Goal: Information Seeking & Learning: Learn about a topic

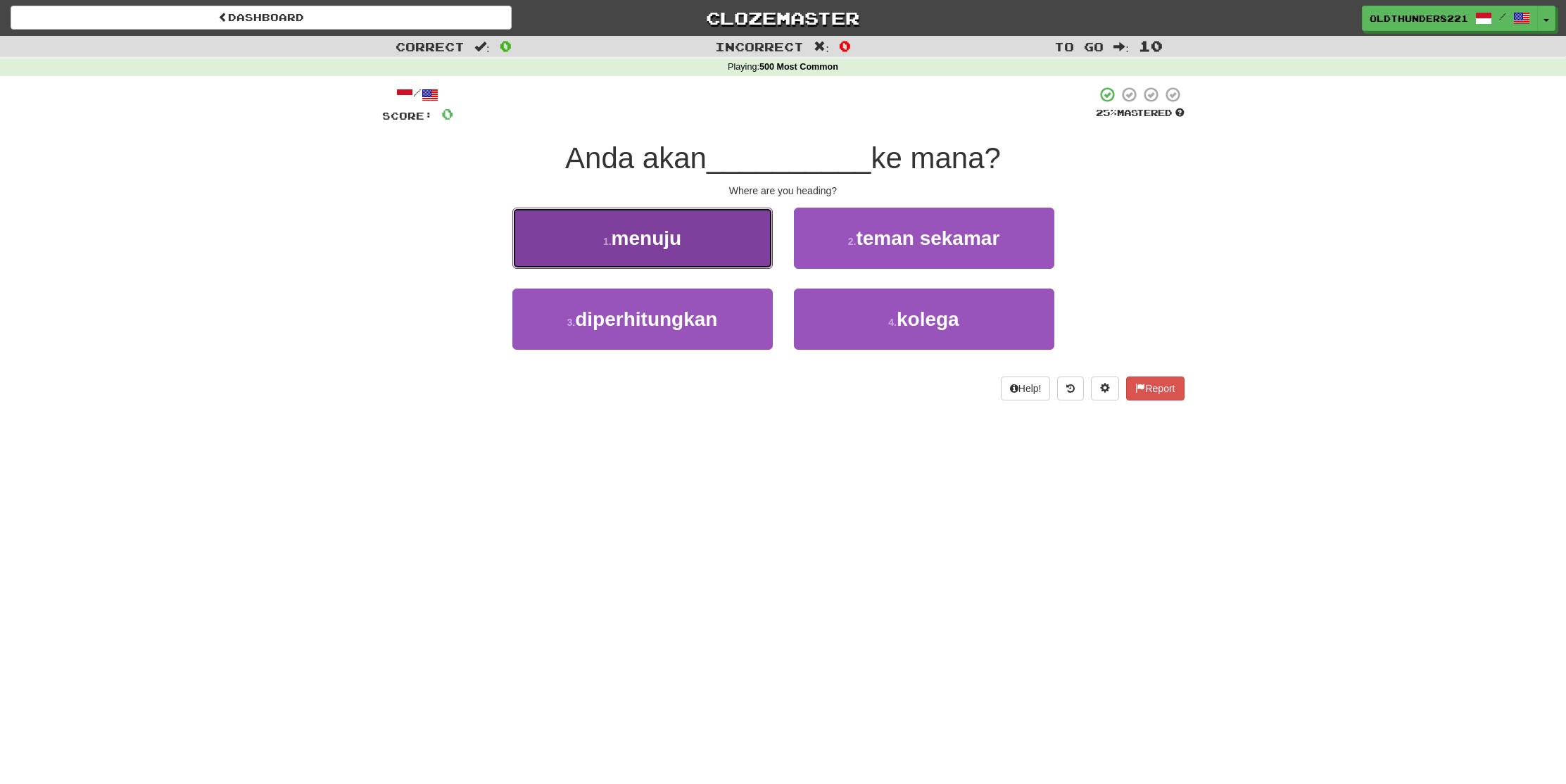
click at [643, 246] on span "menuju" at bounding box center [647, 238] width 71 height 22
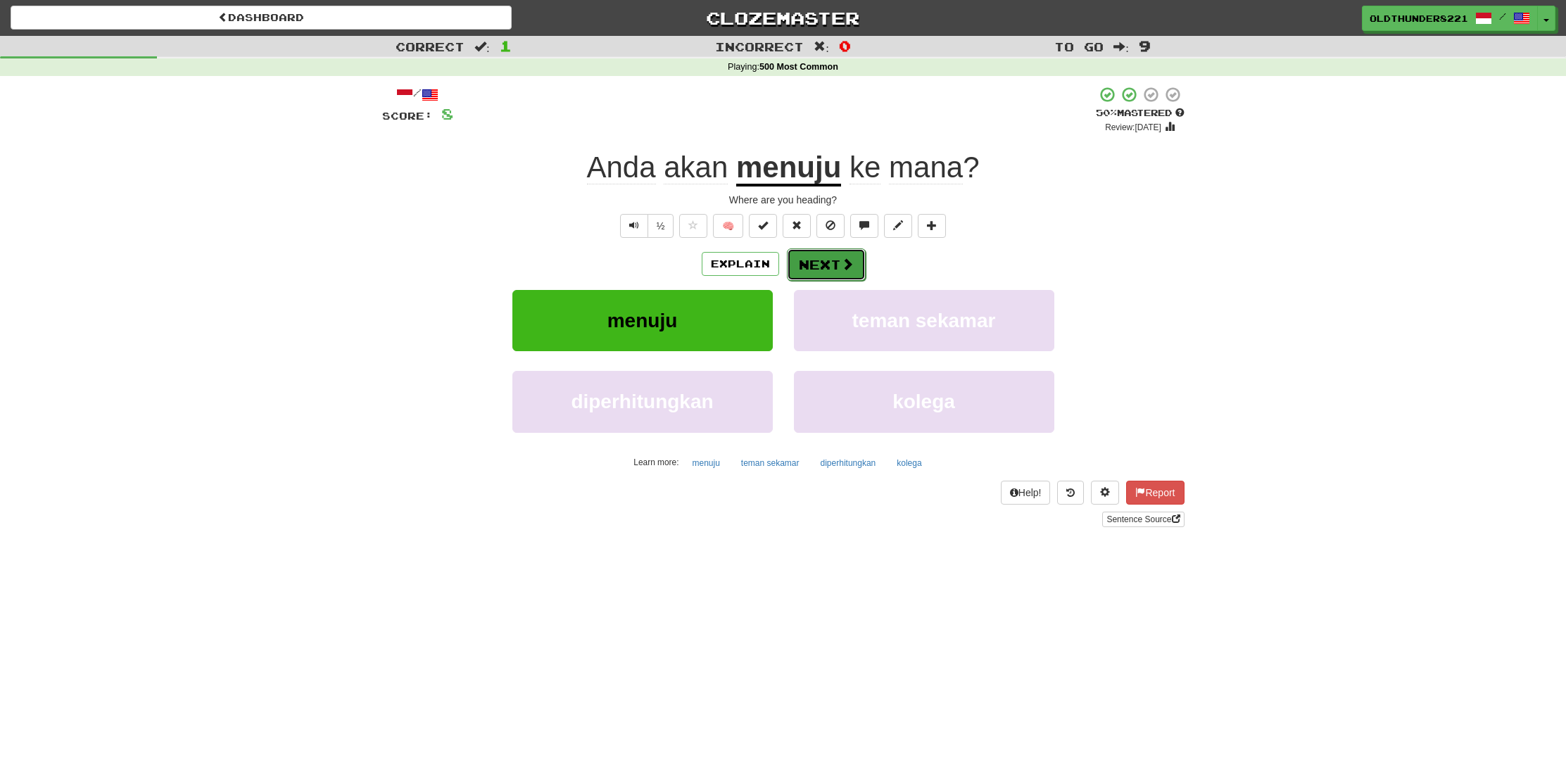
click at [832, 264] on button "Next" at bounding box center [826, 264] width 79 height 32
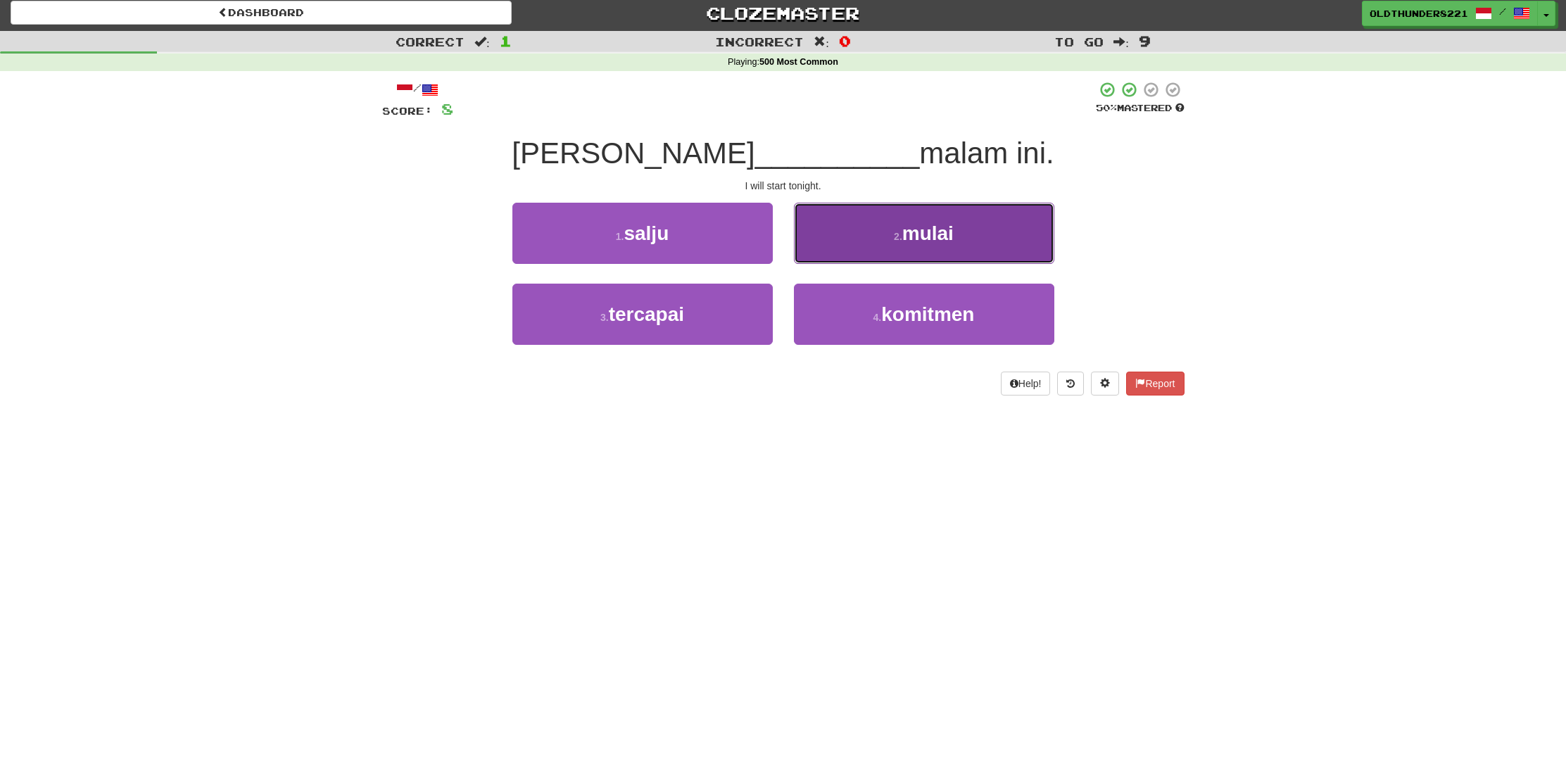
click at [919, 248] on button "2 . mulai" at bounding box center [924, 233] width 261 height 62
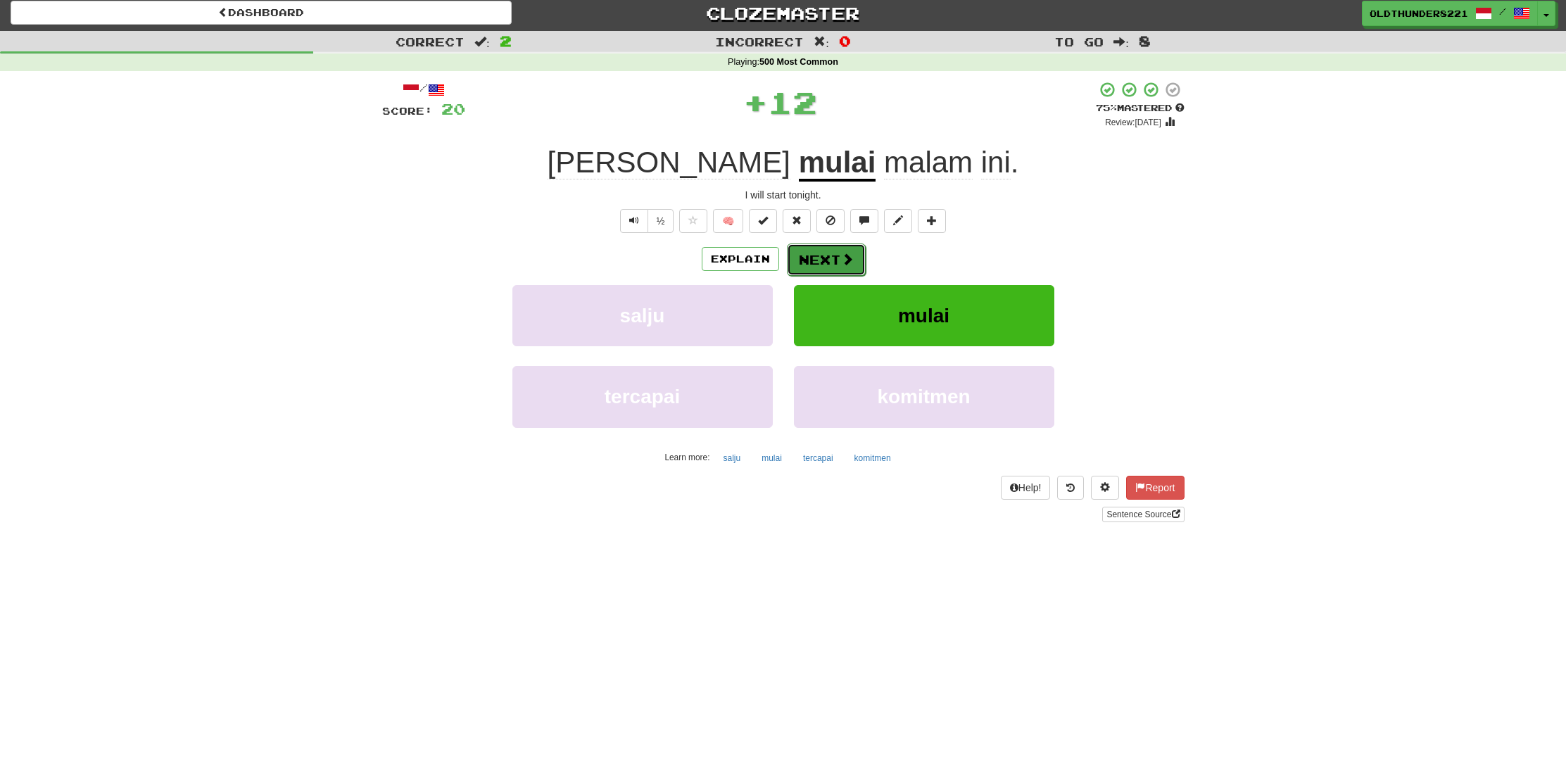
click at [835, 256] on button "Next" at bounding box center [826, 259] width 79 height 32
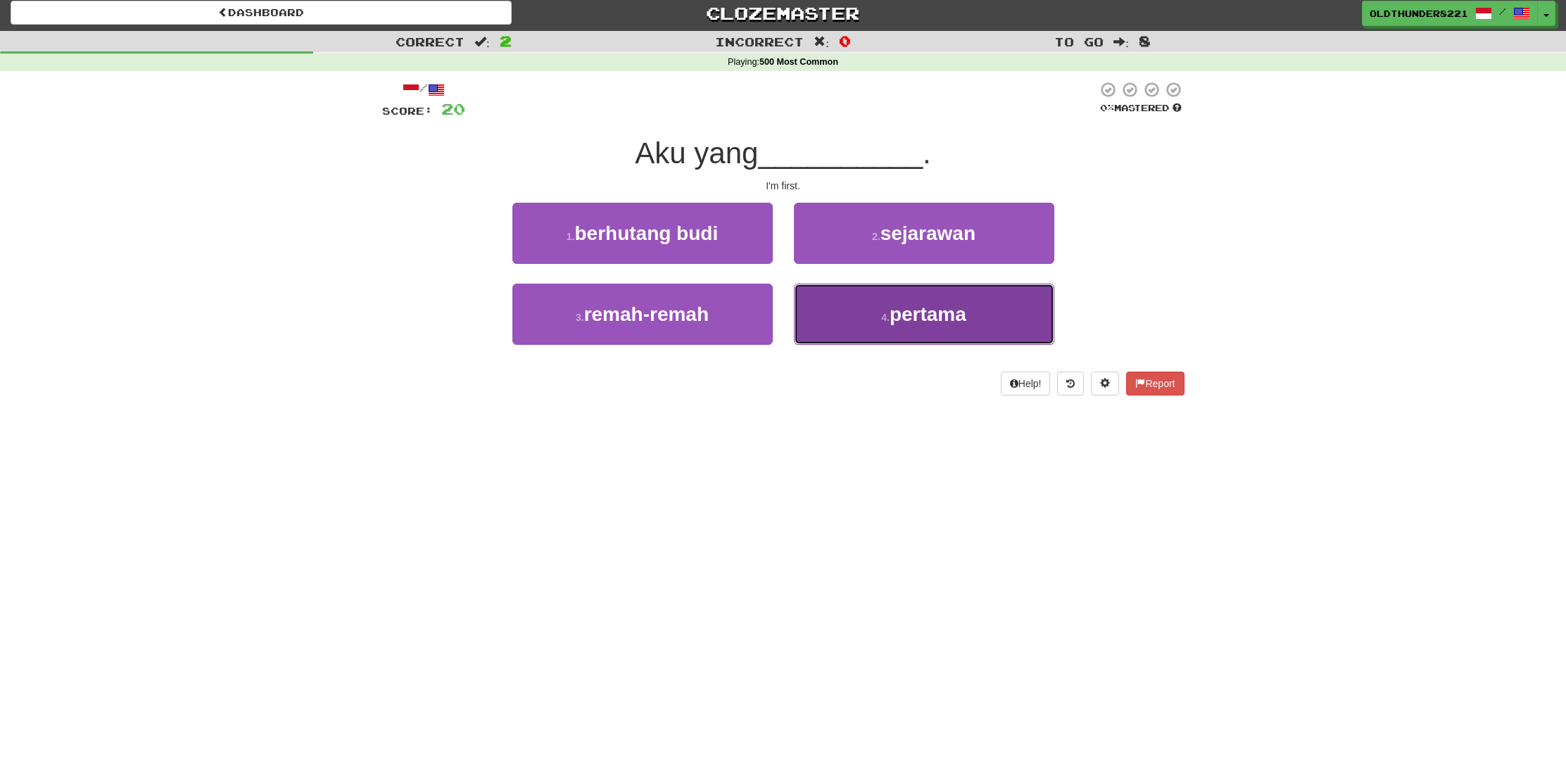
click at [926, 311] on span "pertama" at bounding box center [927, 314] width 76 height 22
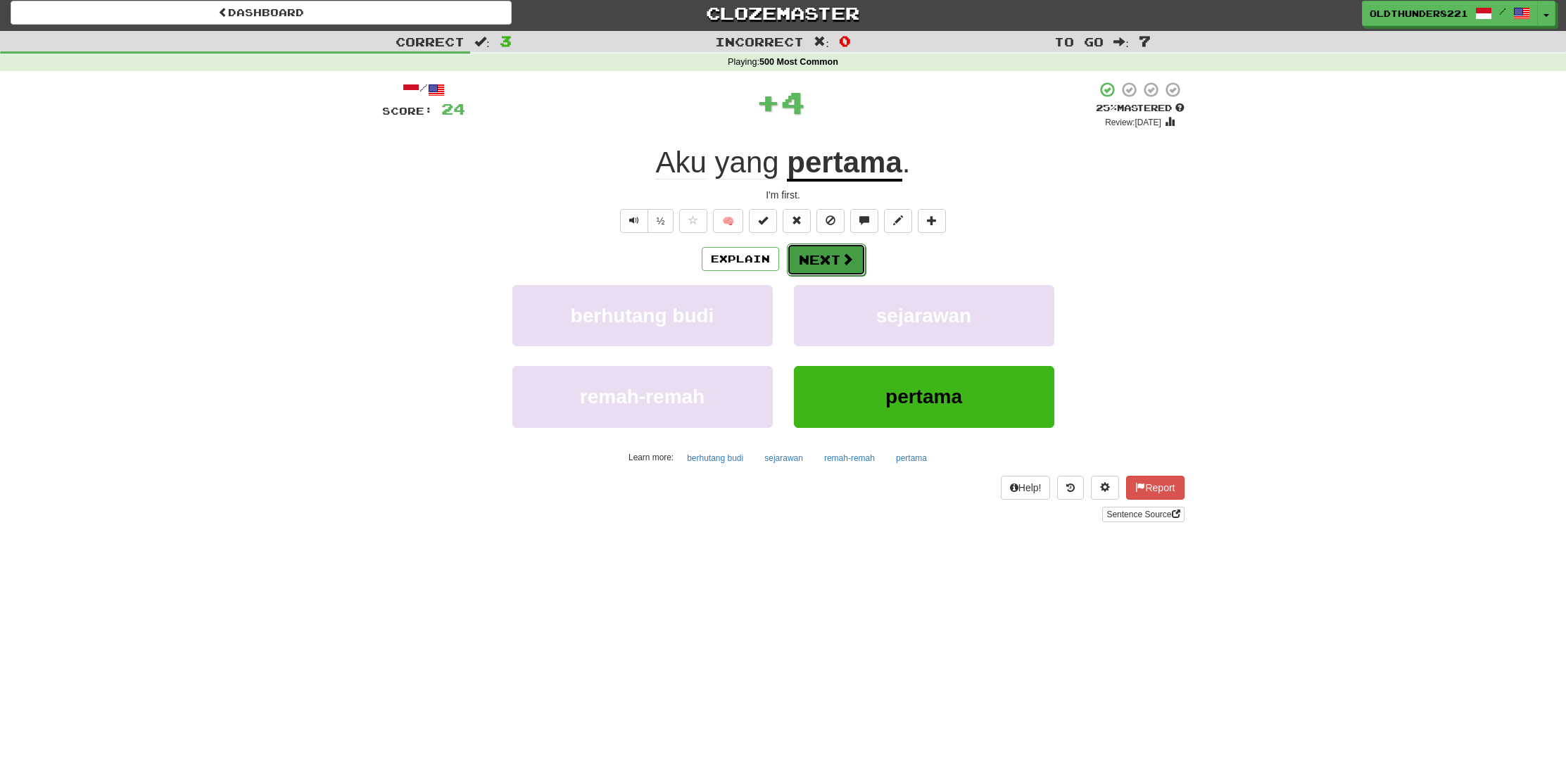
click at [847, 258] on span at bounding box center [847, 258] width 12 height 12
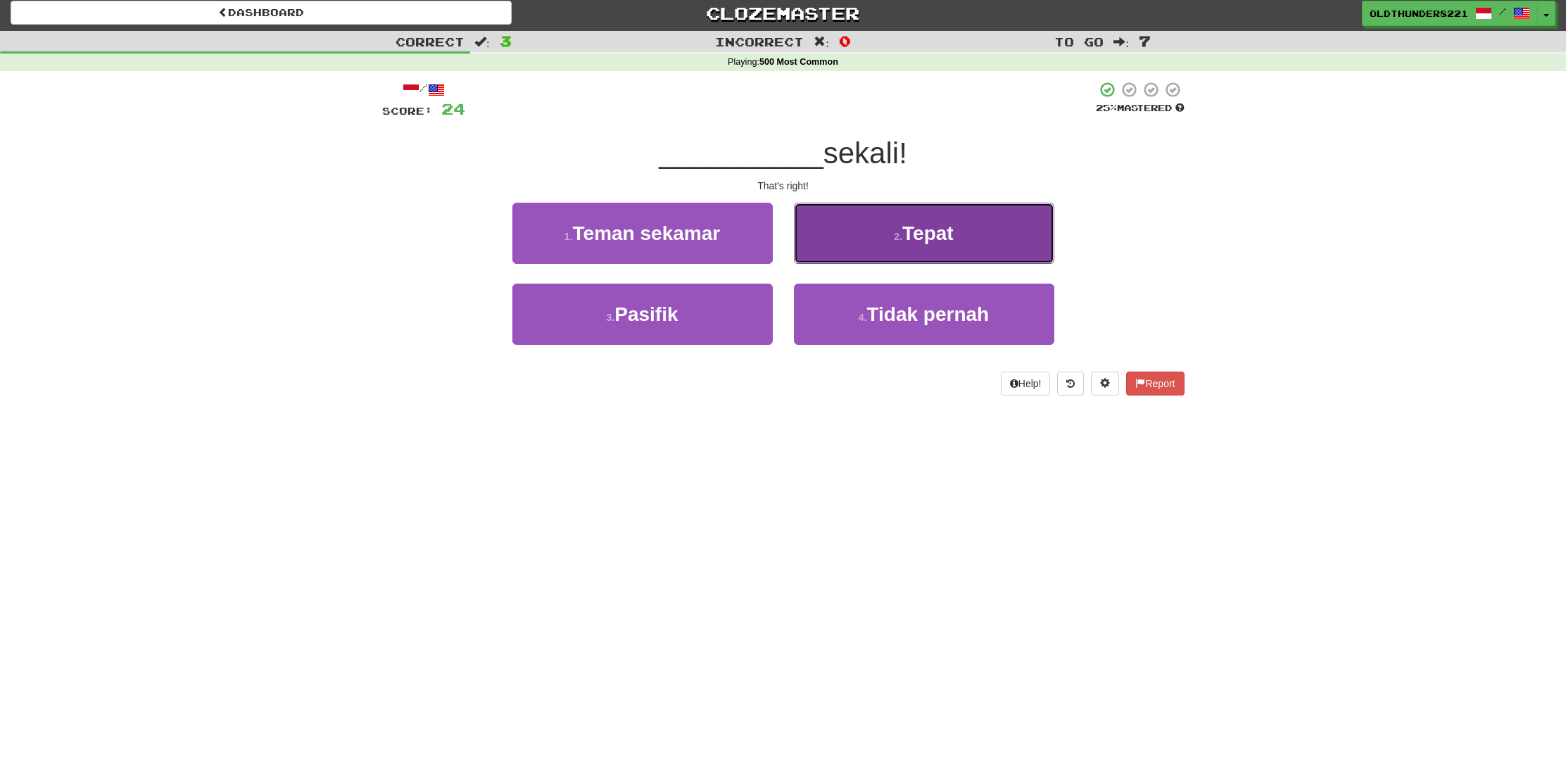
click at [931, 235] on span "Tepat" at bounding box center [928, 233] width 52 height 22
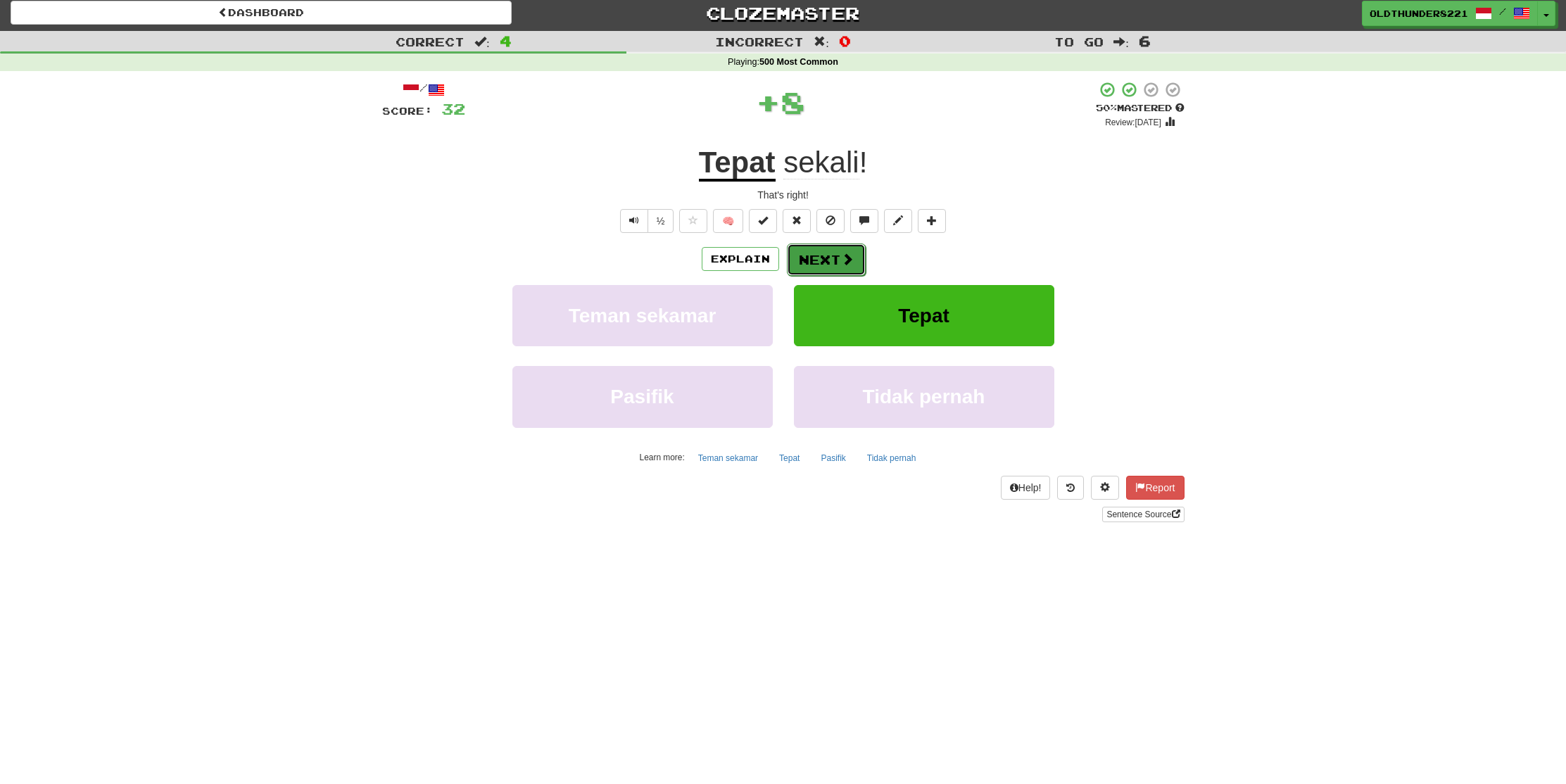
click at [825, 252] on button "Next" at bounding box center [826, 259] width 79 height 32
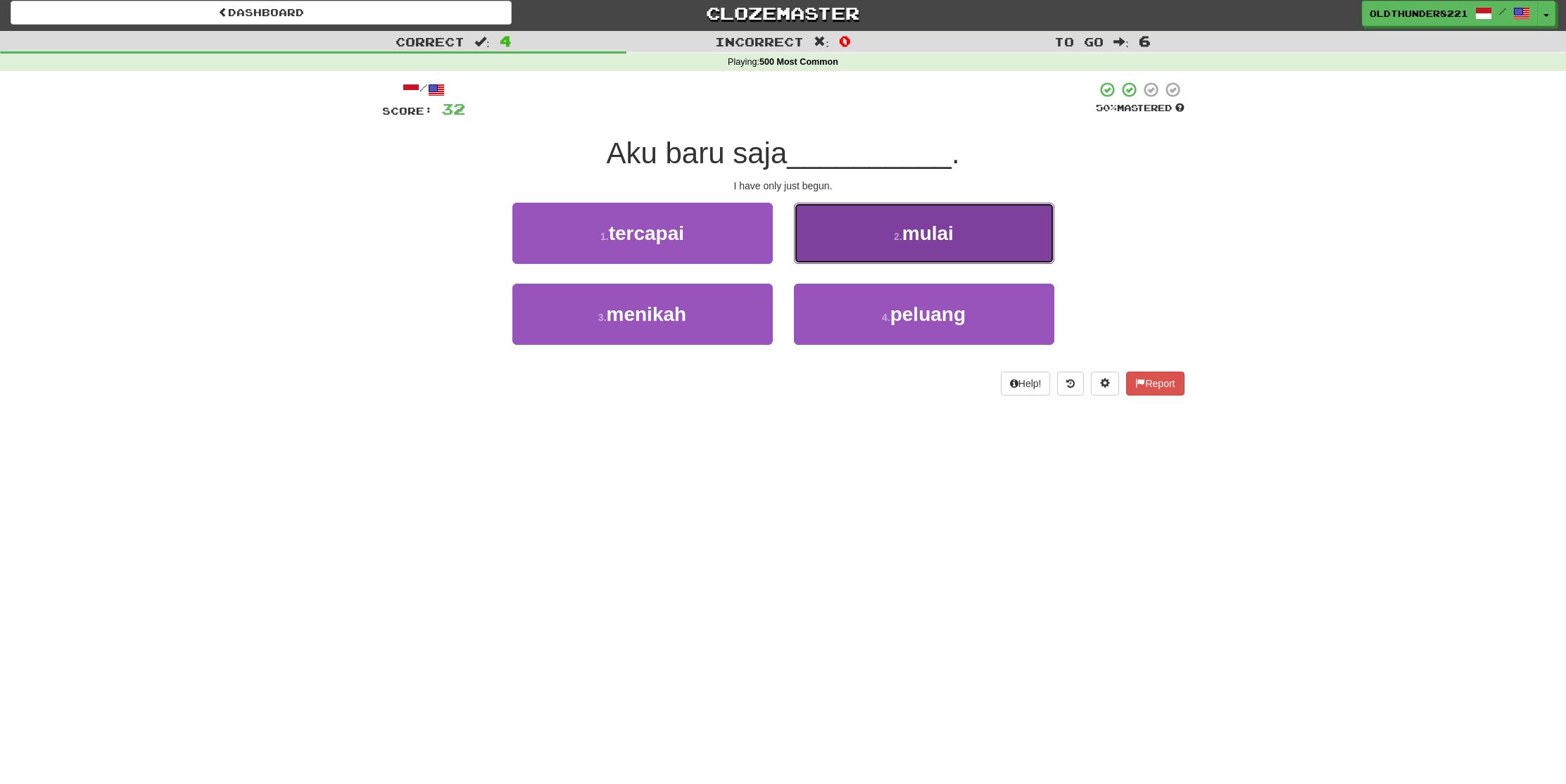
click at [939, 252] on button "2 . mulai" at bounding box center [924, 233] width 261 height 62
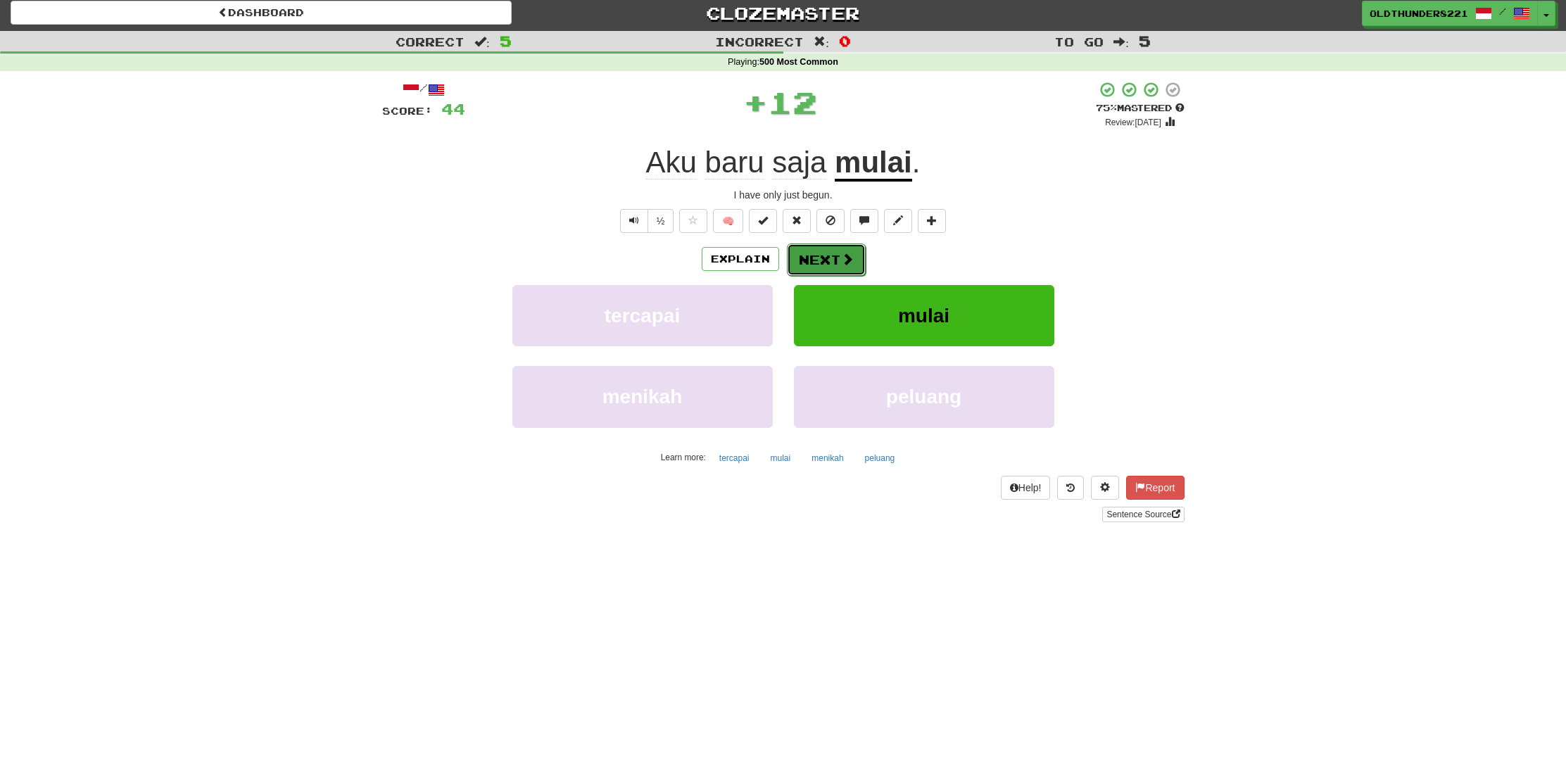
click at [819, 256] on button "Next" at bounding box center [826, 259] width 79 height 32
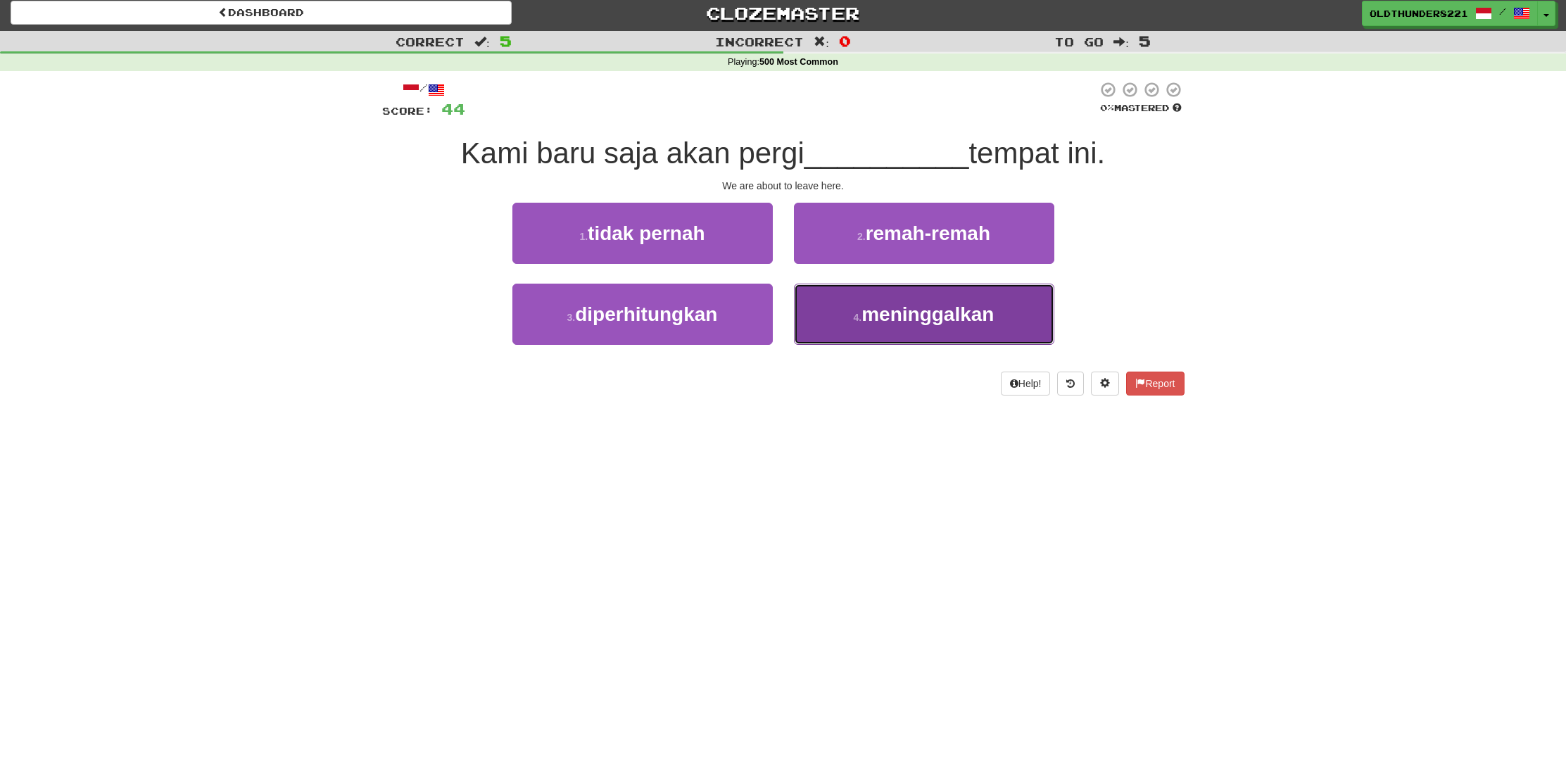
click at [908, 313] on span "meninggalkan" at bounding box center [927, 314] width 132 height 22
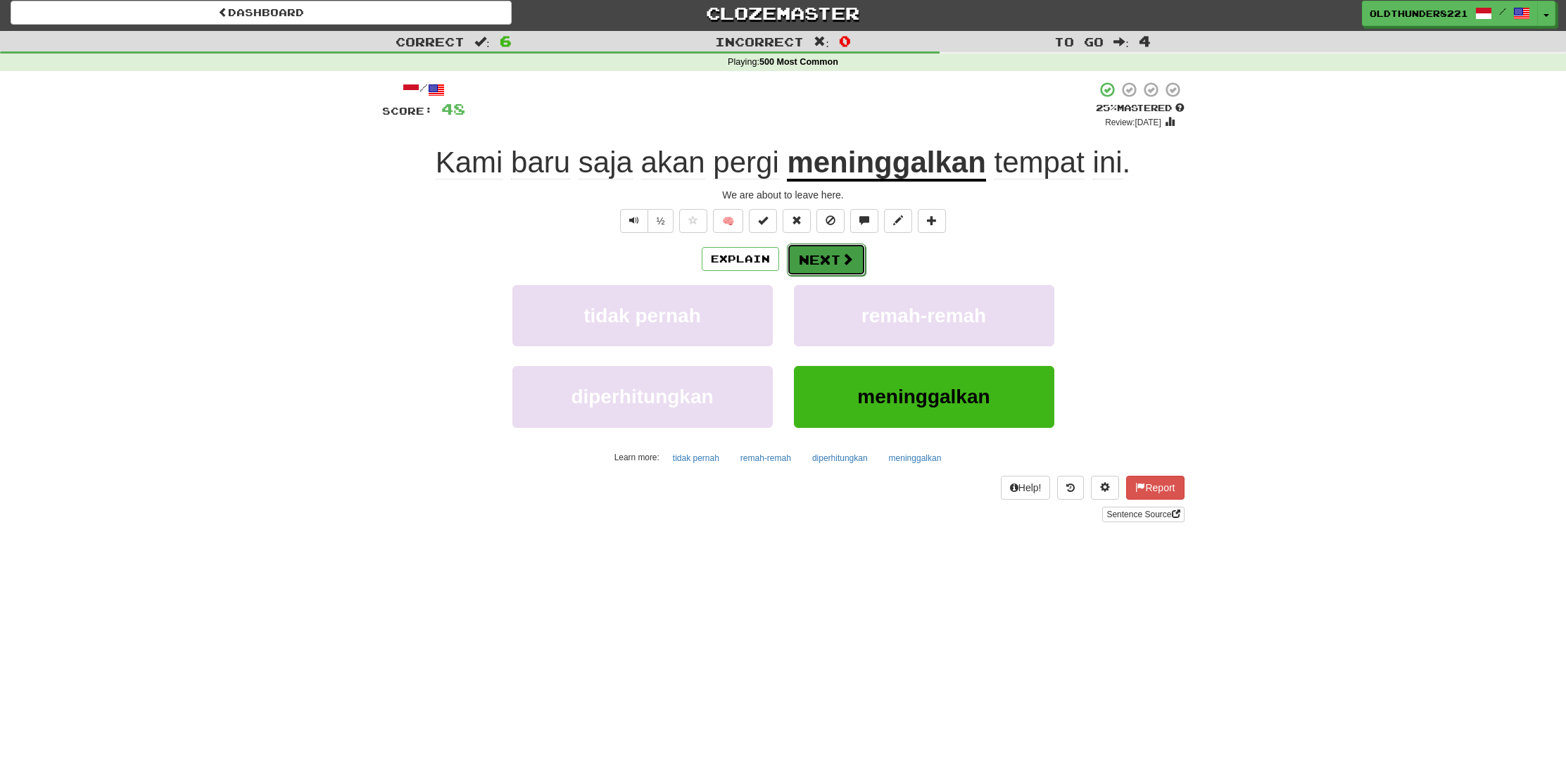
click at [816, 257] on button "Next" at bounding box center [826, 259] width 79 height 32
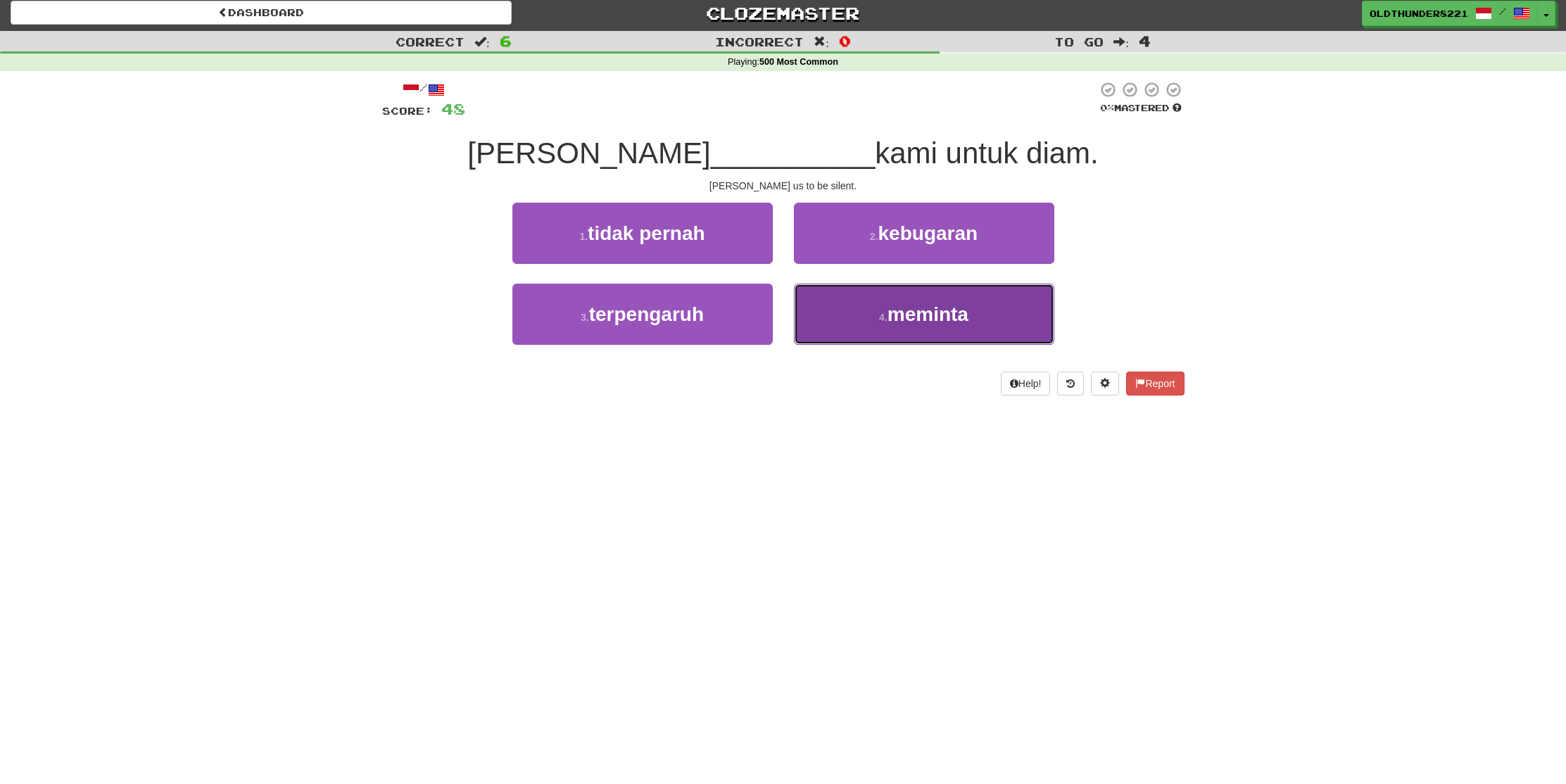
click at [917, 311] on span "meminta" at bounding box center [928, 314] width 81 height 22
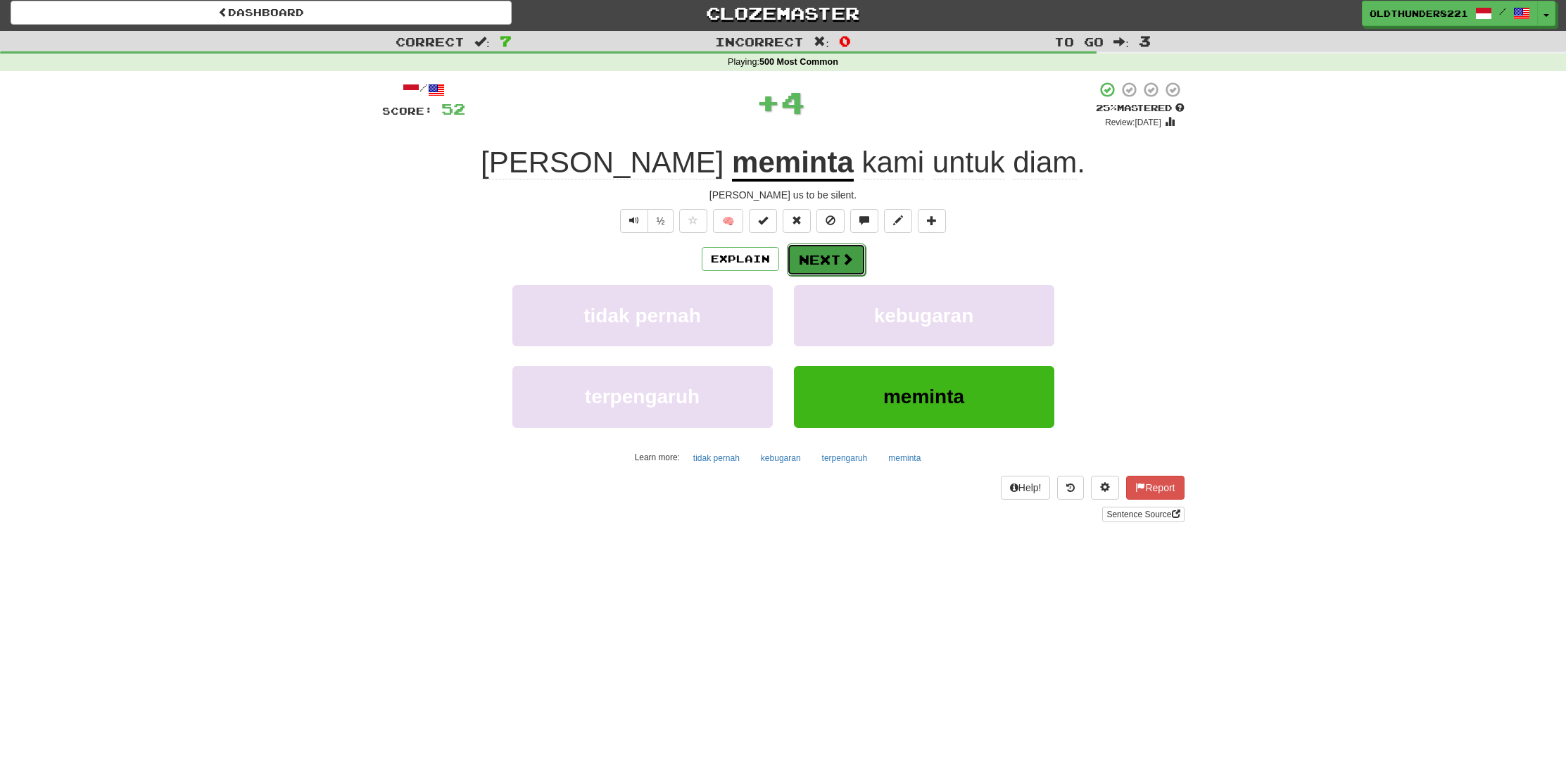
click at [827, 262] on button "Next" at bounding box center [826, 259] width 79 height 32
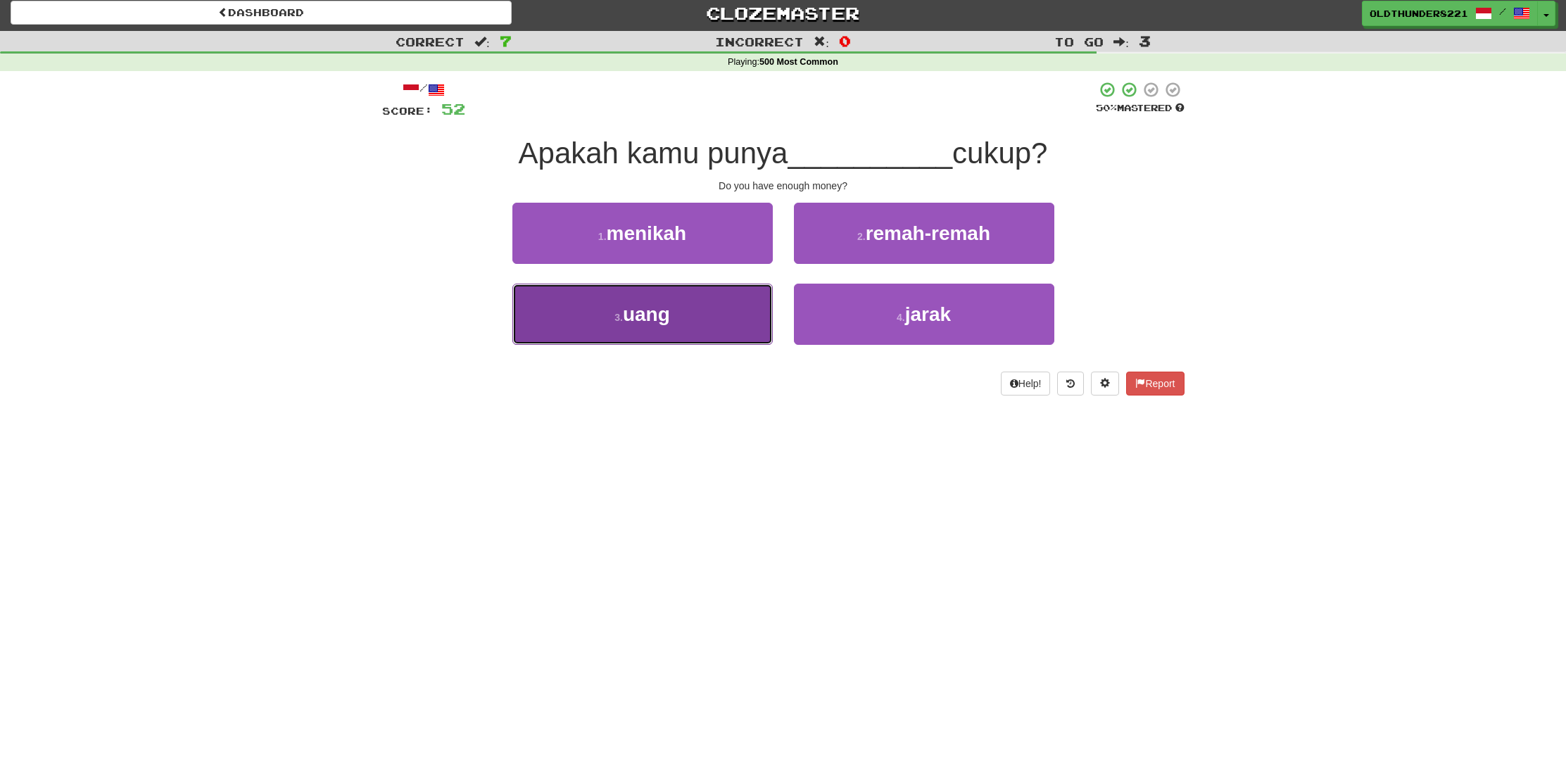
click at [680, 327] on button "3 . uang" at bounding box center [642, 314] width 261 height 62
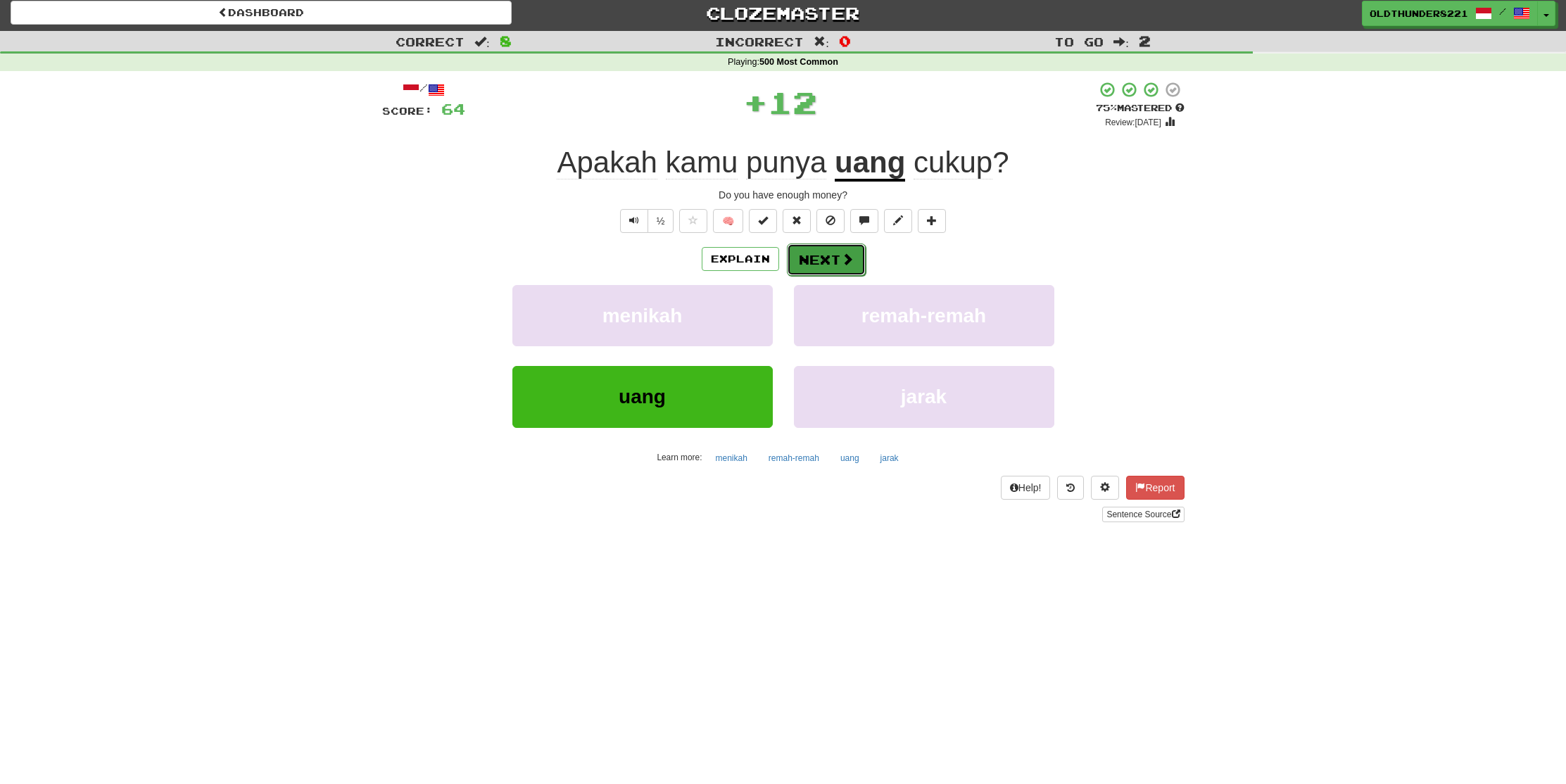
click at [823, 259] on button "Next" at bounding box center [826, 259] width 79 height 32
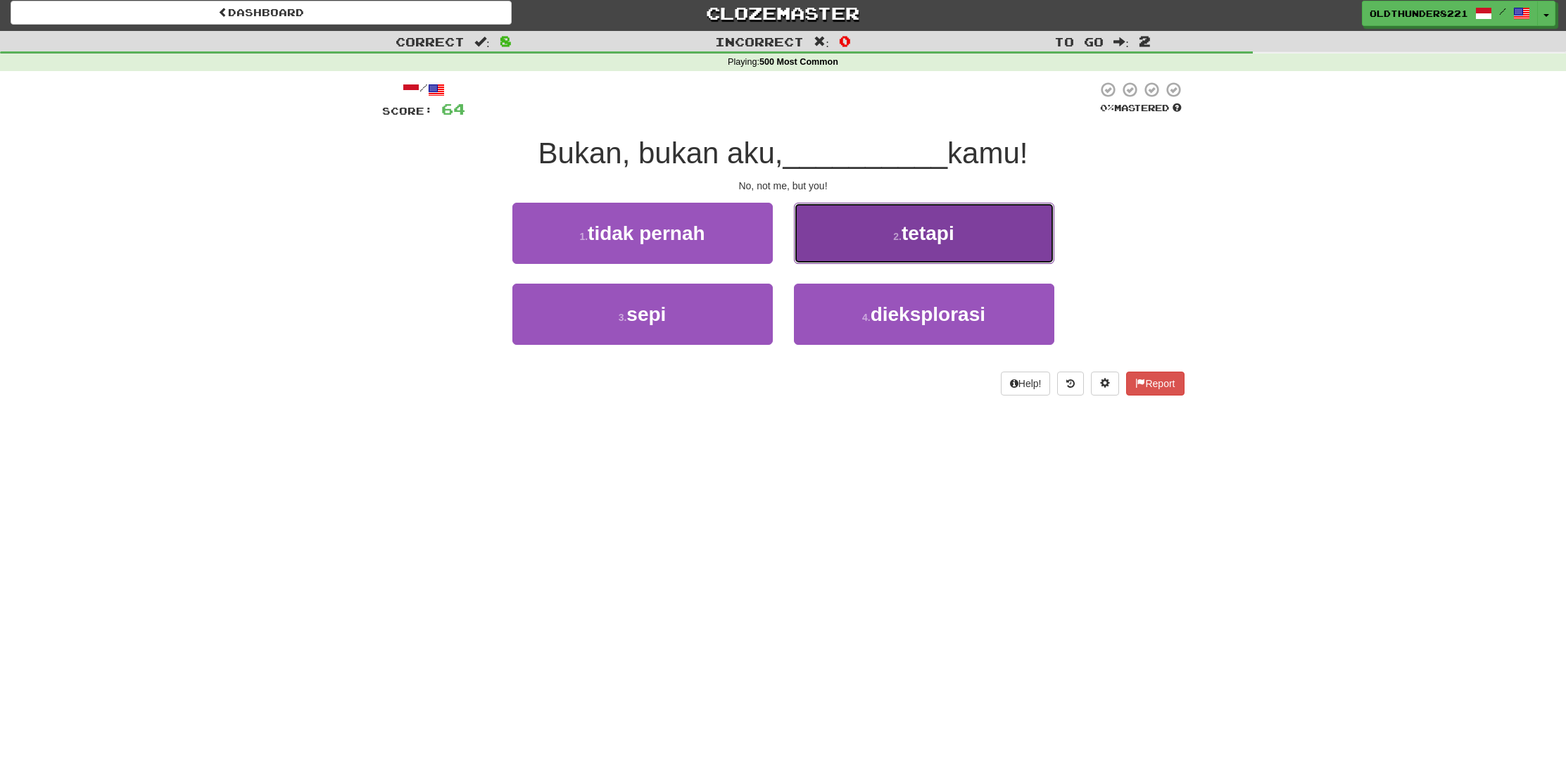
click at [923, 246] on button "2 . tetapi" at bounding box center [924, 233] width 261 height 62
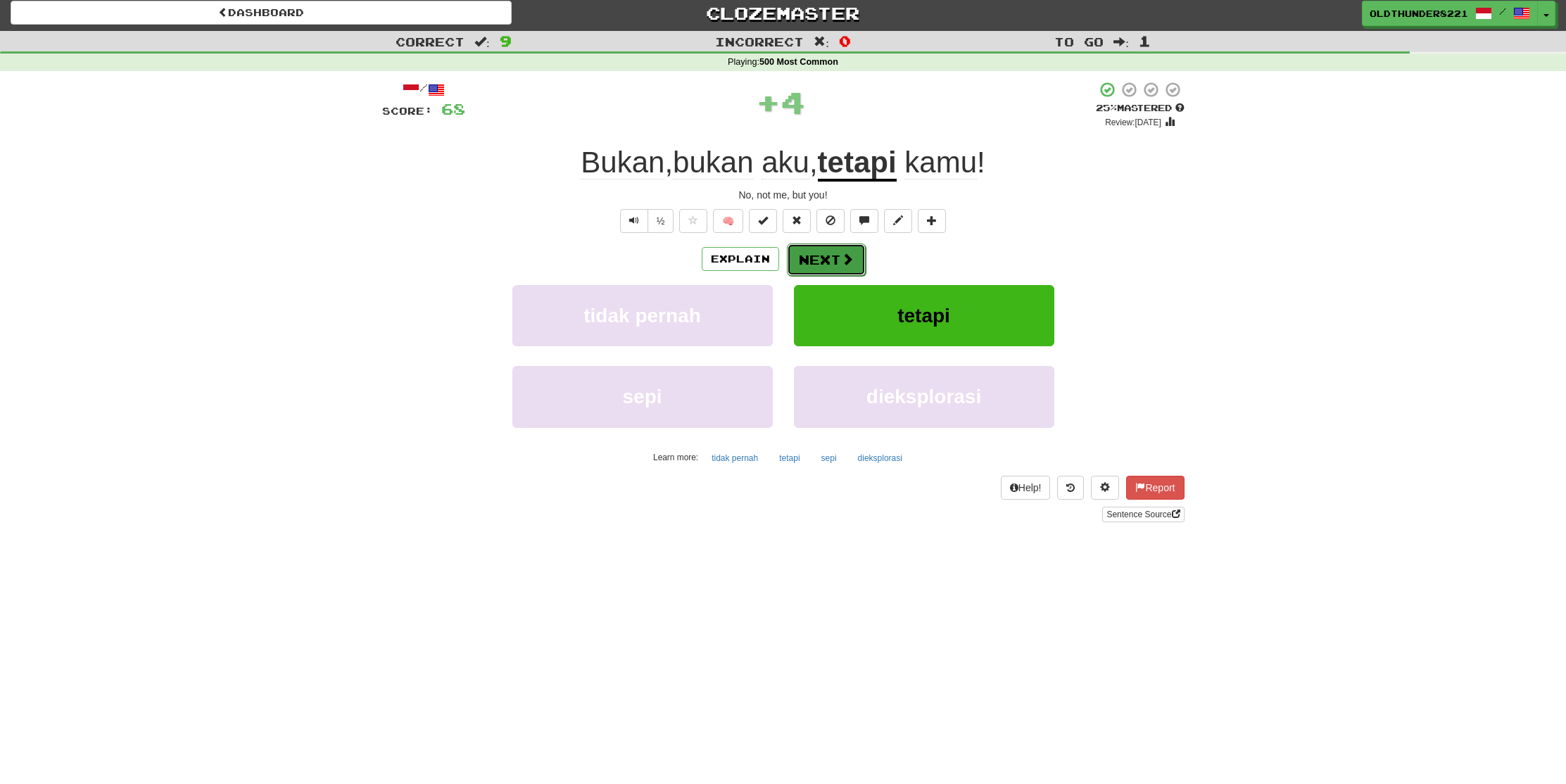
click at [826, 257] on button "Next" at bounding box center [826, 259] width 79 height 32
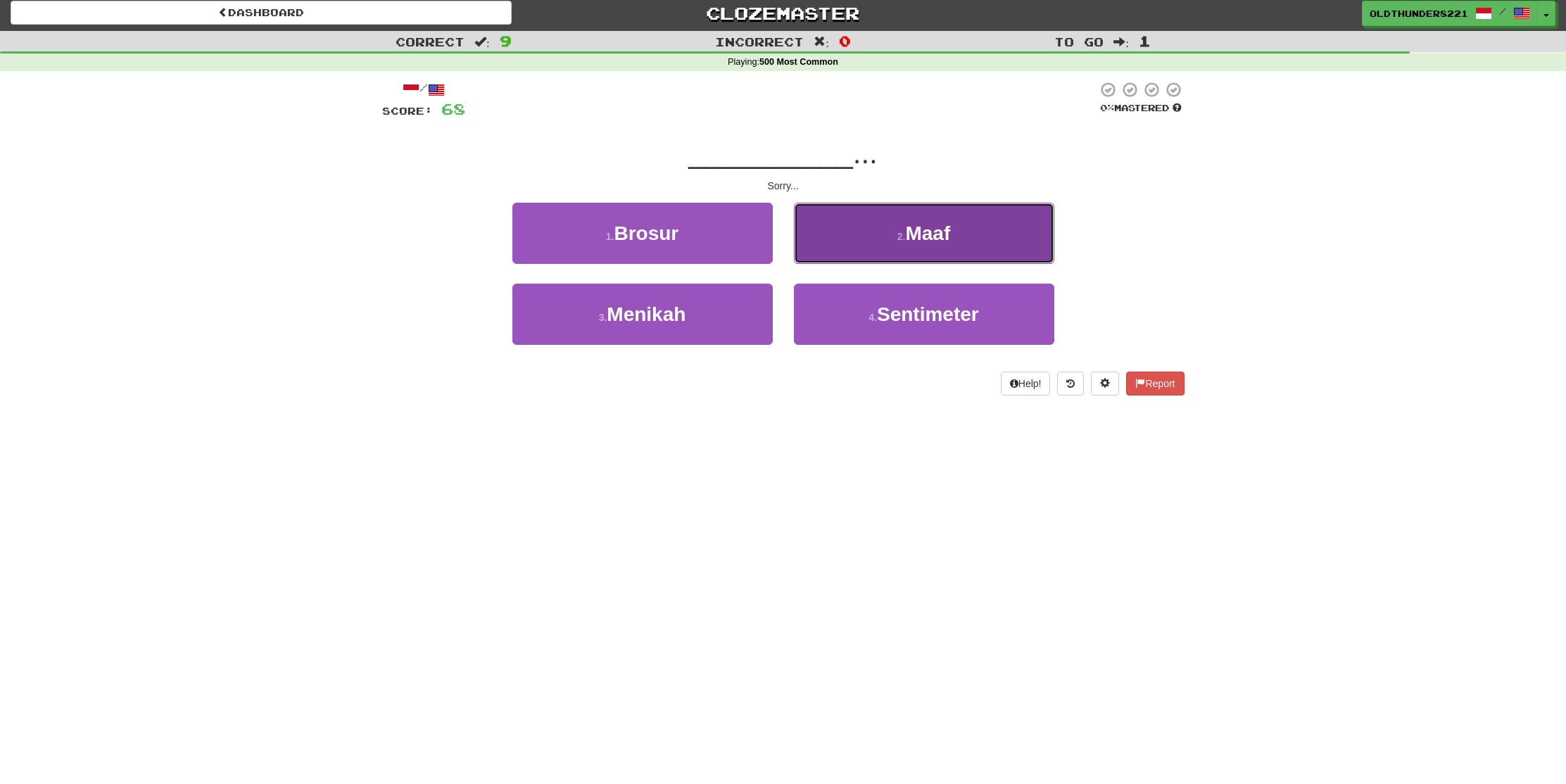
click at [950, 232] on span "Maaf" at bounding box center [927, 233] width 45 height 22
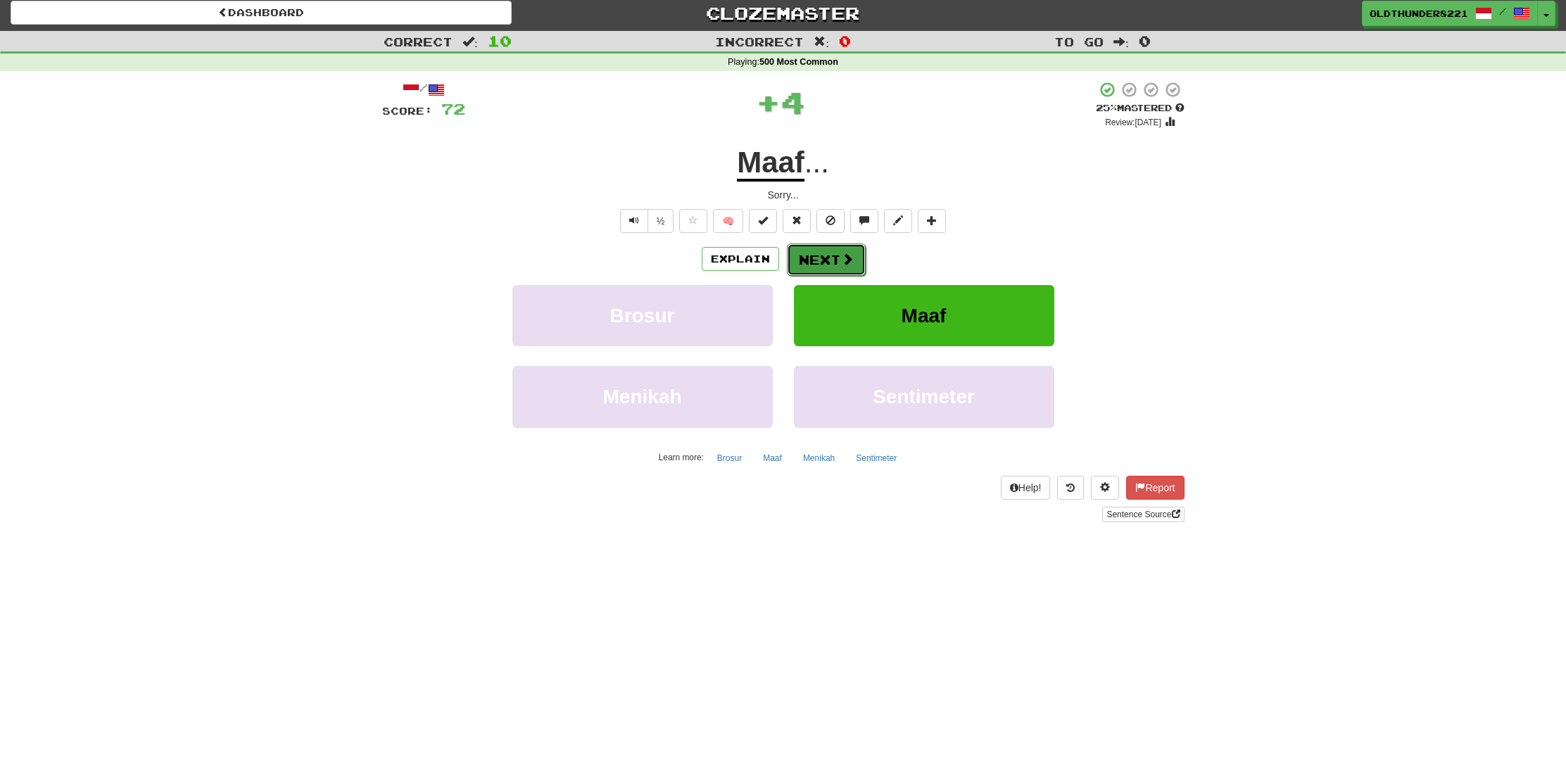
click at [825, 253] on button "Next" at bounding box center [826, 259] width 79 height 32
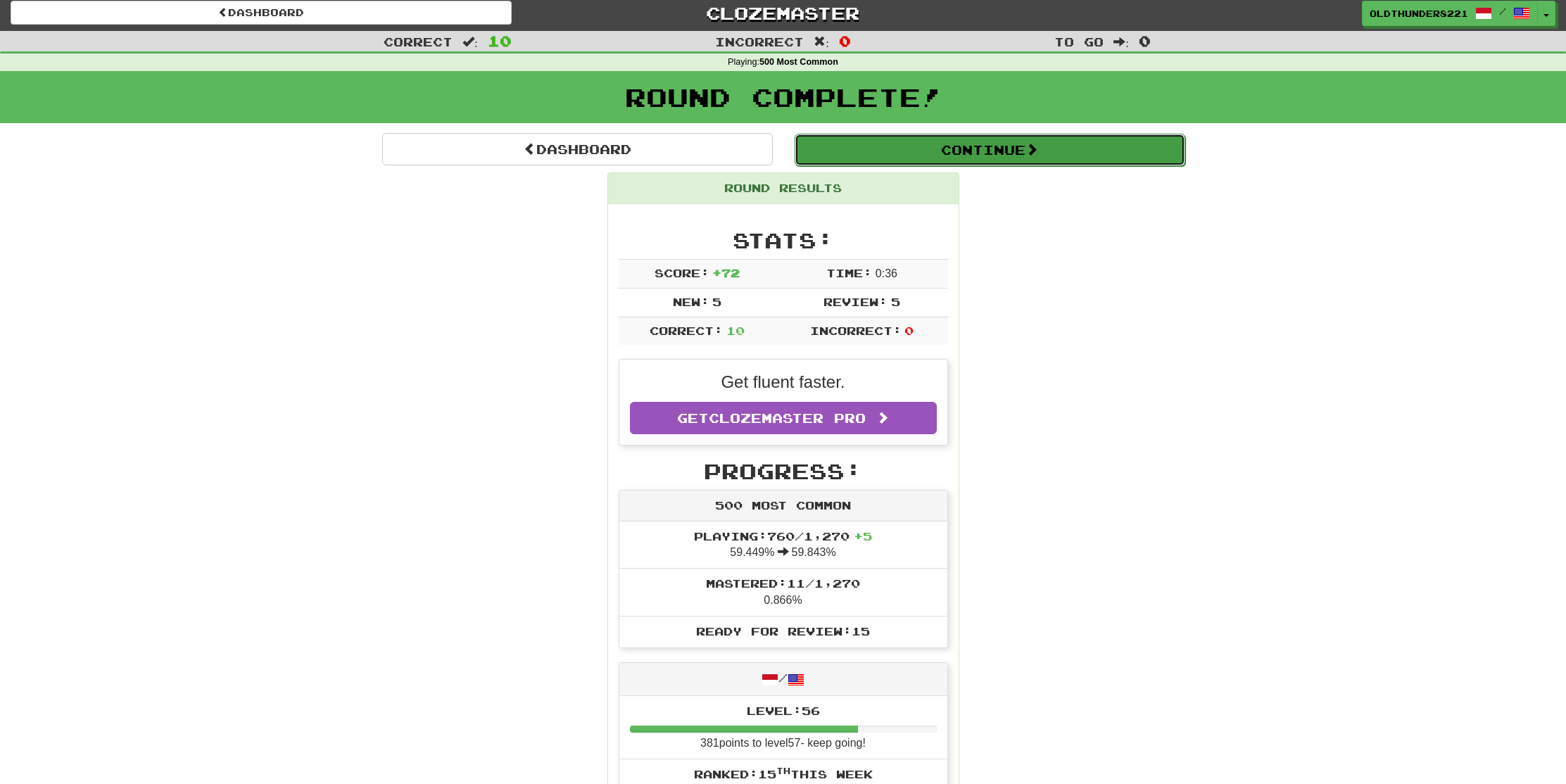
click at [954, 151] on button "Continue" at bounding box center [990, 150] width 390 height 32
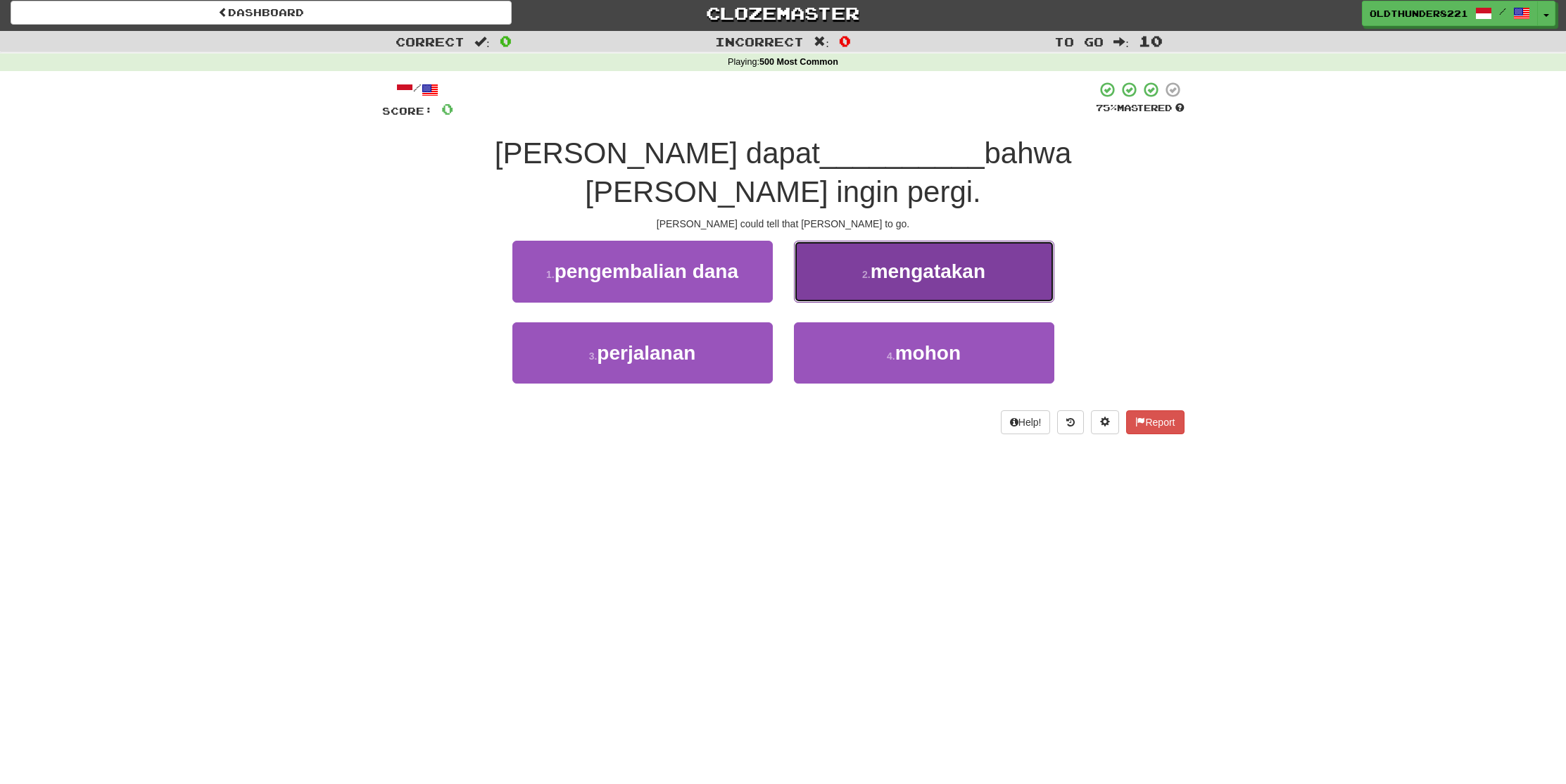
click at [916, 261] on span "mengatakan" at bounding box center [928, 271] width 115 height 22
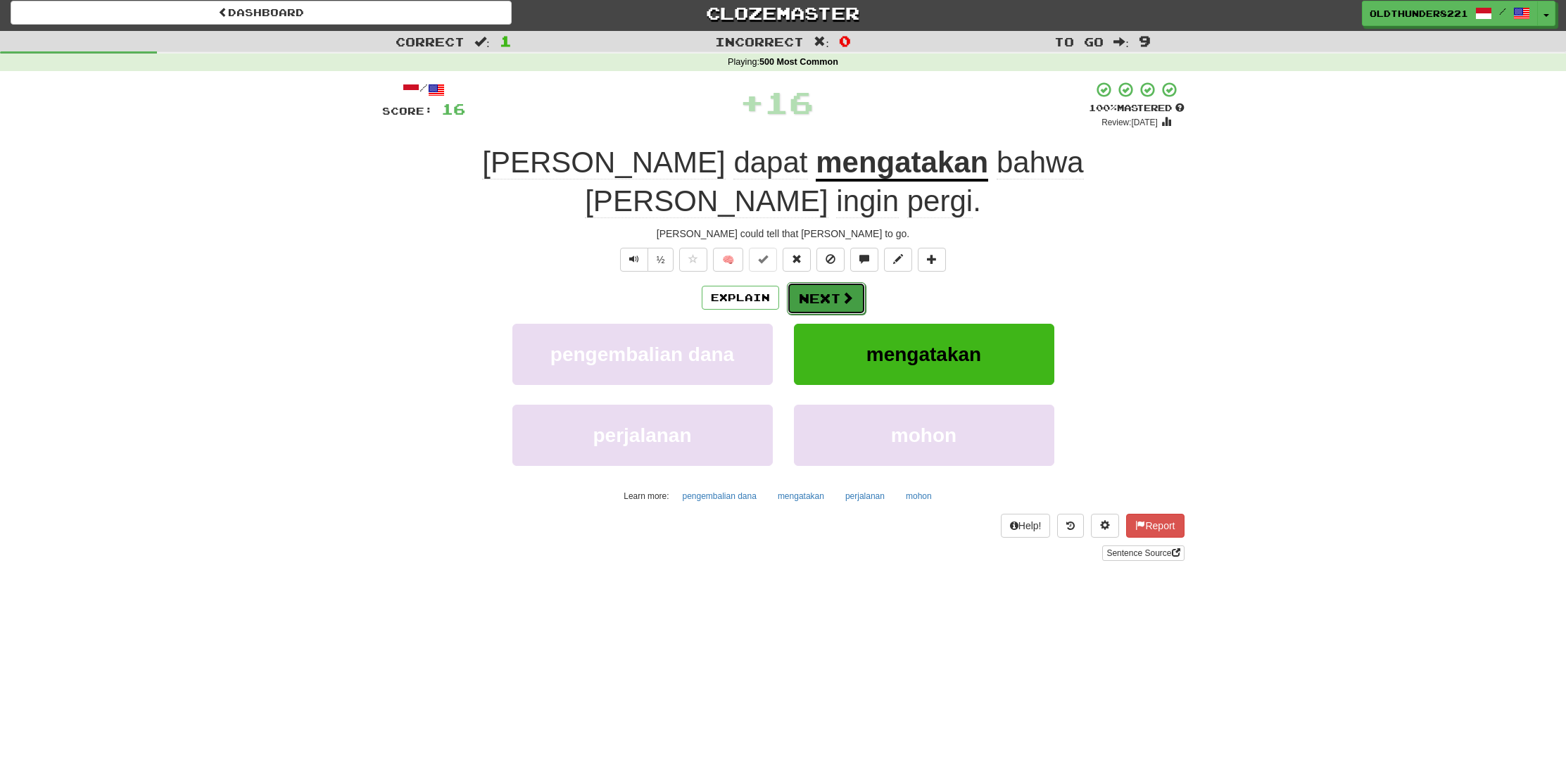
click at [809, 282] on button "Next" at bounding box center [826, 297] width 79 height 32
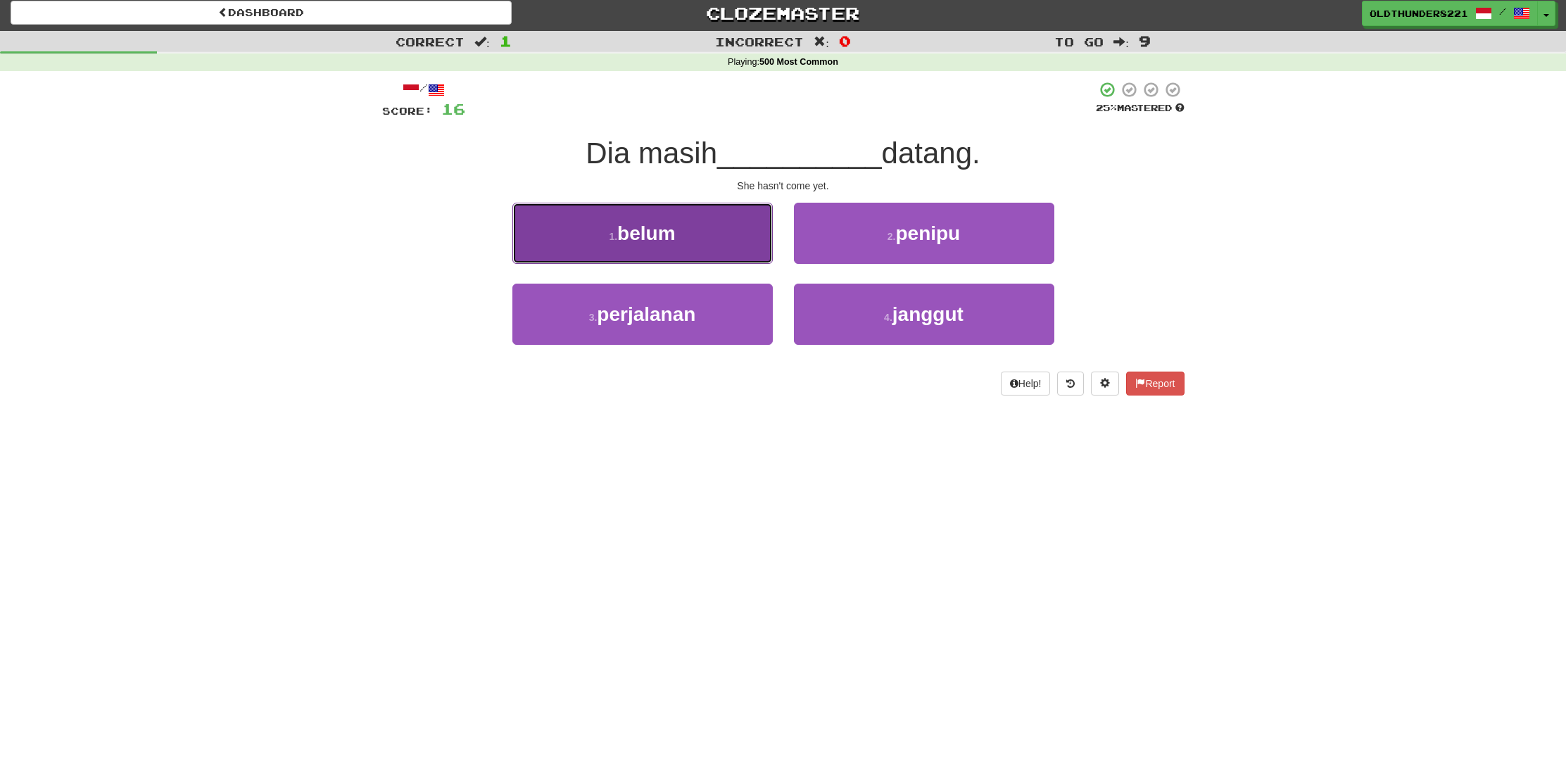
click at [675, 235] on span "belum" at bounding box center [646, 233] width 58 height 22
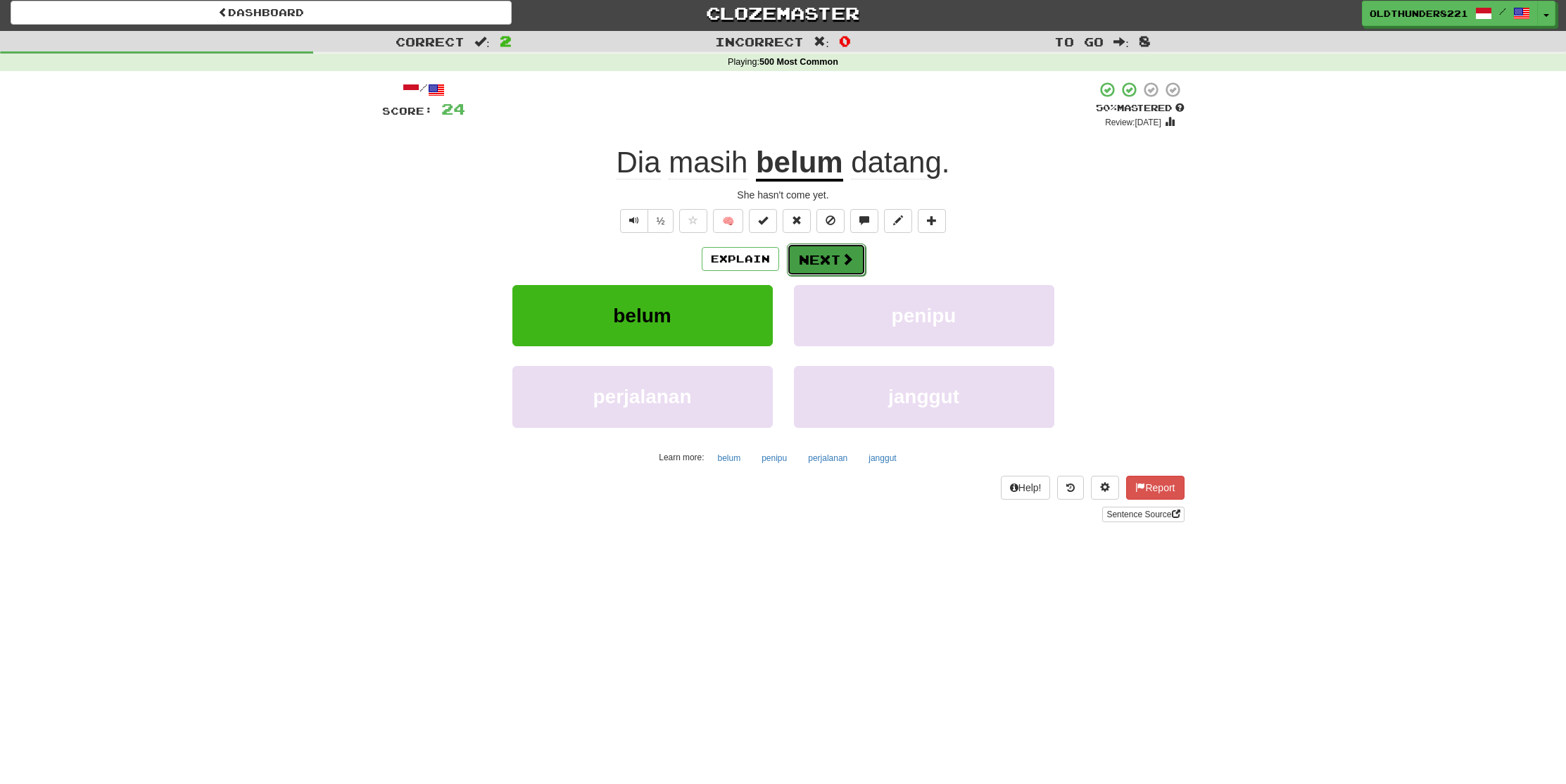
click at [834, 254] on button "Next" at bounding box center [826, 259] width 79 height 32
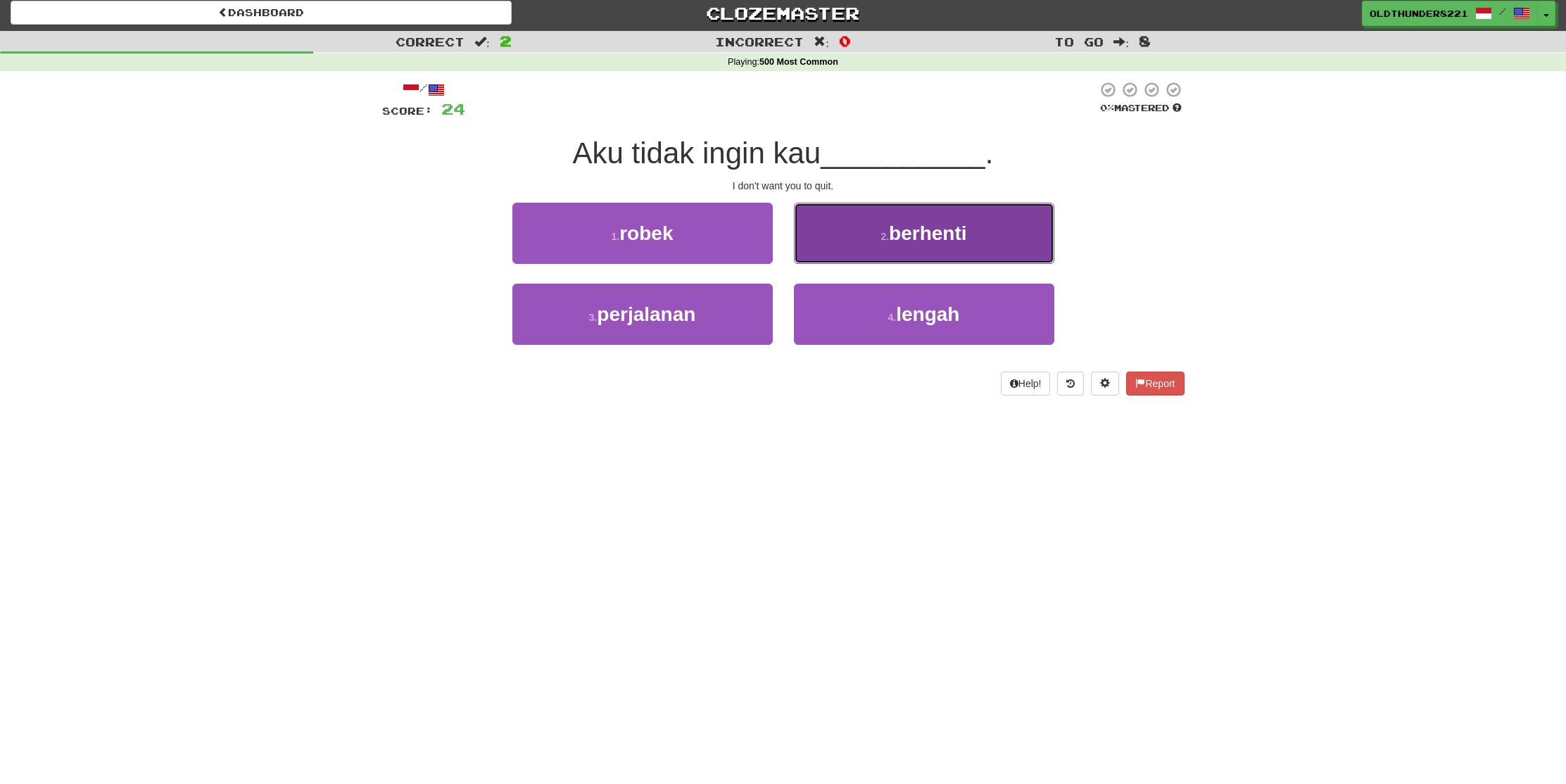
click at [914, 247] on button "2 . berhenti" at bounding box center [924, 233] width 261 height 62
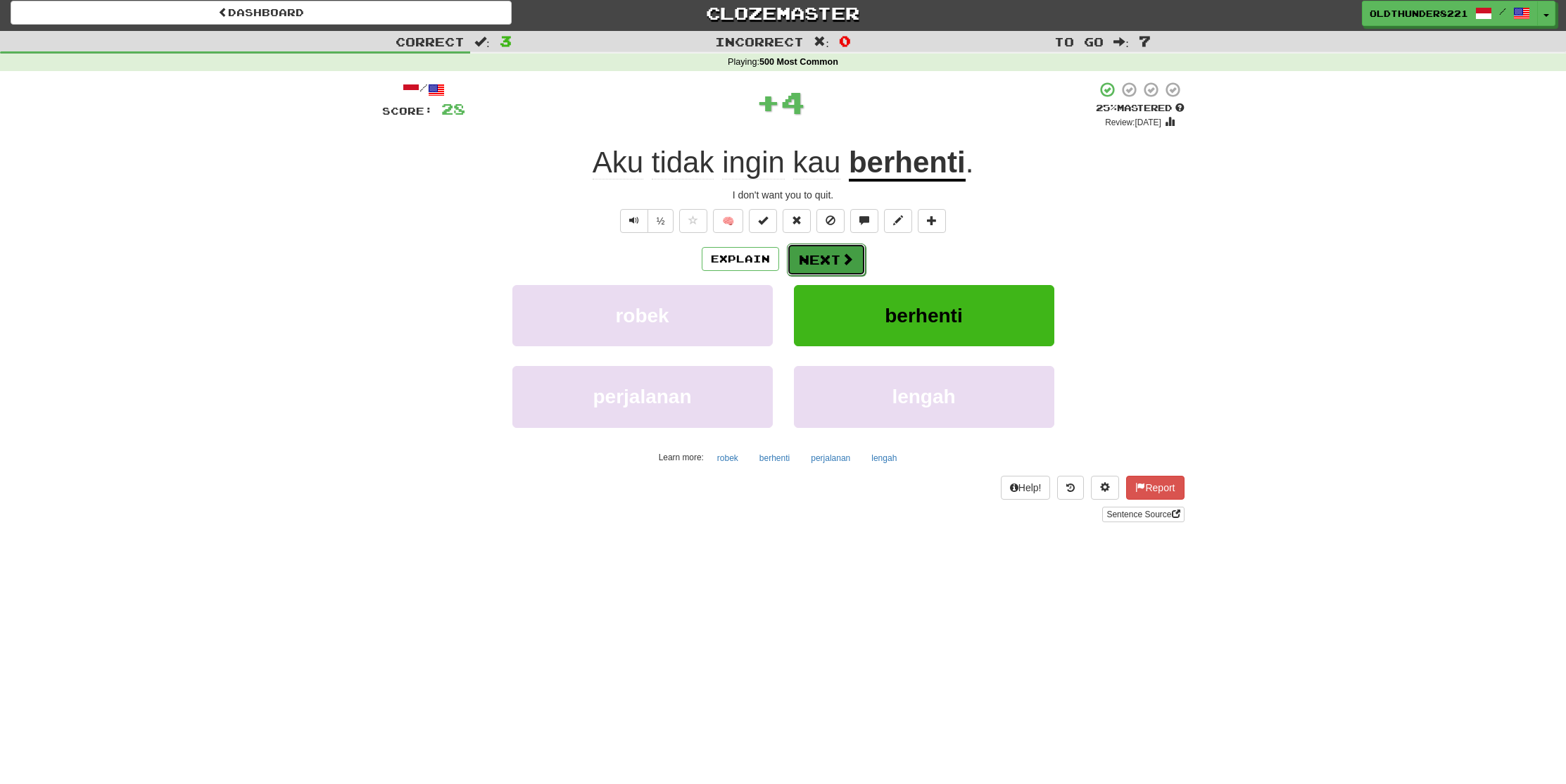
click at [822, 257] on button "Next" at bounding box center [826, 259] width 79 height 32
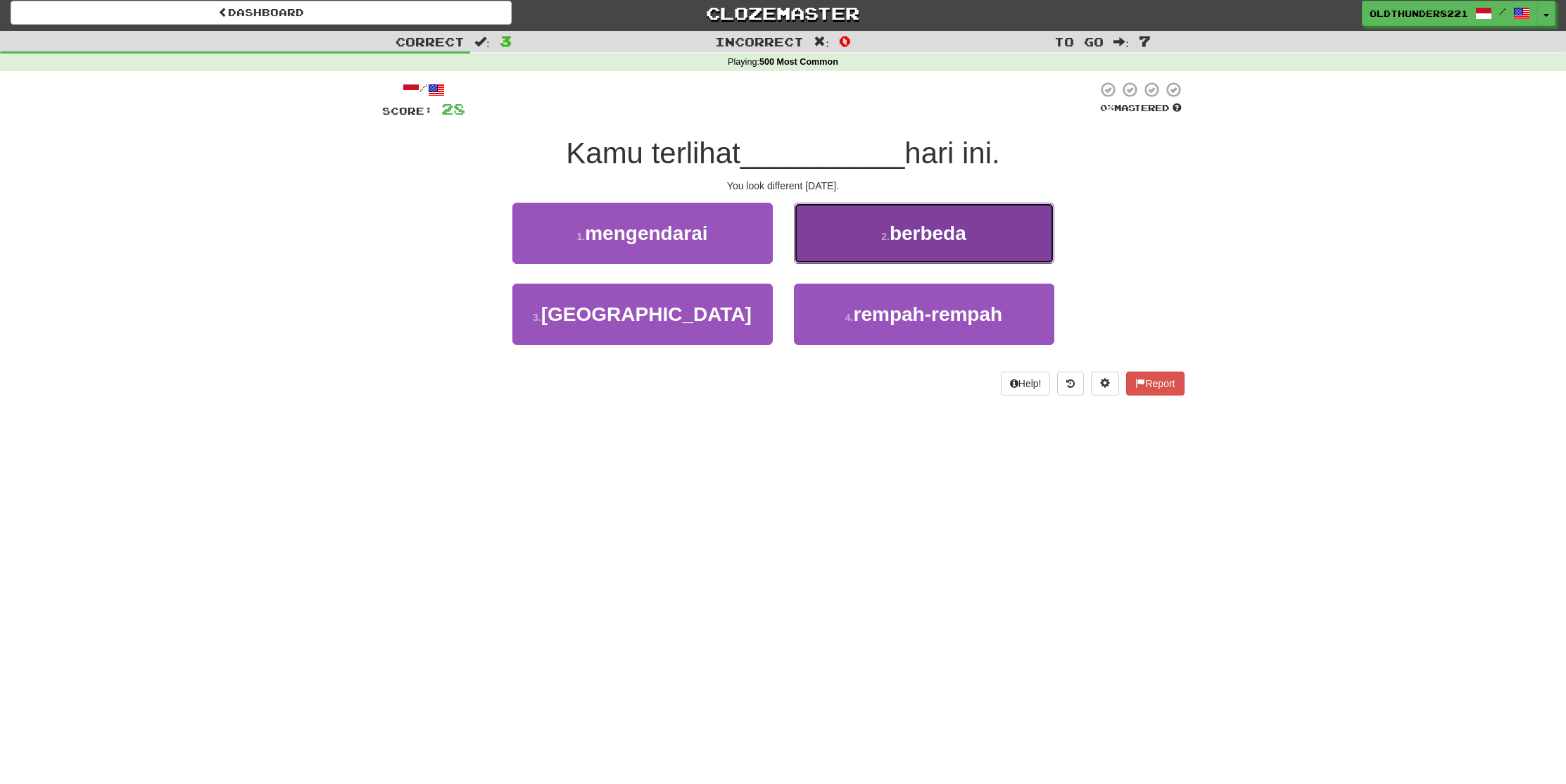
click at [946, 227] on span "berbeda" at bounding box center [927, 233] width 76 height 22
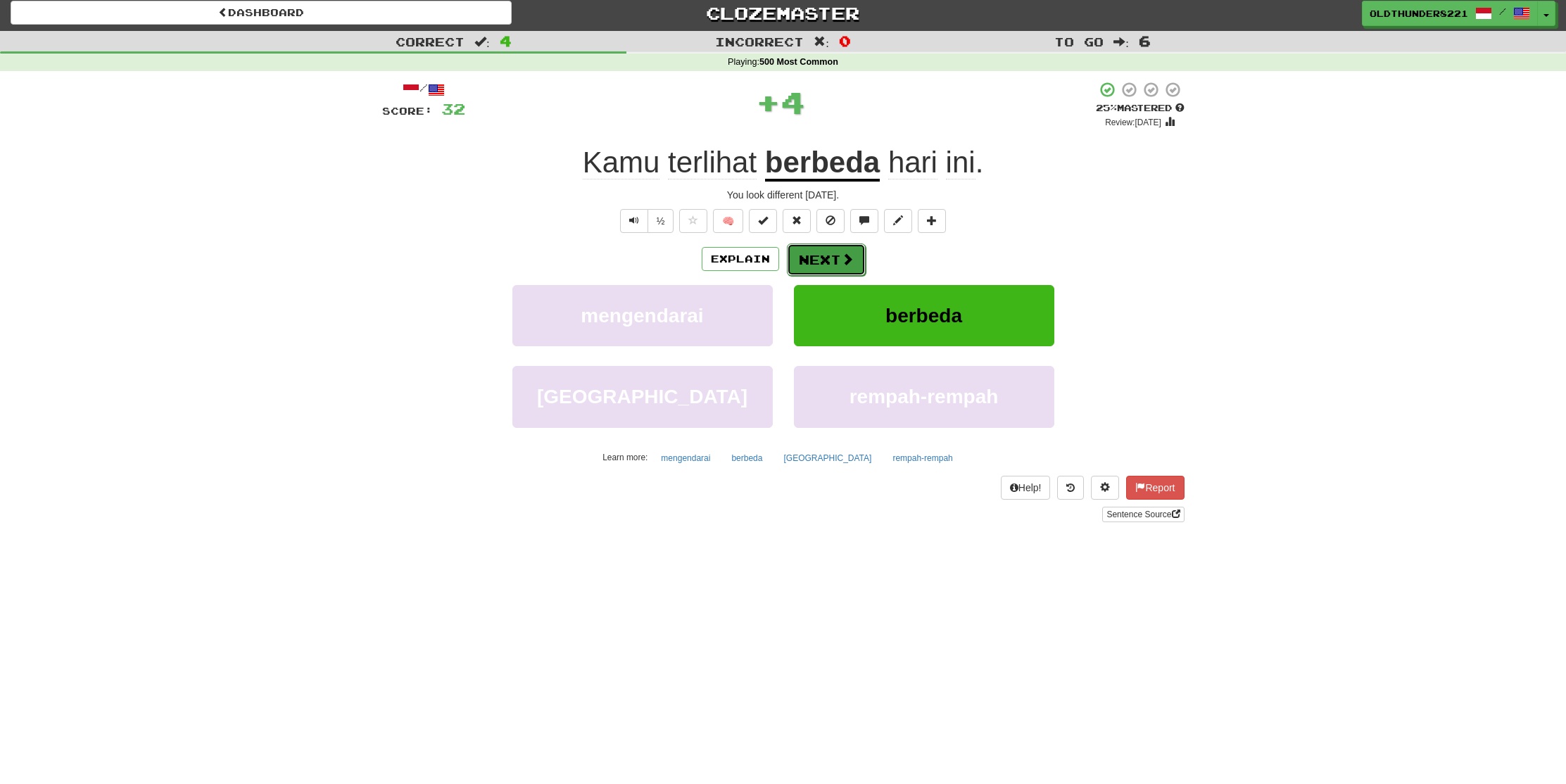
click at [806, 250] on button "Next" at bounding box center [826, 259] width 79 height 32
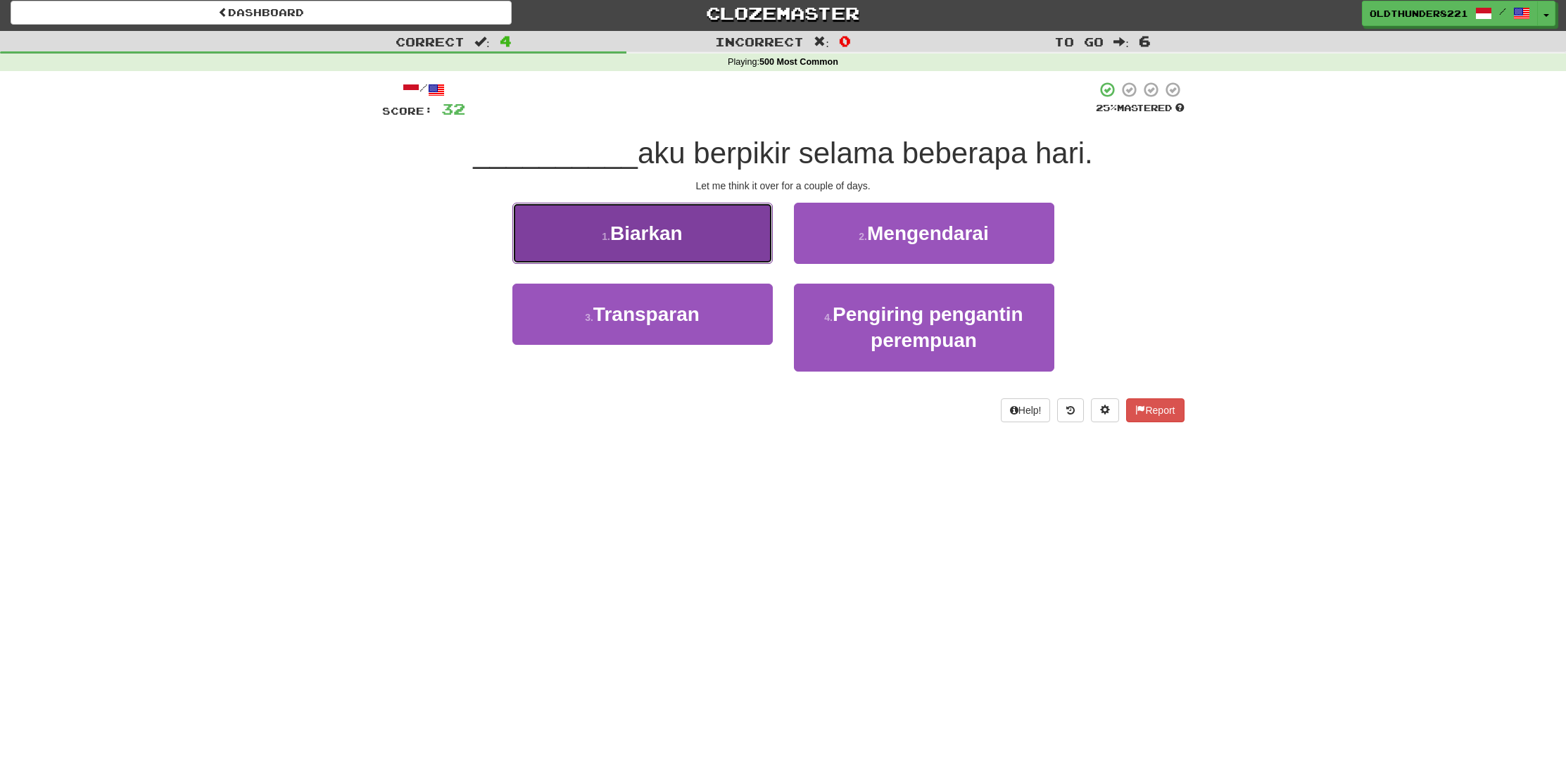
click at [644, 253] on button "1 . Biarkan" at bounding box center [642, 233] width 261 height 62
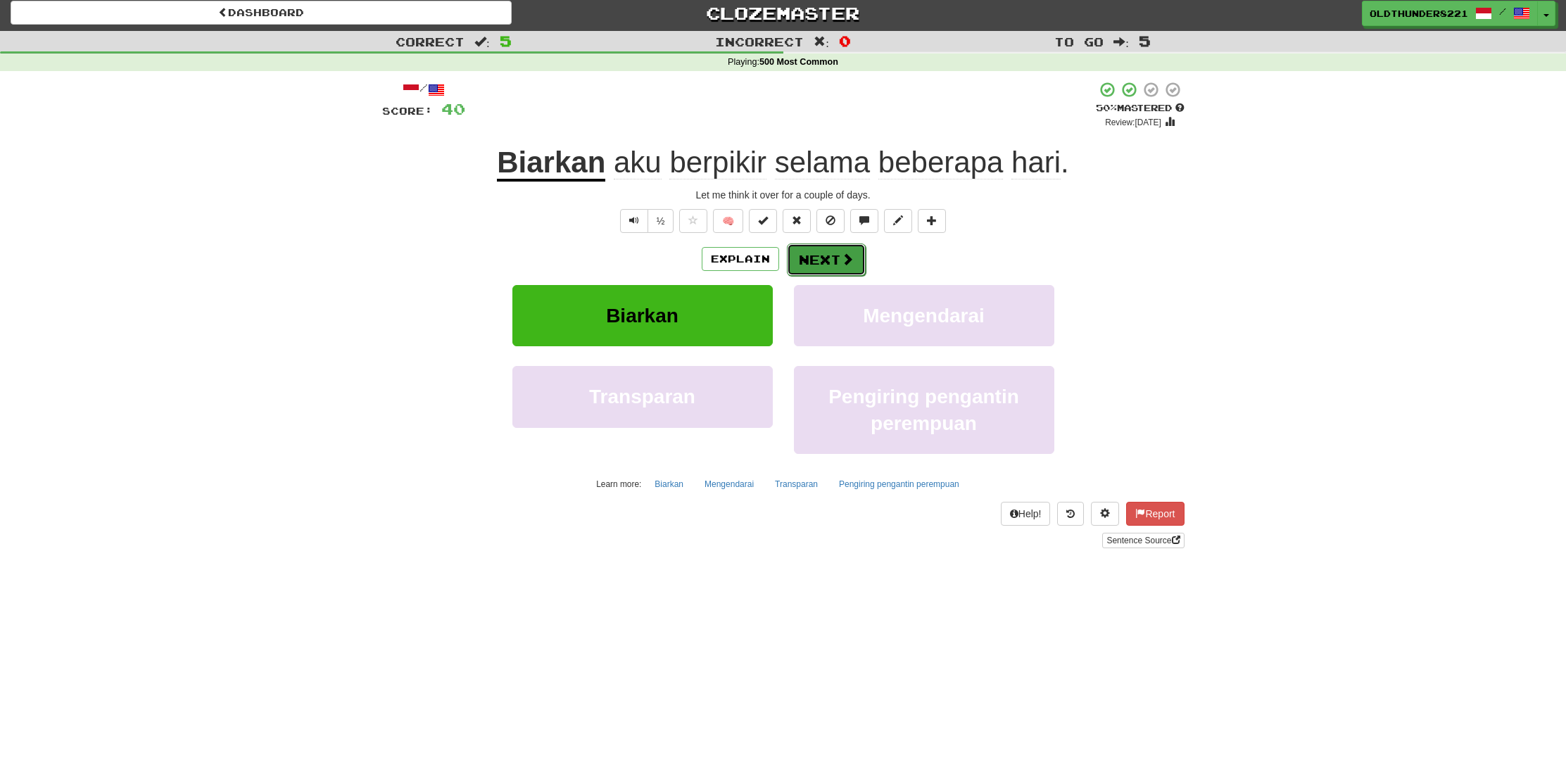
click at [824, 254] on button "Next" at bounding box center [826, 259] width 79 height 32
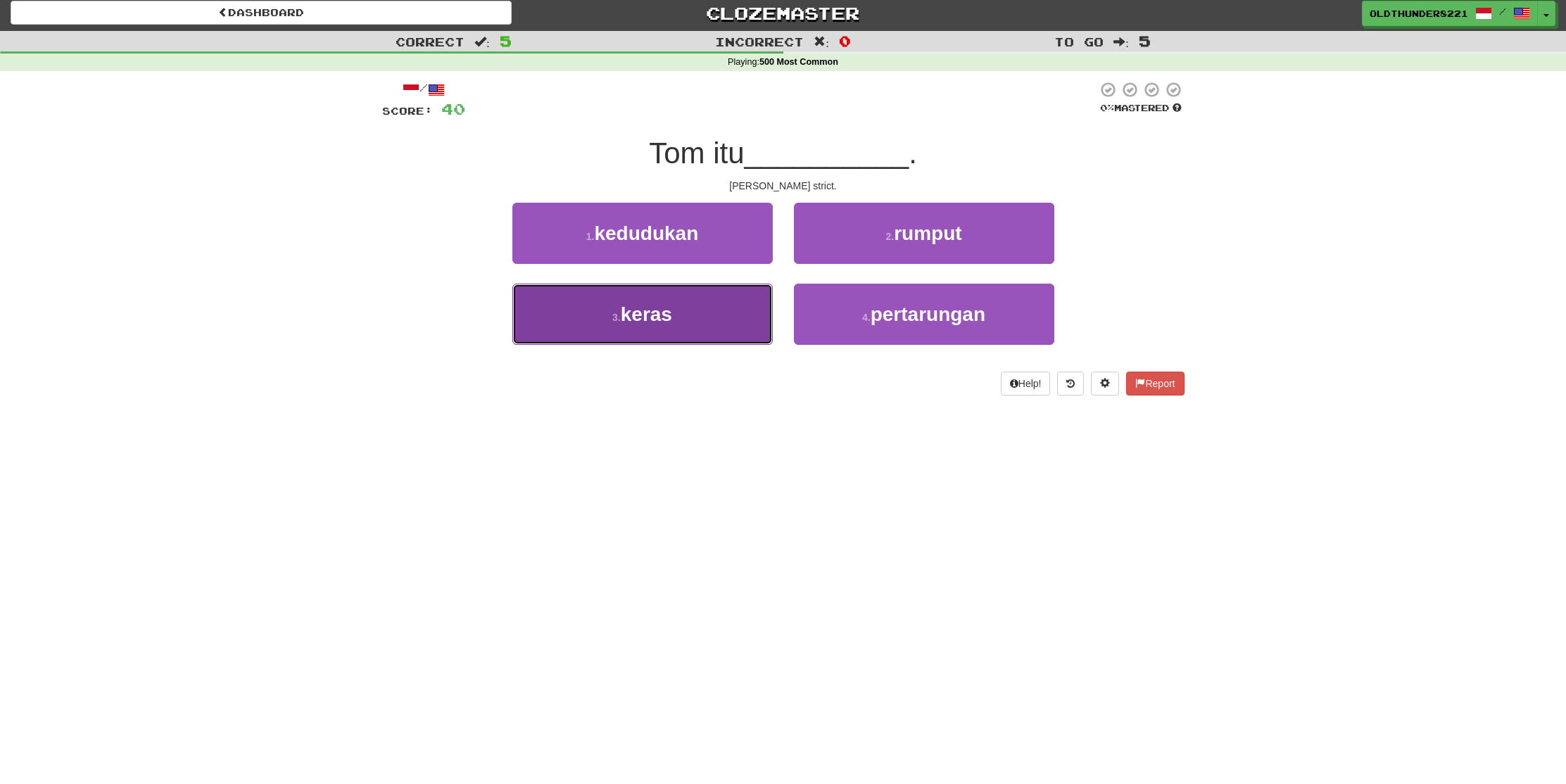
click at [615, 329] on button "3 . keras" at bounding box center [642, 314] width 261 height 62
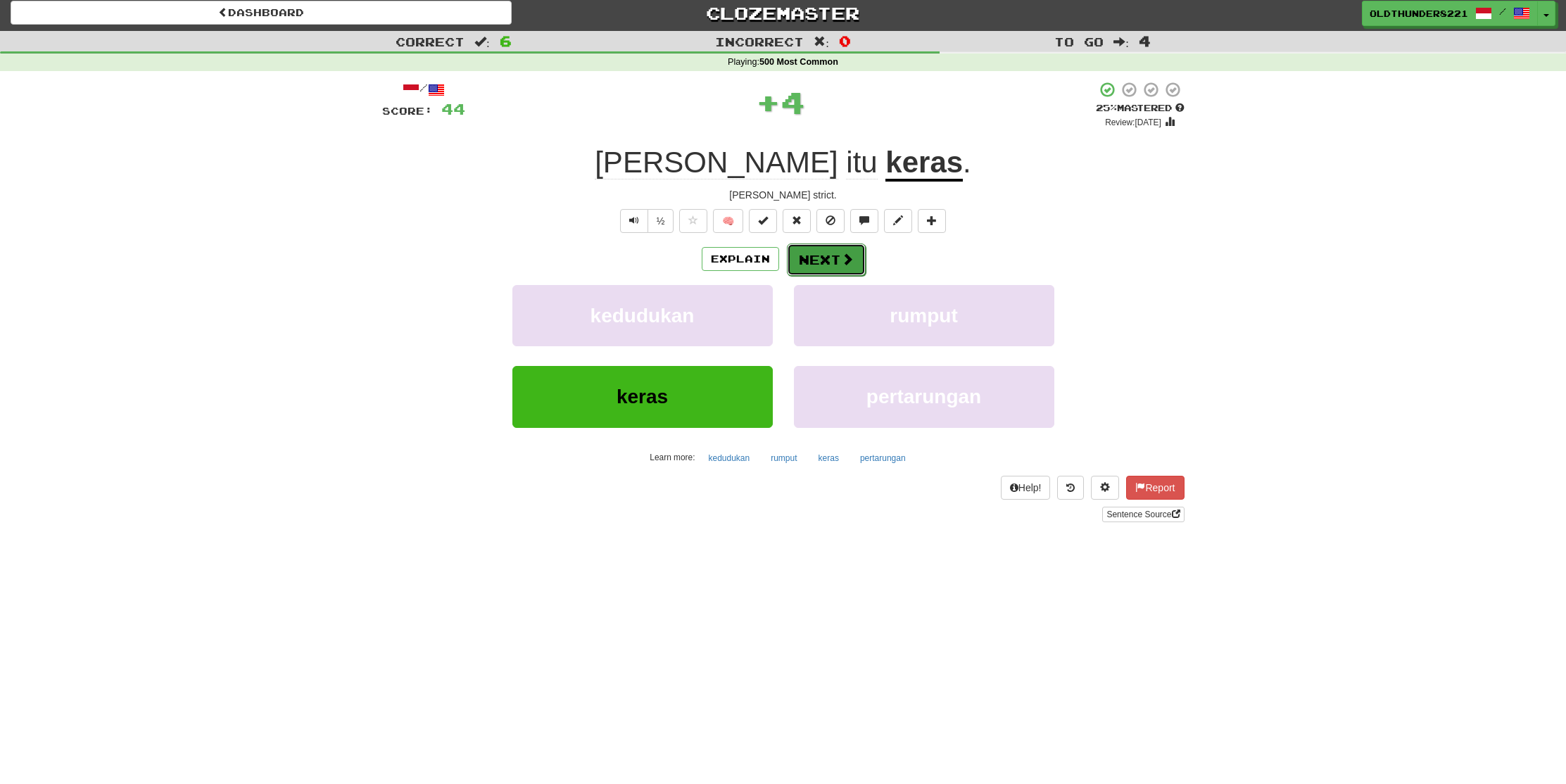
click at [811, 258] on button "Next" at bounding box center [826, 259] width 79 height 32
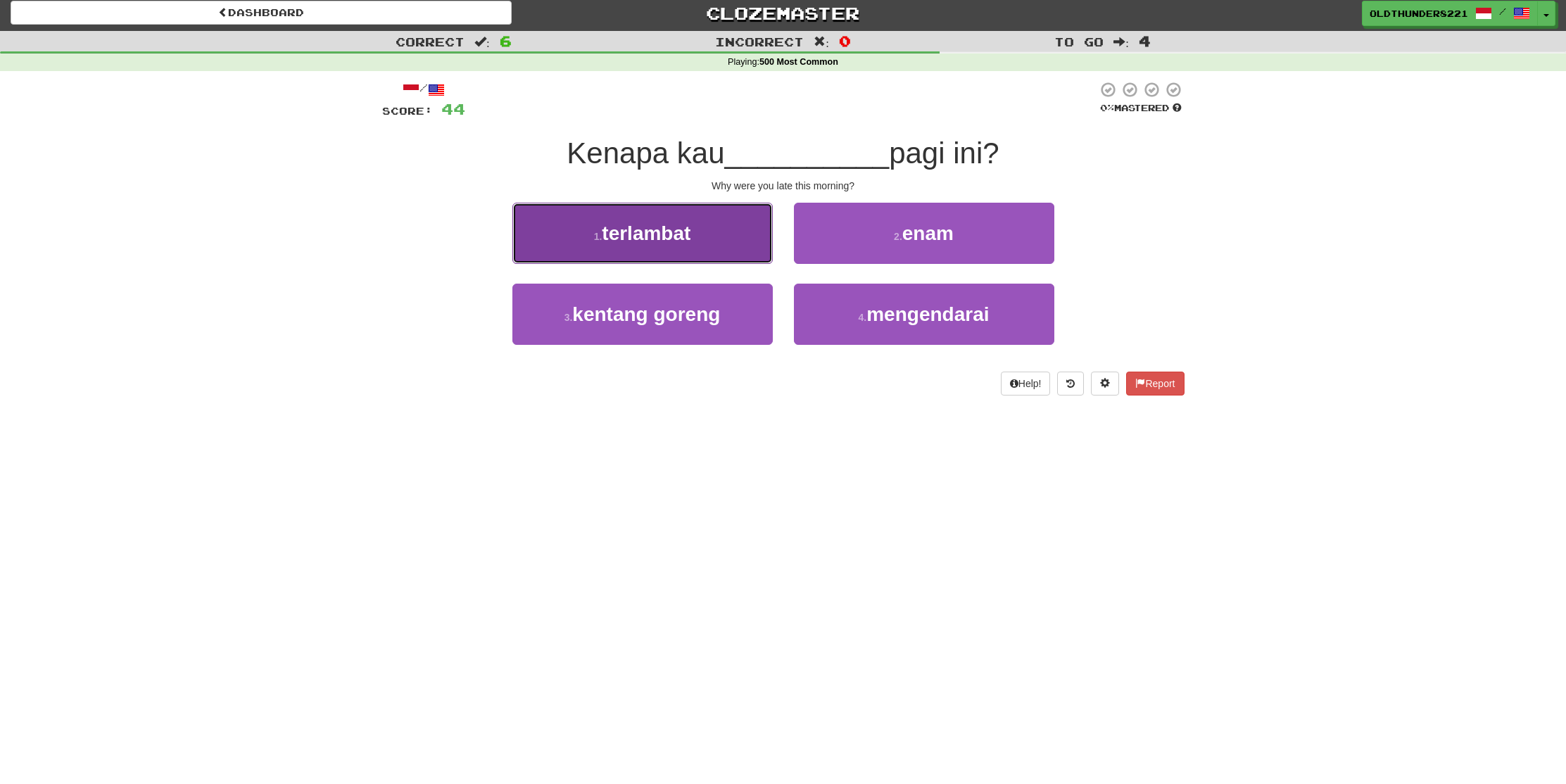
click at [624, 242] on span "terlambat" at bounding box center [646, 233] width 89 height 22
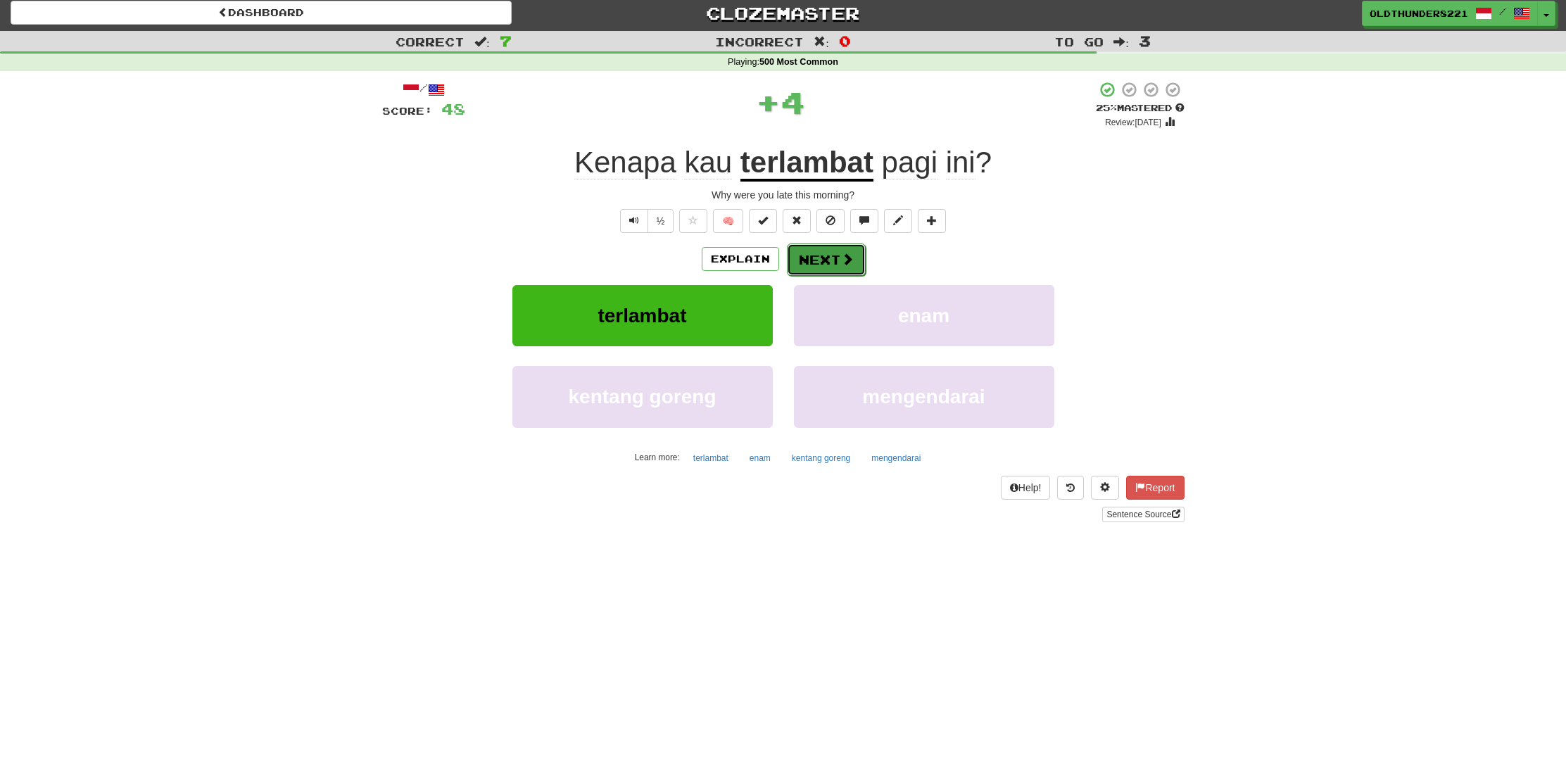
click at [819, 256] on button "Next" at bounding box center [826, 259] width 79 height 32
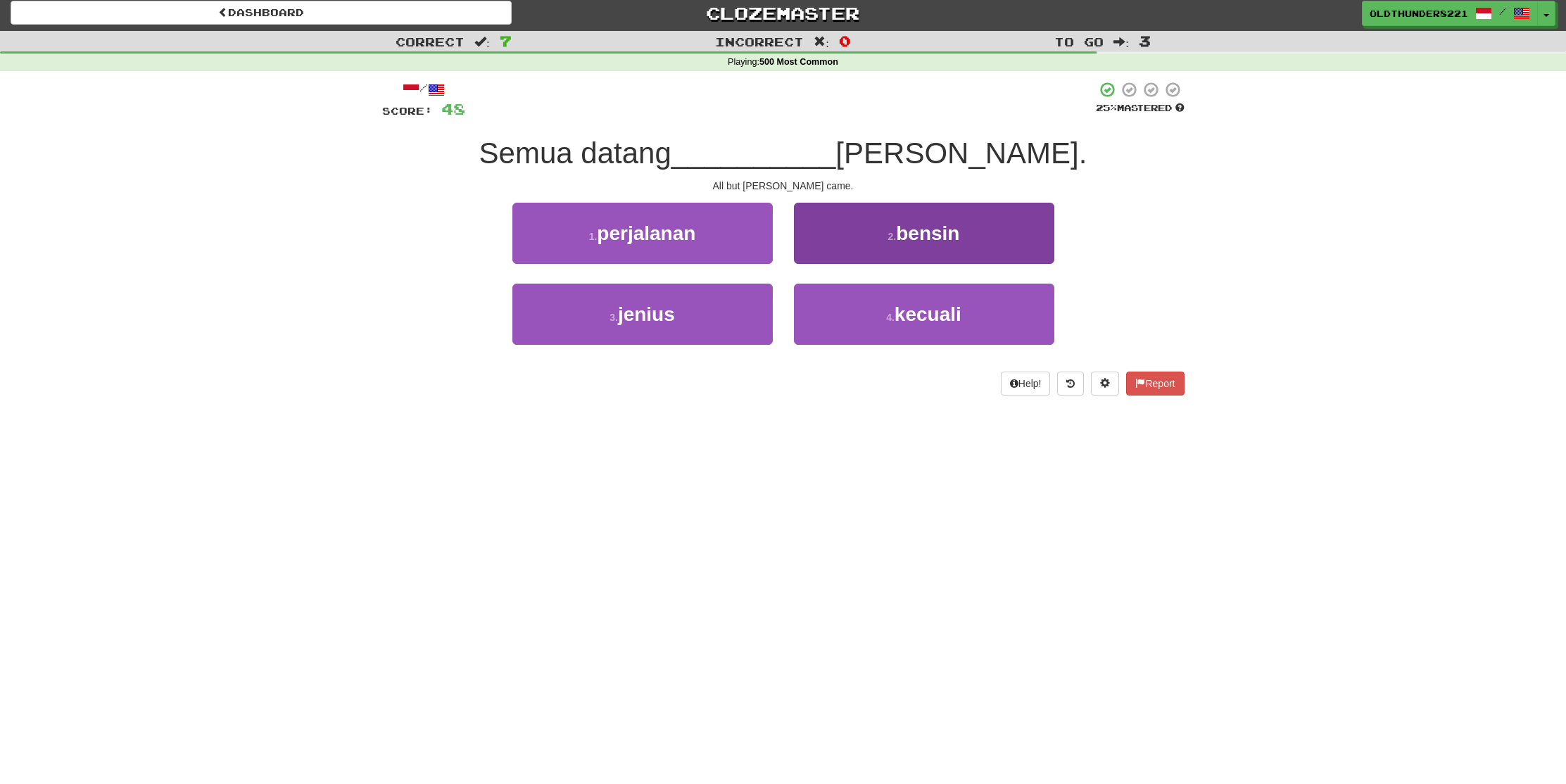
scroll to position [7, 0]
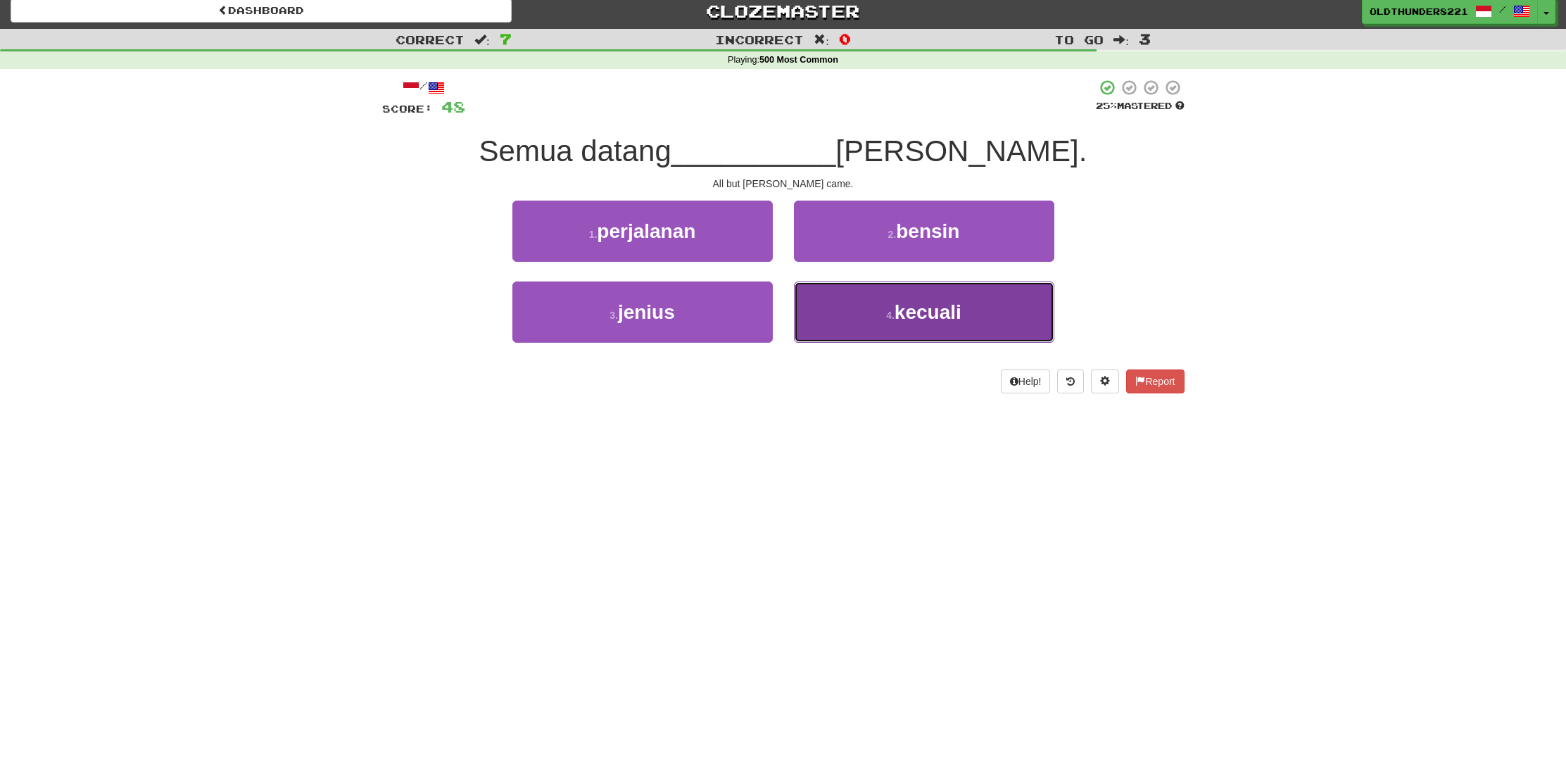
click at [924, 307] on span "kecuali" at bounding box center [927, 312] width 67 height 22
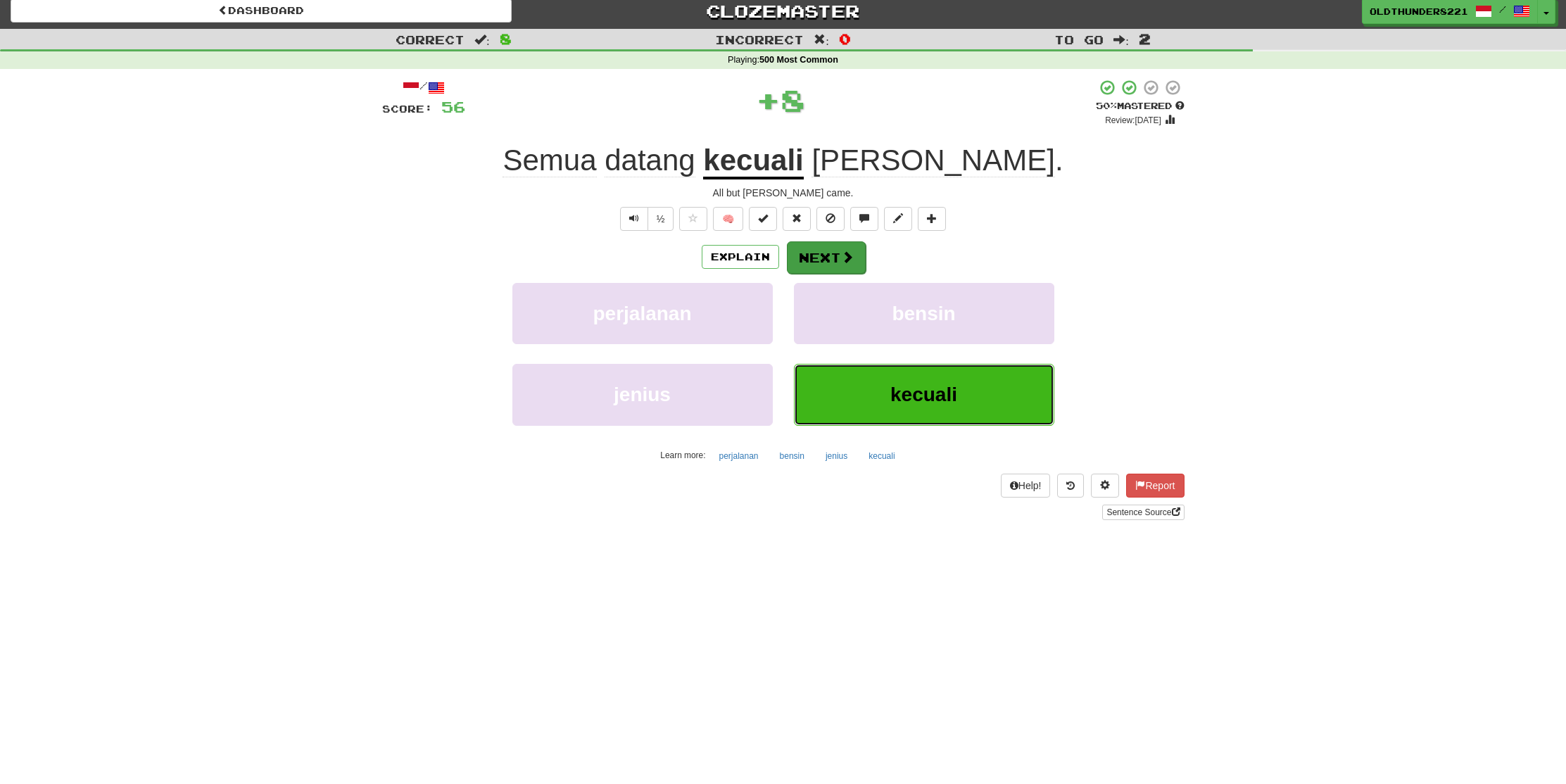
scroll to position [7, 0]
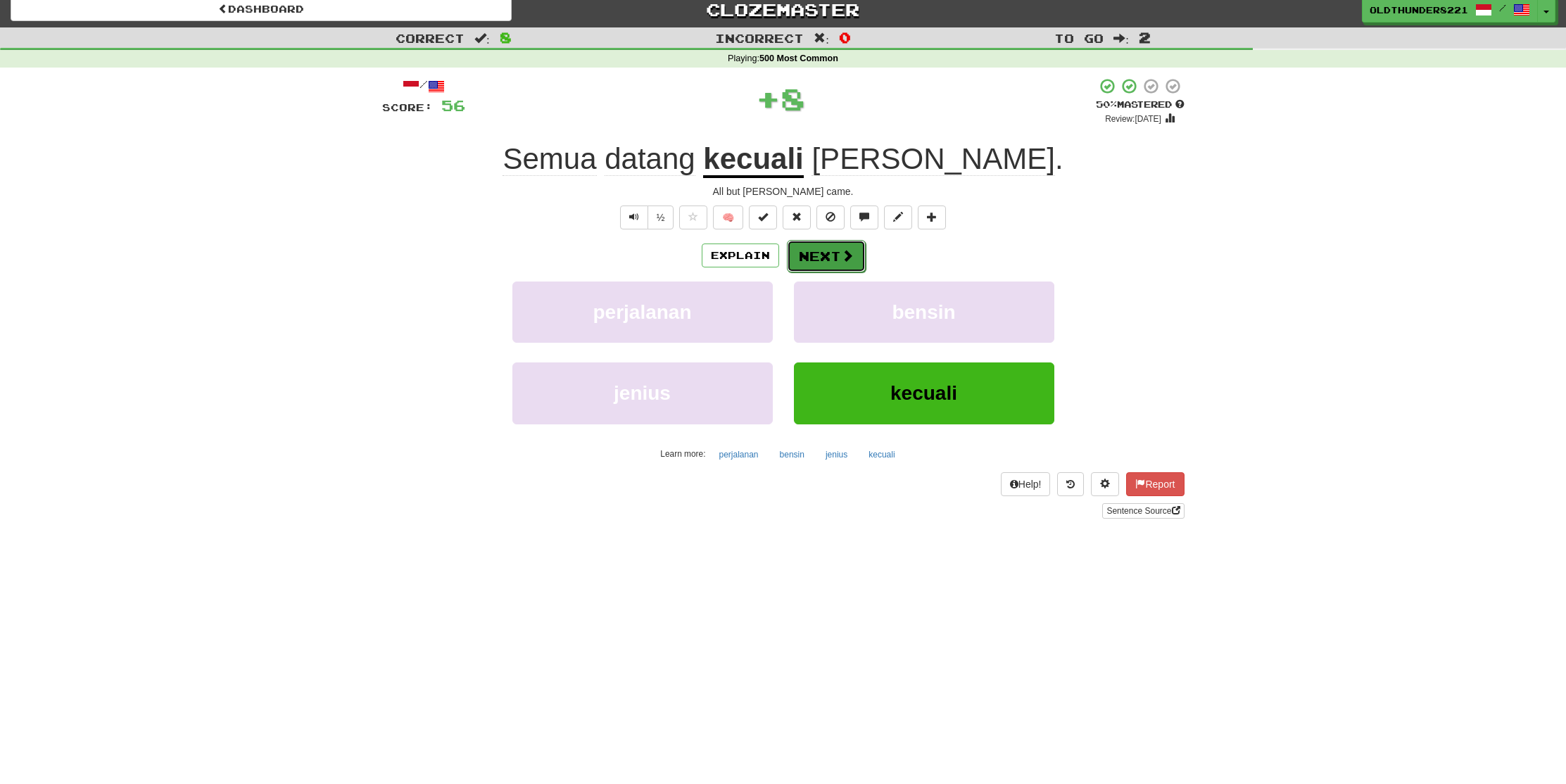
click at [828, 253] on button "Next" at bounding box center [826, 256] width 79 height 32
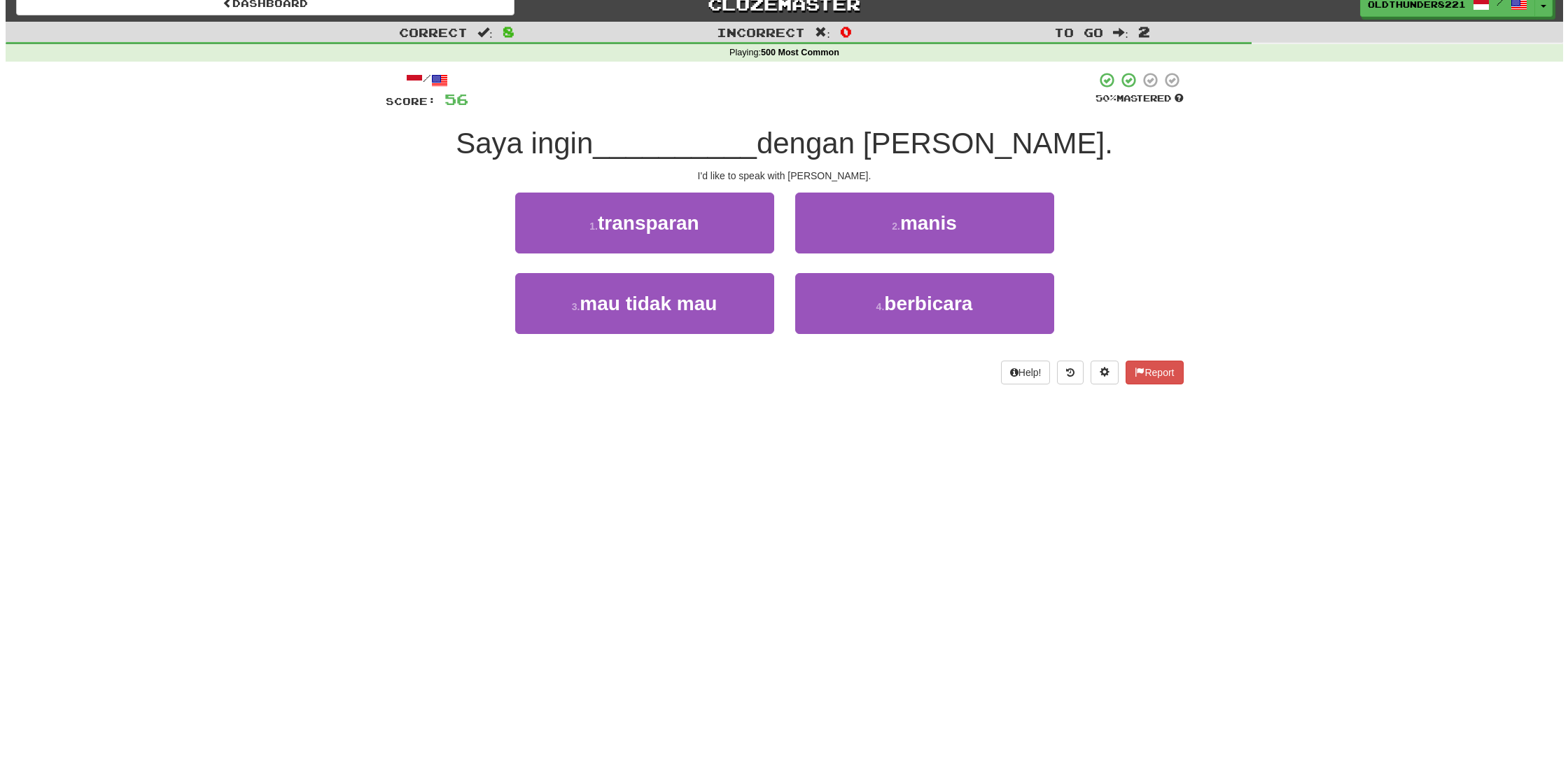
scroll to position [17, 0]
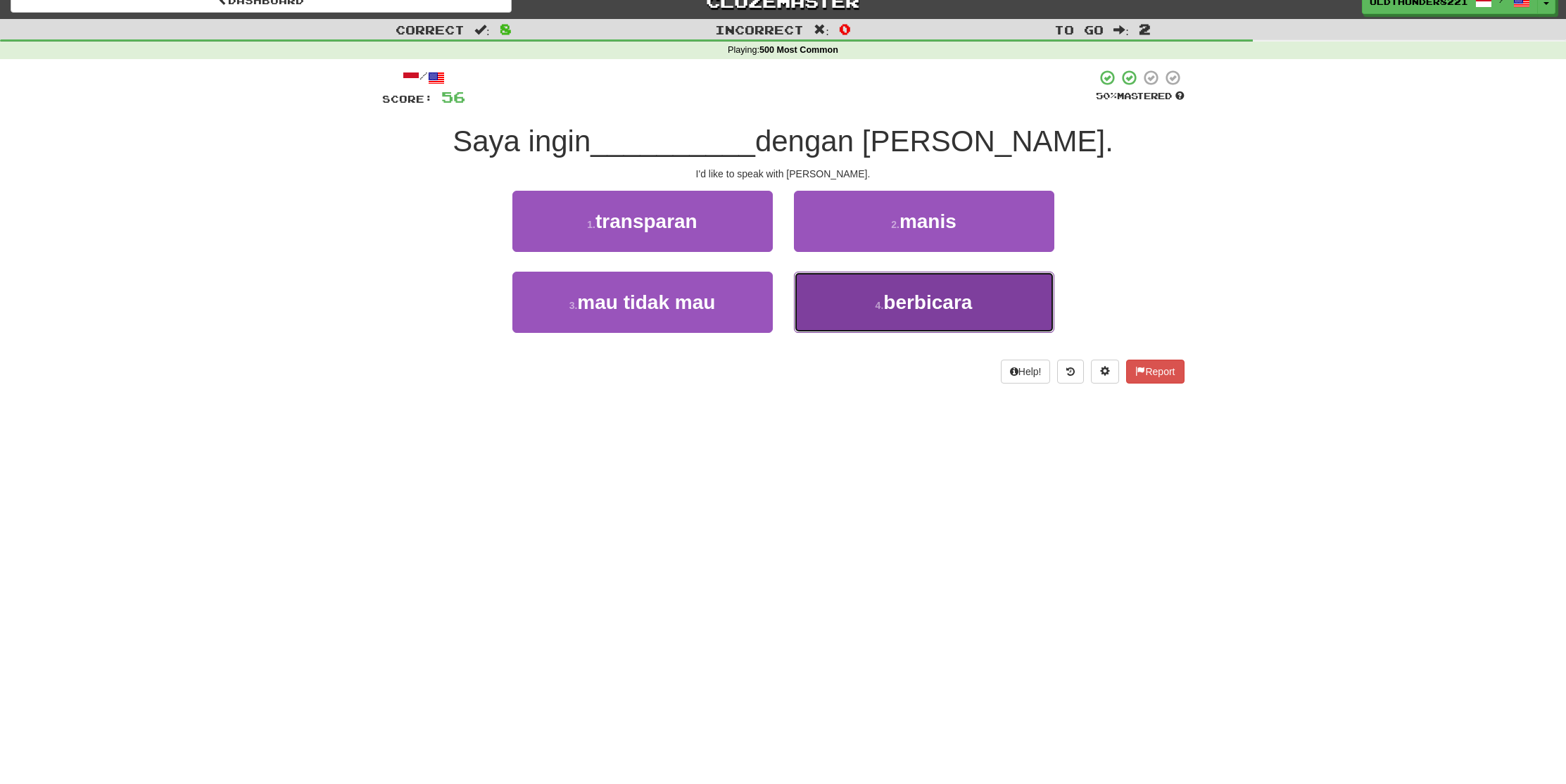
click at [908, 297] on span "berbicara" at bounding box center [928, 302] width 89 height 22
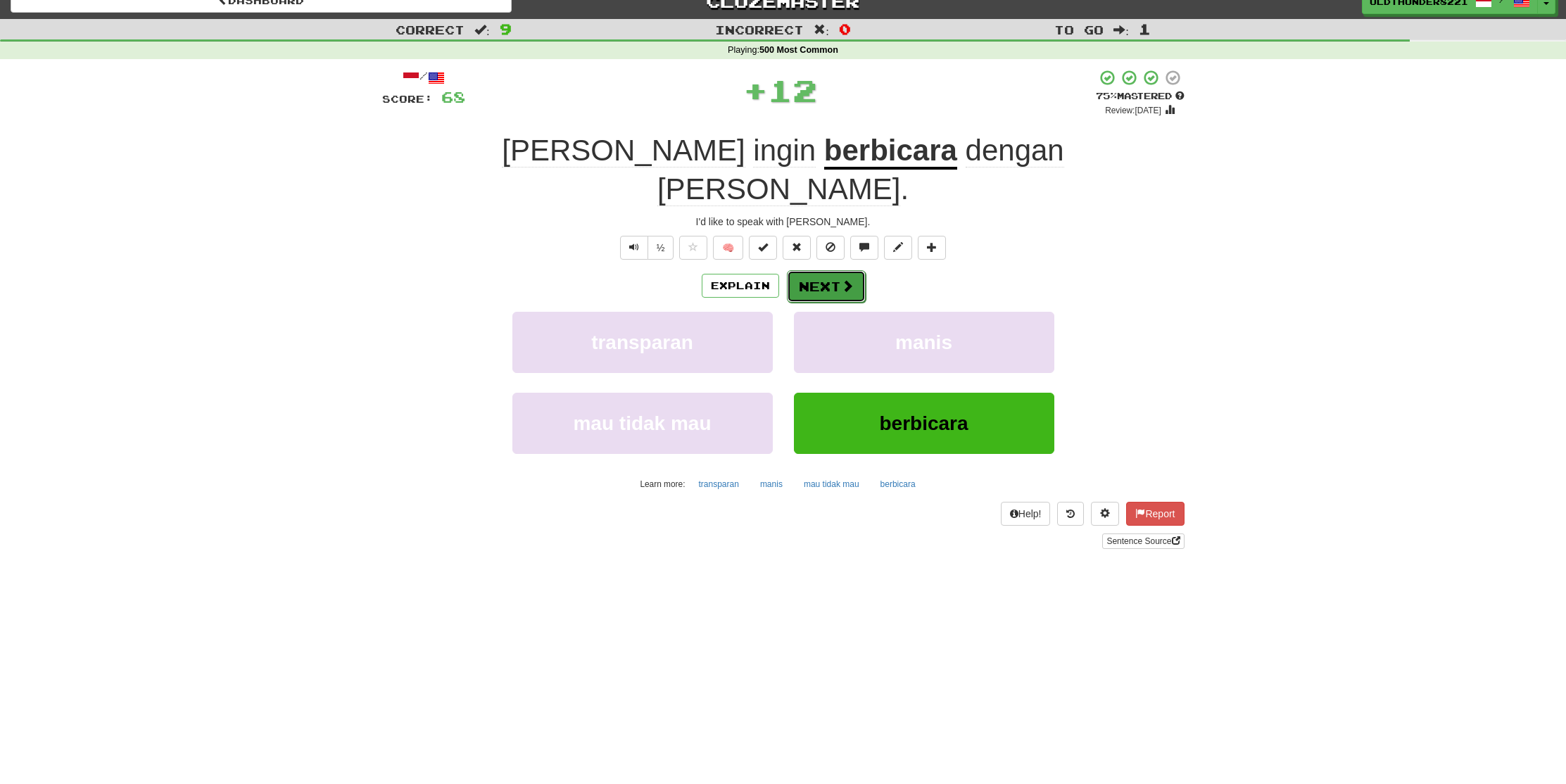
click at [820, 270] on button "Next" at bounding box center [826, 286] width 79 height 32
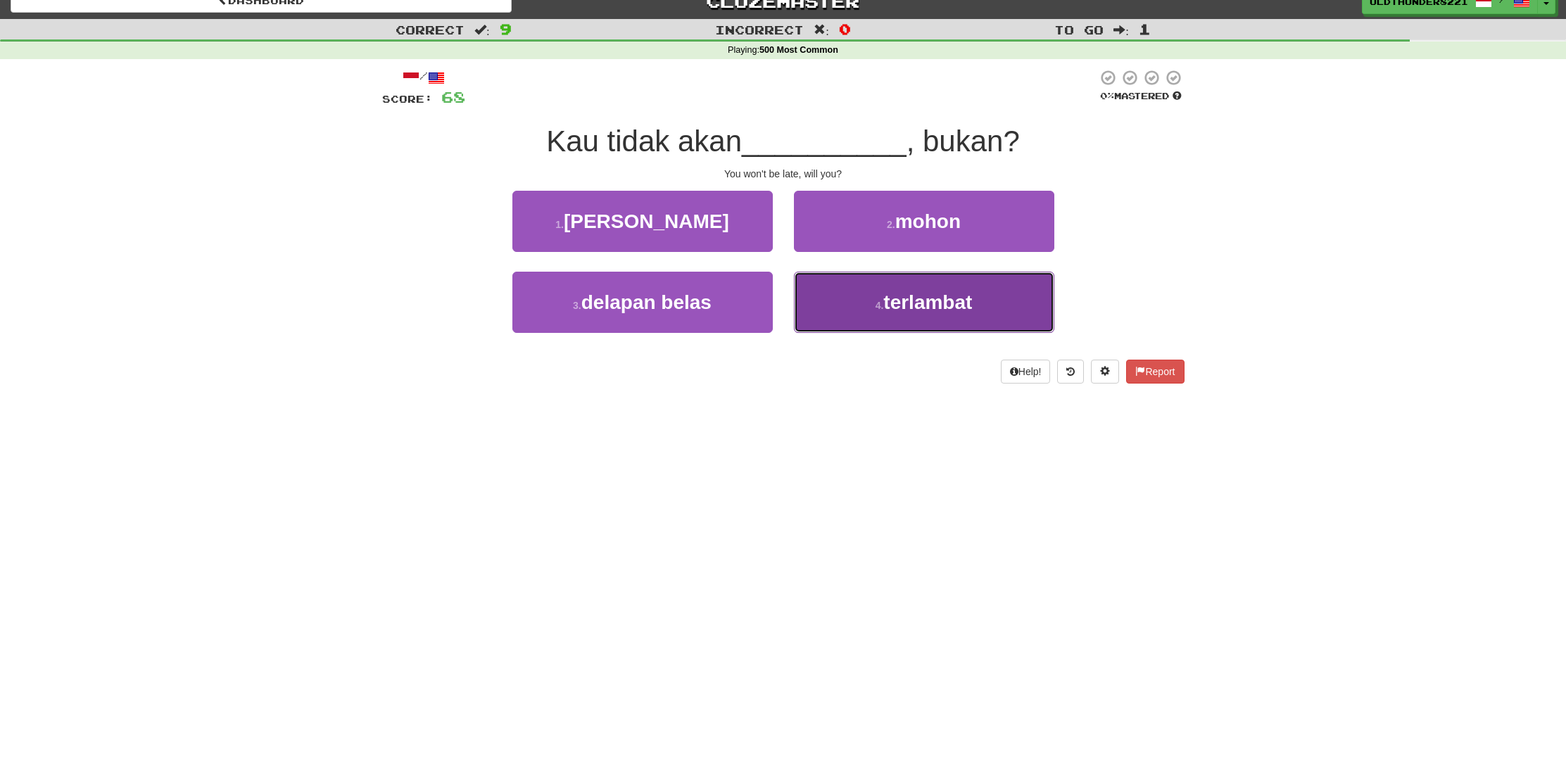
click at [893, 295] on span "terlambat" at bounding box center [928, 302] width 89 height 22
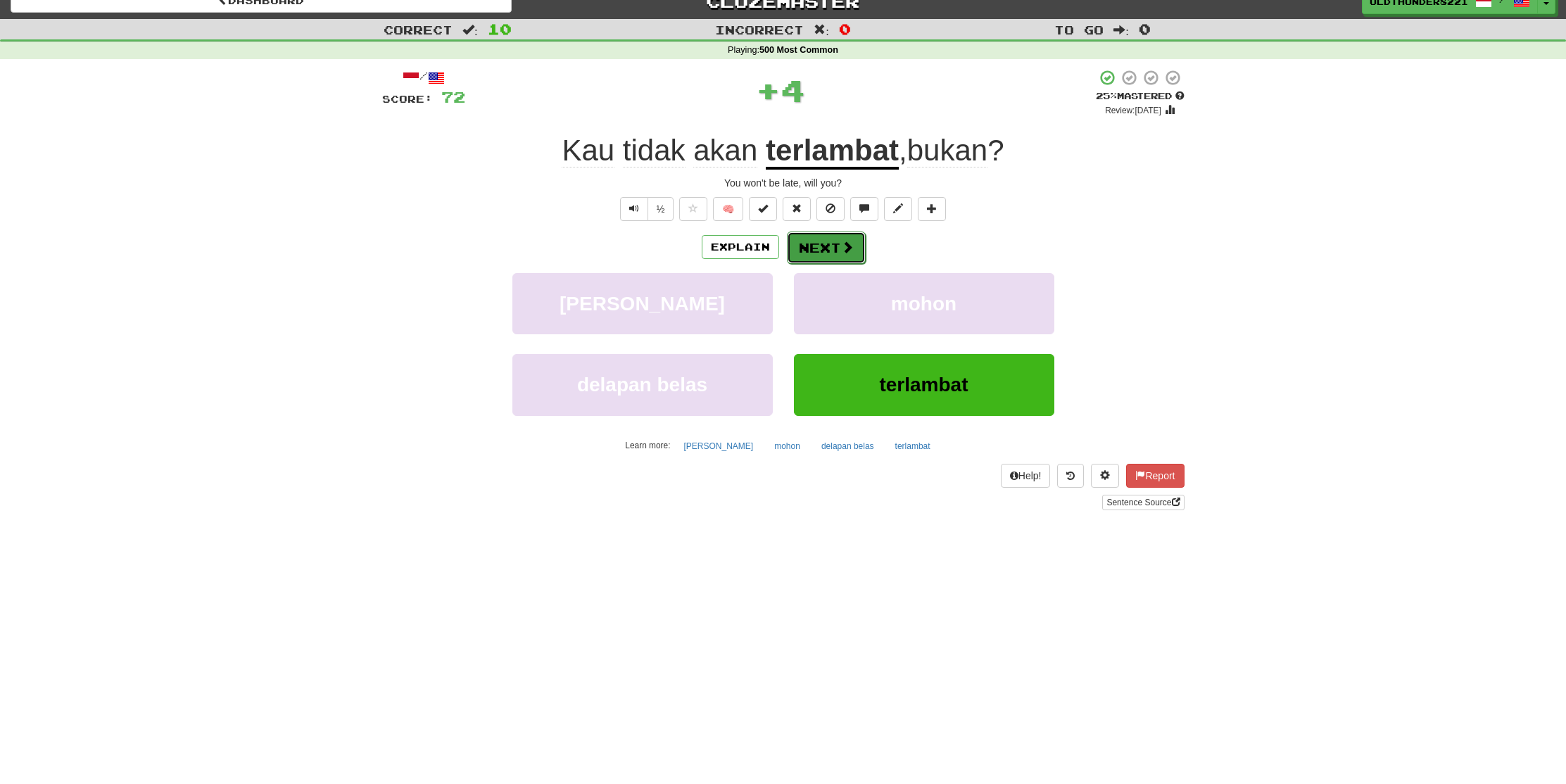
click at [828, 250] on button "Next" at bounding box center [826, 247] width 79 height 32
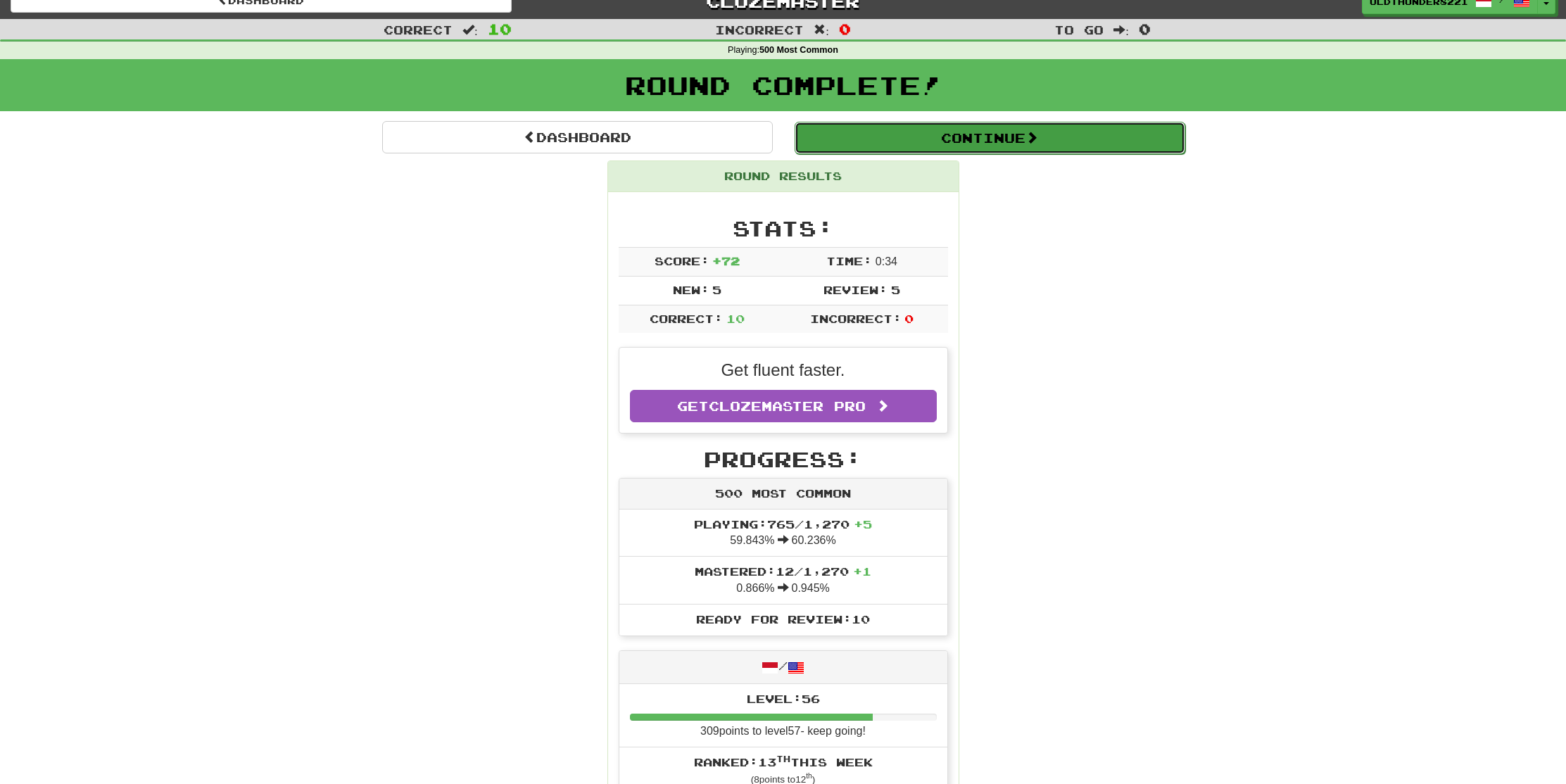
click at [933, 133] on button "Continue" at bounding box center [990, 137] width 390 height 32
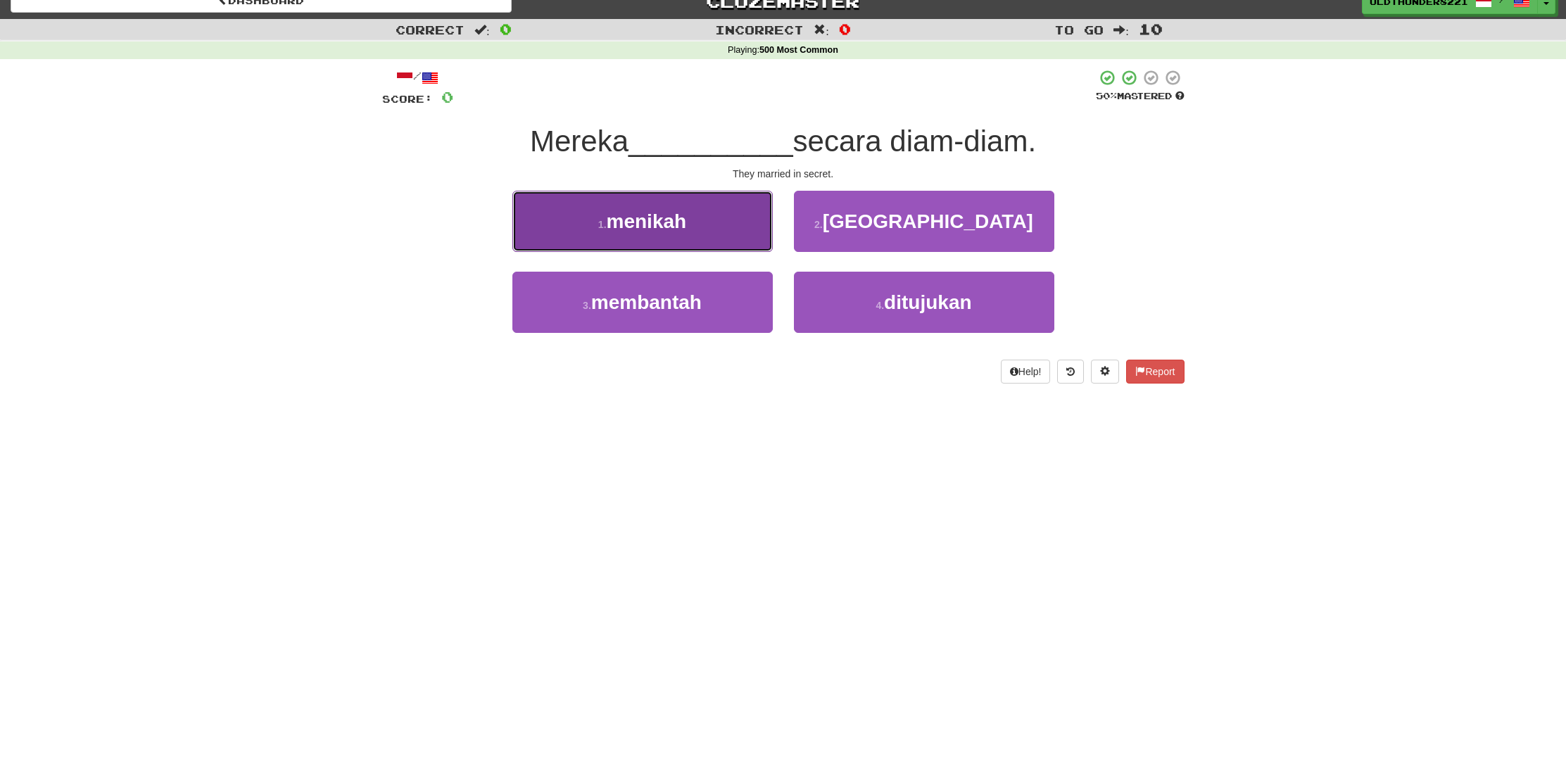
click at [634, 214] on span "menikah" at bounding box center [647, 221] width 81 height 22
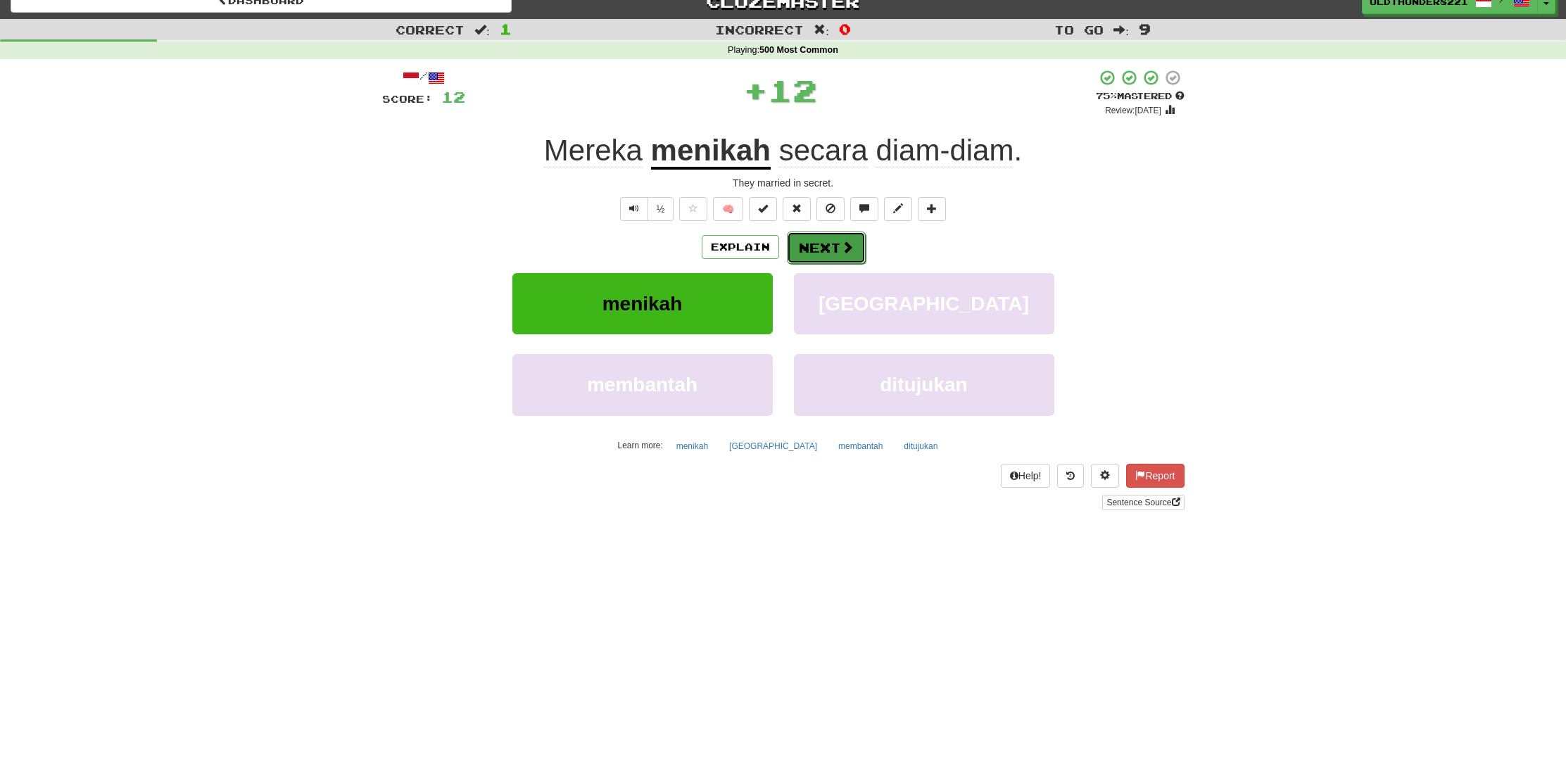
click at [838, 249] on button "Next" at bounding box center [826, 247] width 79 height 32
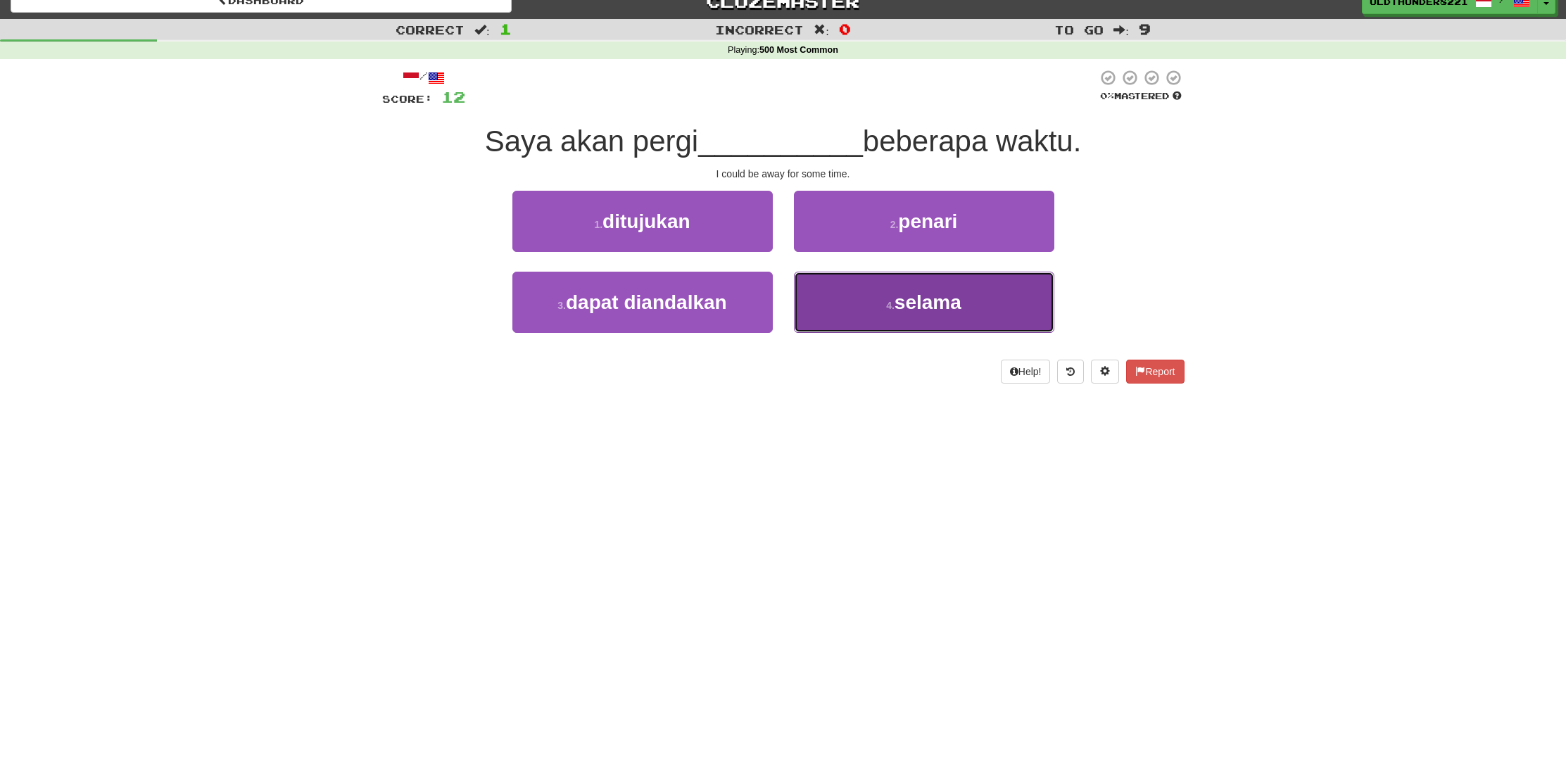
click at [904, 312] on span "selama" at bounding box center [927, 302] width 67 height 22
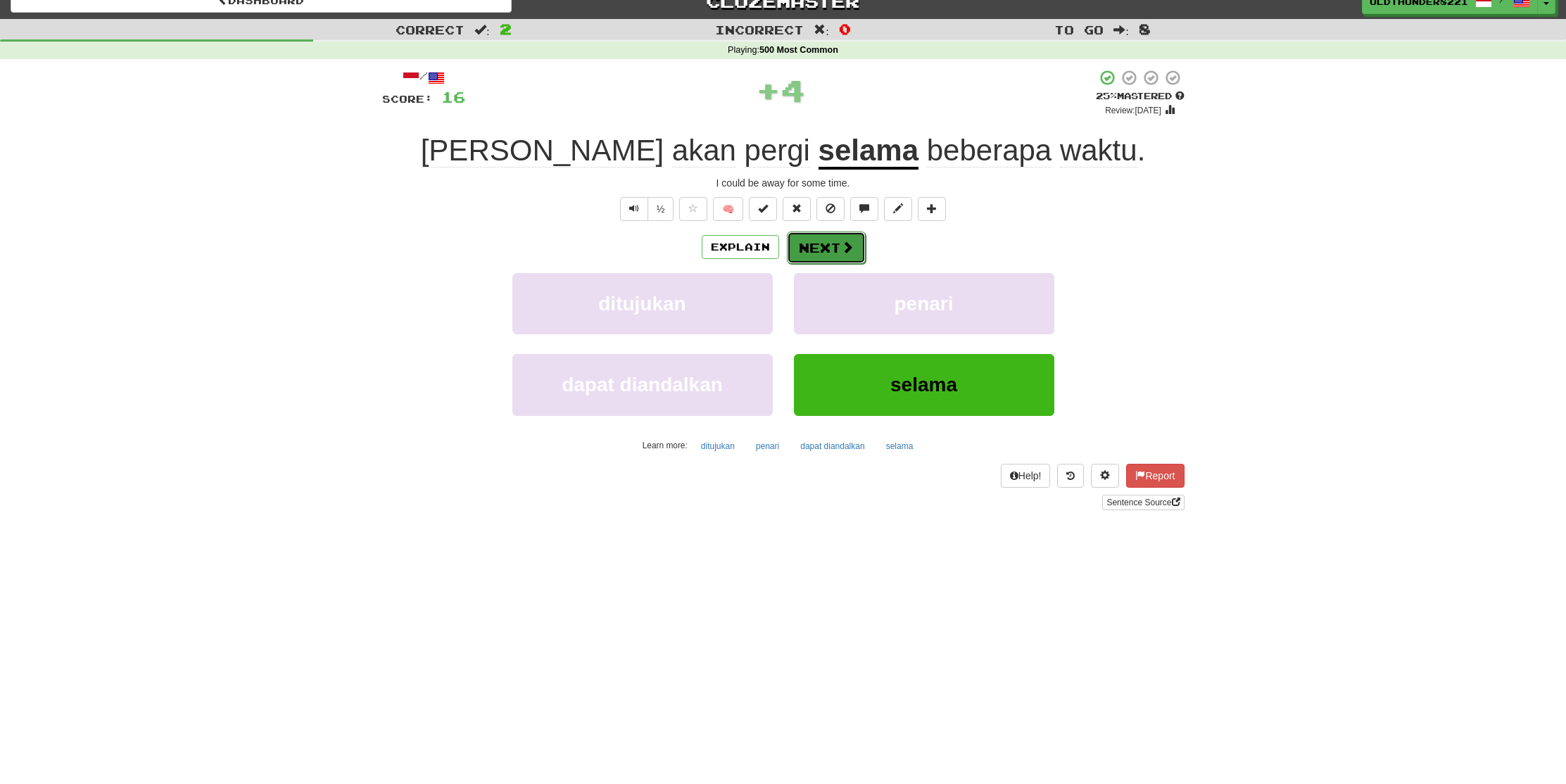
click at [824, 250] on button "Next" at bounding box center [826, 247] width 79 height 32
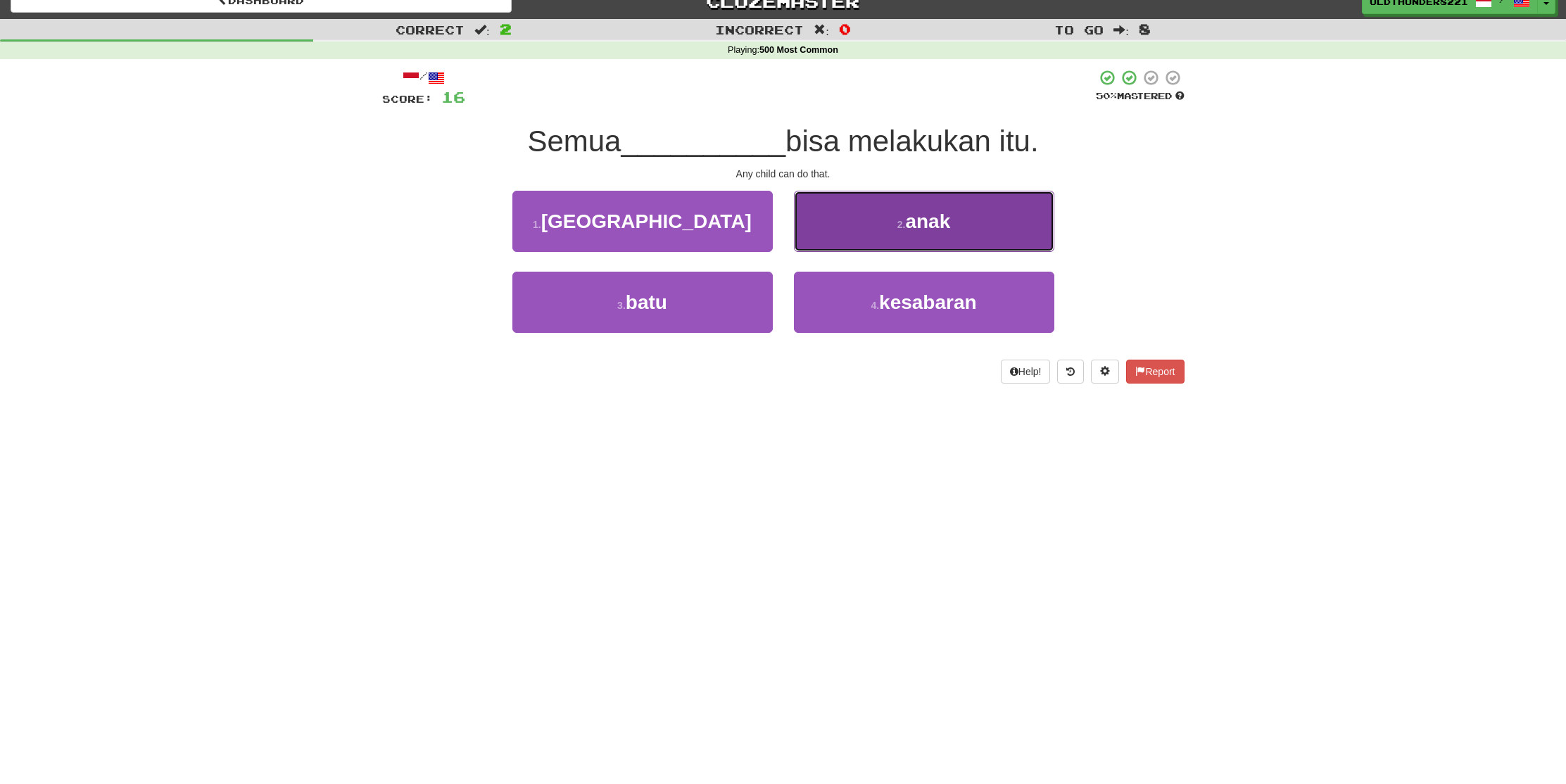
click at [925, 236] on button "2 . anak" at bounding box center [924, 221] width 261 height 62
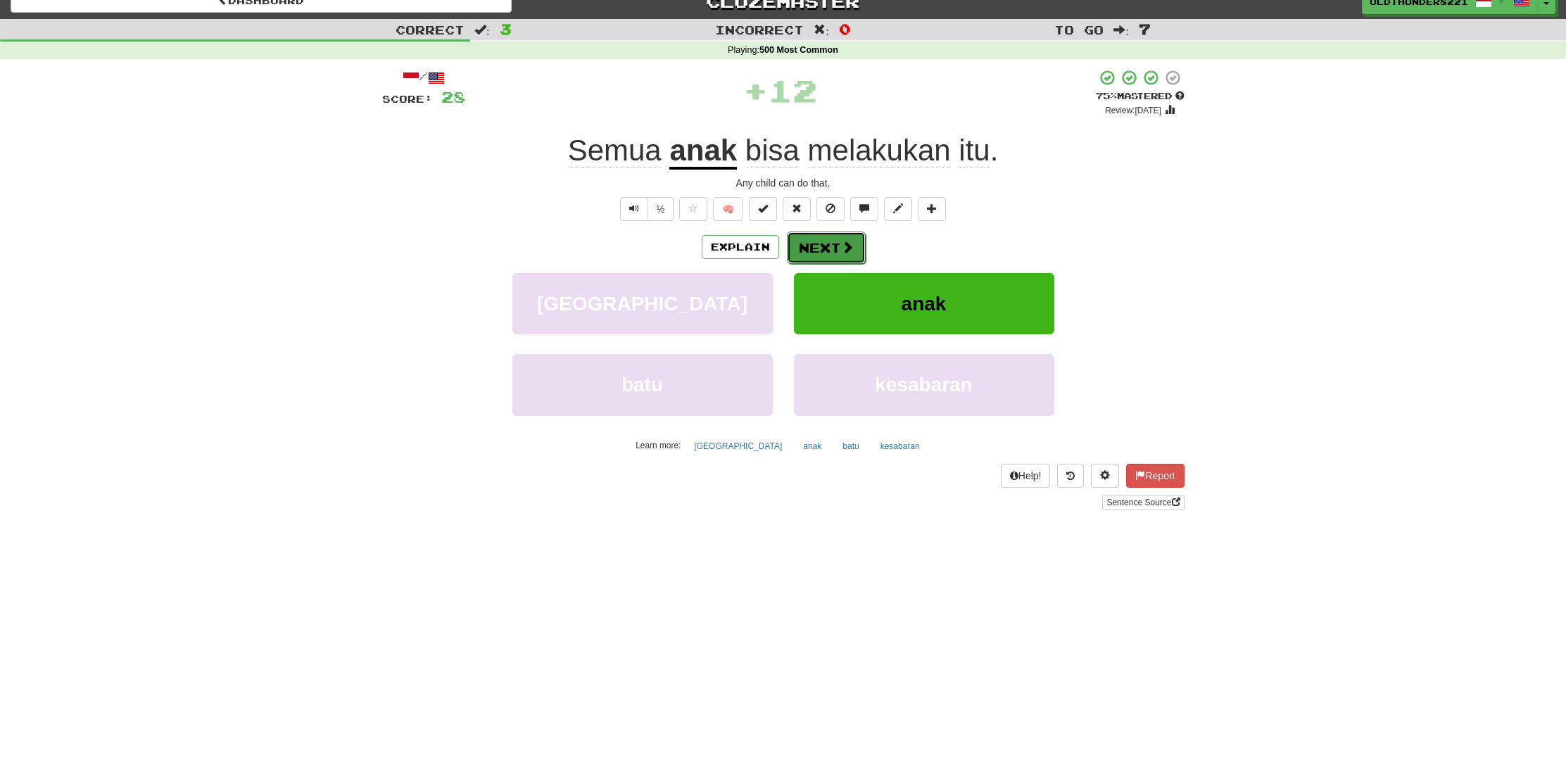
click at [826, 245] on button "Next" at bounding box center [826, 247] width 79 height 32
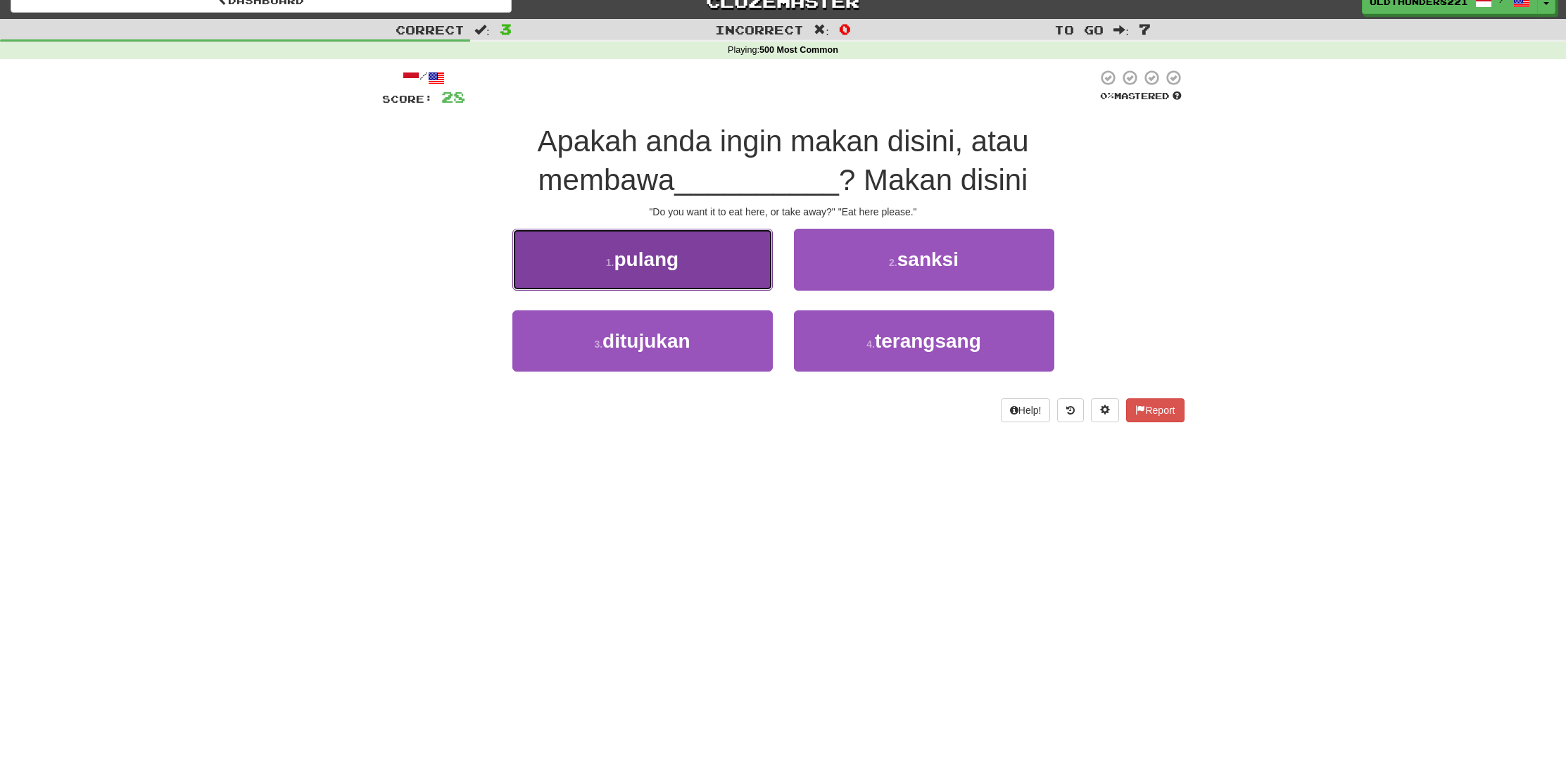
click at [668, 266] on span "pulang" at bounding box center [646, 259] width 65 height 22
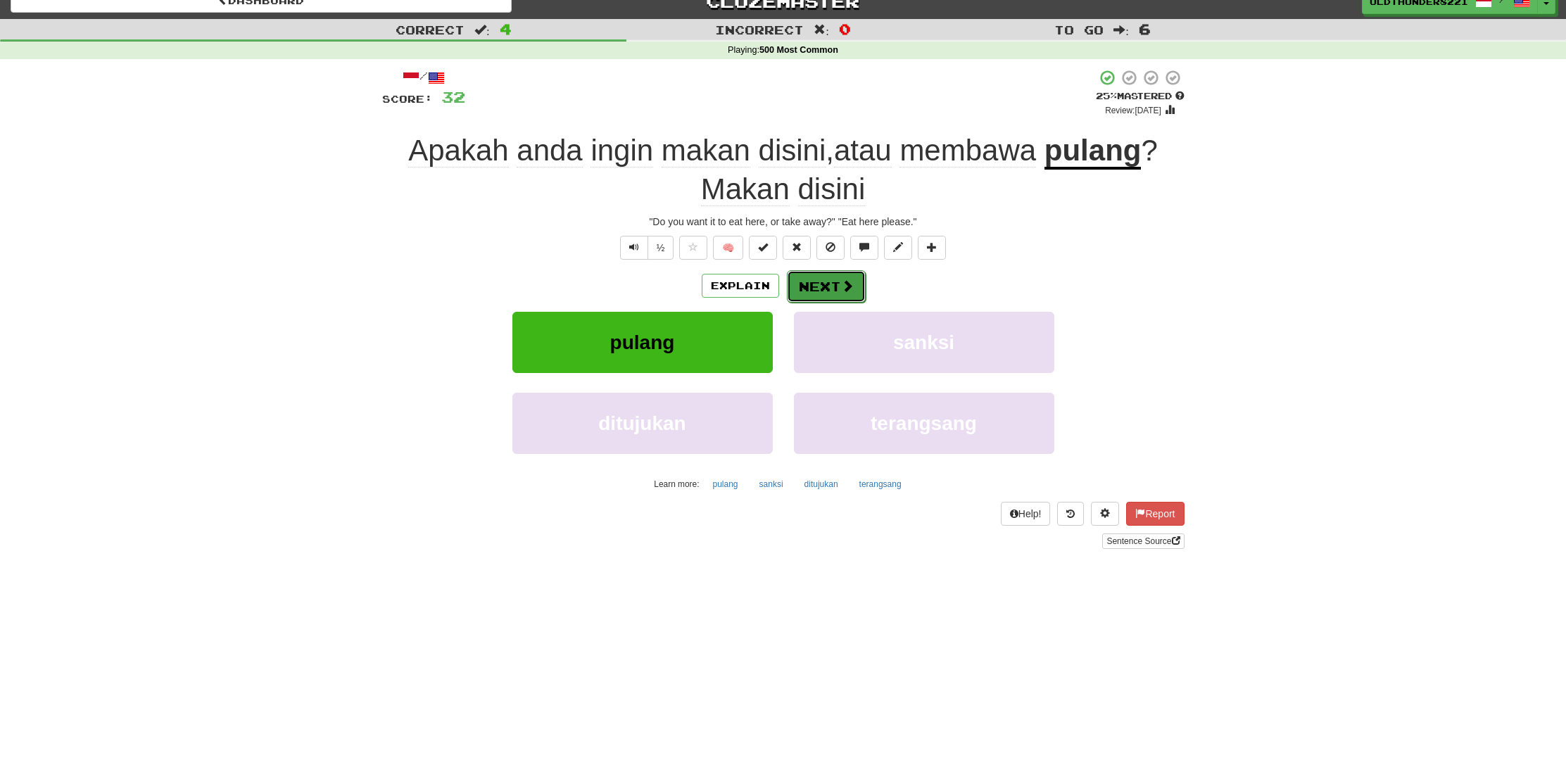
click at [834, 284] on button "Next" at bounding box center [826, 286] width 79 height 32
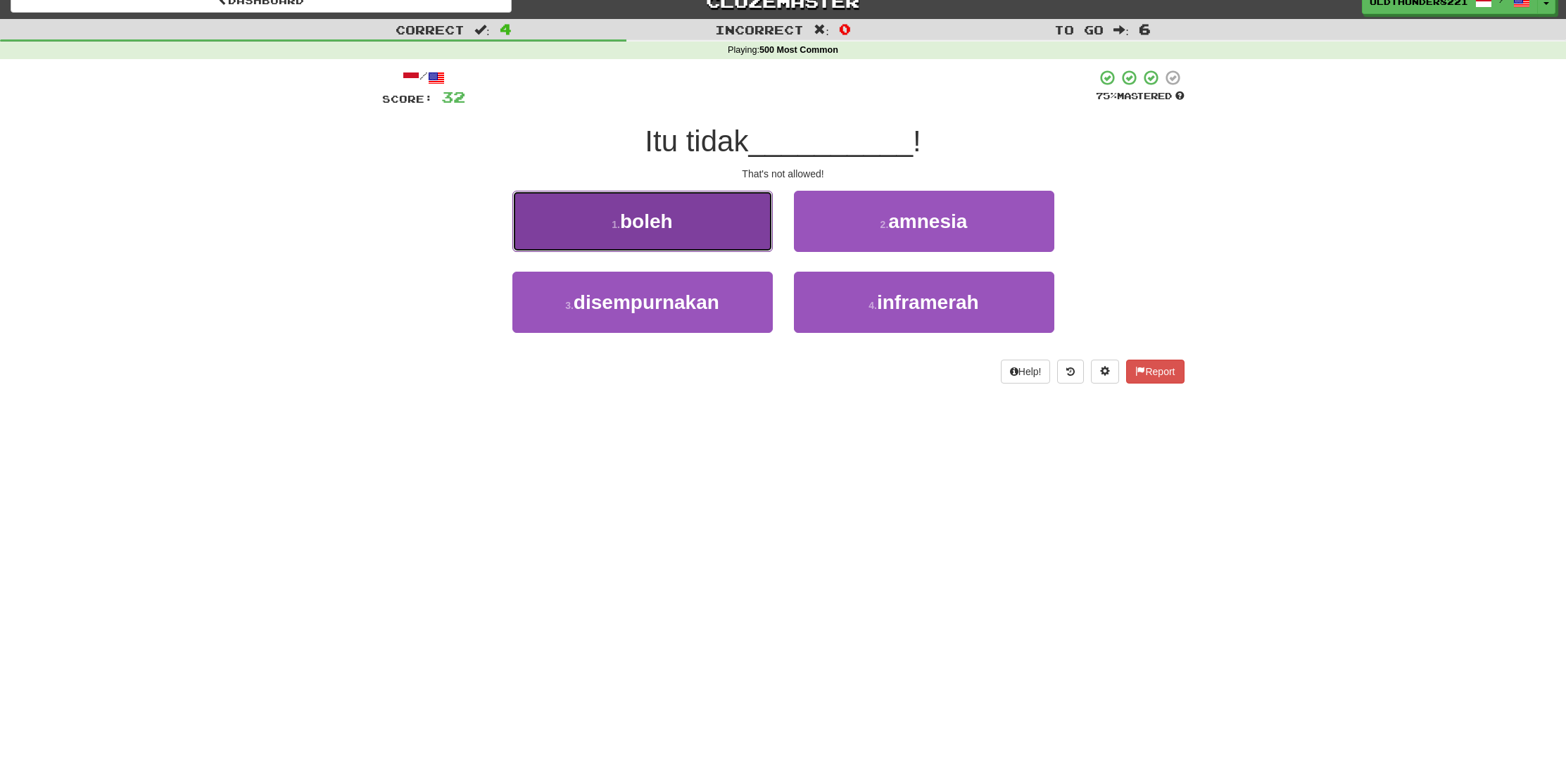
click at [637, 240] on button "1 . boleh" at bounding box center [642, 221] width 261 height 62
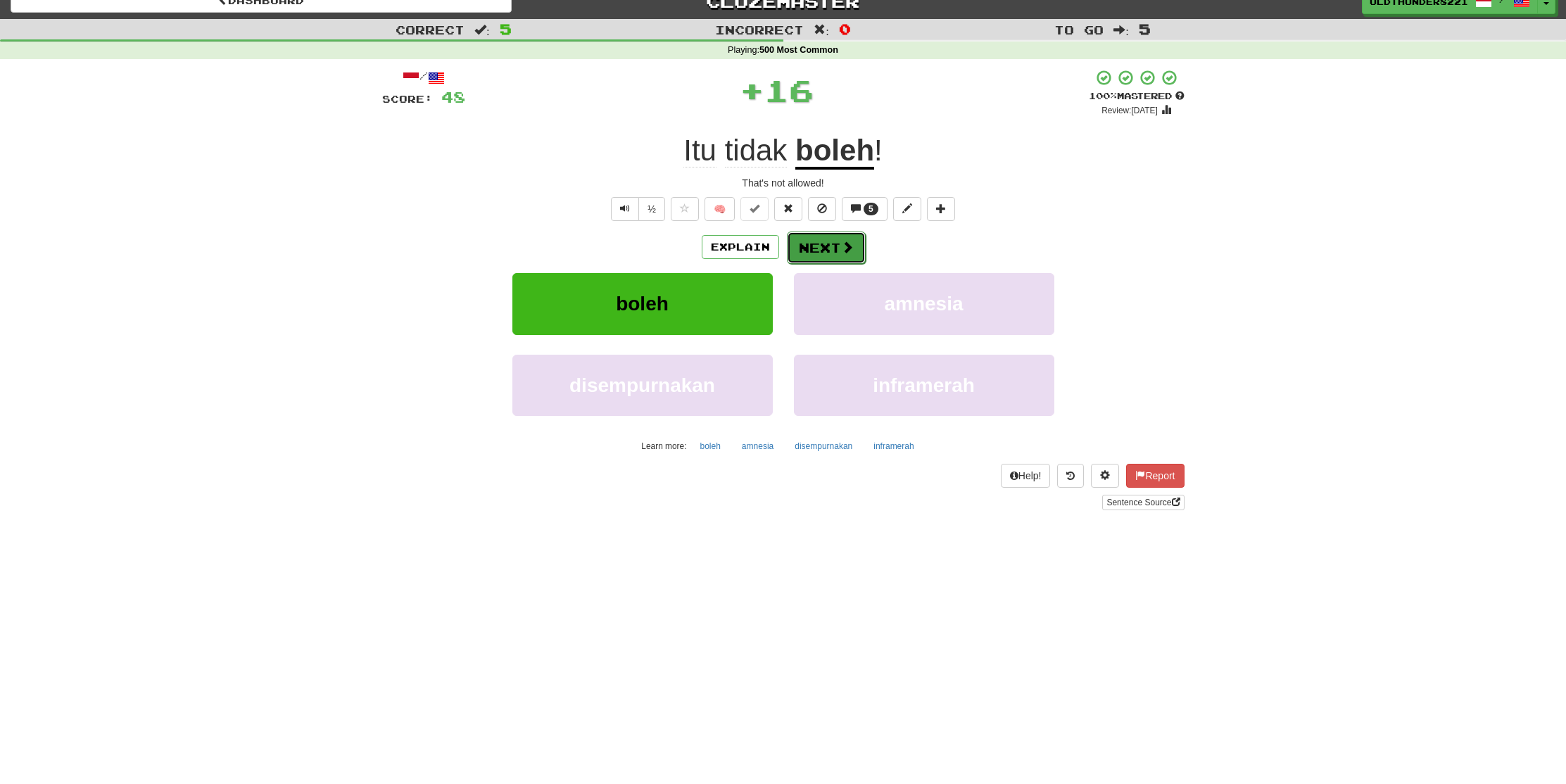
click at [832, 246] on button "Next" at bounding box center [826, 247] width 79 height 32
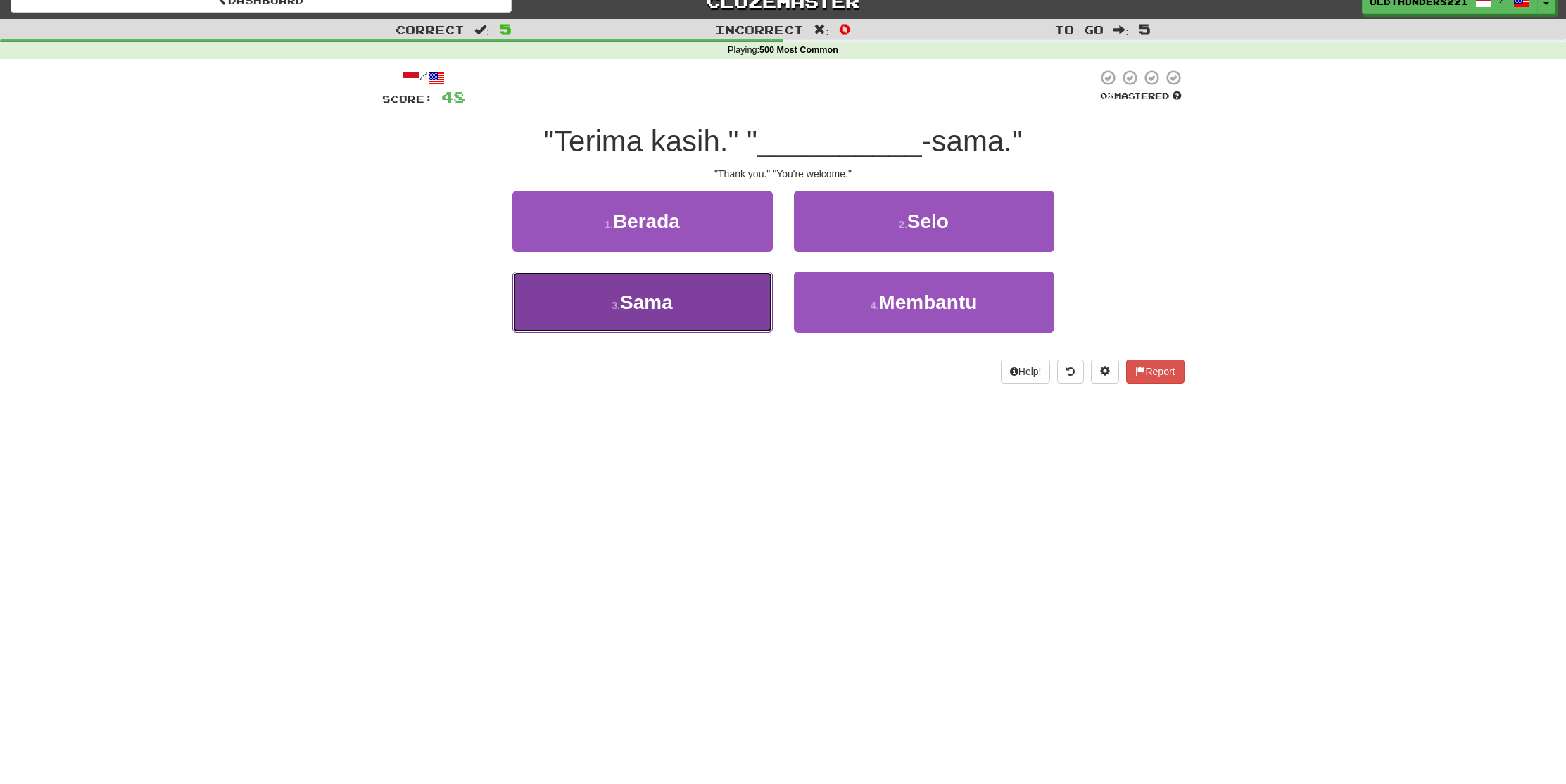
click at [644, 300] on span "Sama" at bounding box center [646, 302] width 53 height 22
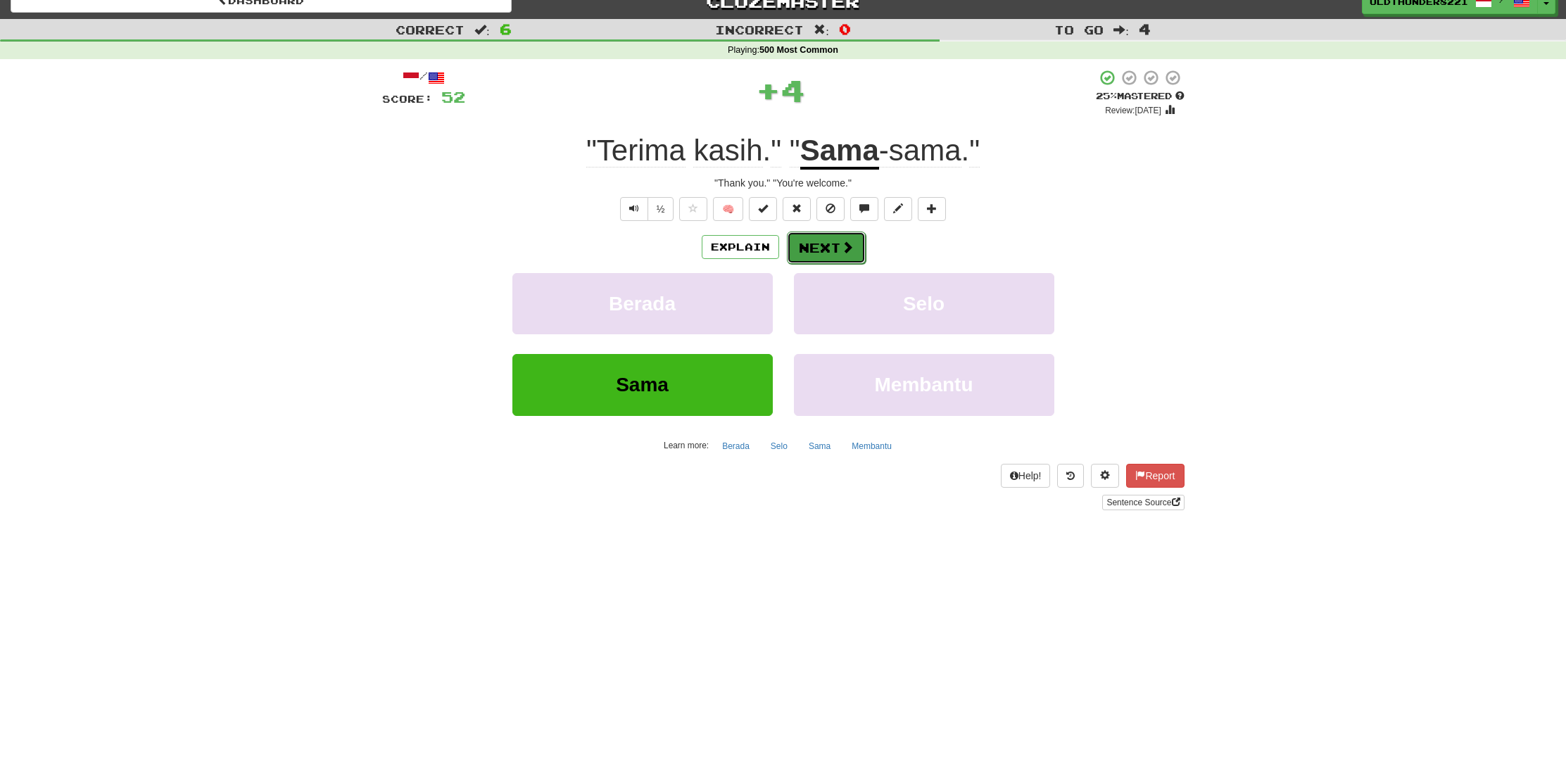
click at [821, 248] on button "Next" at bounding box center [826, 247] width 79 height 32
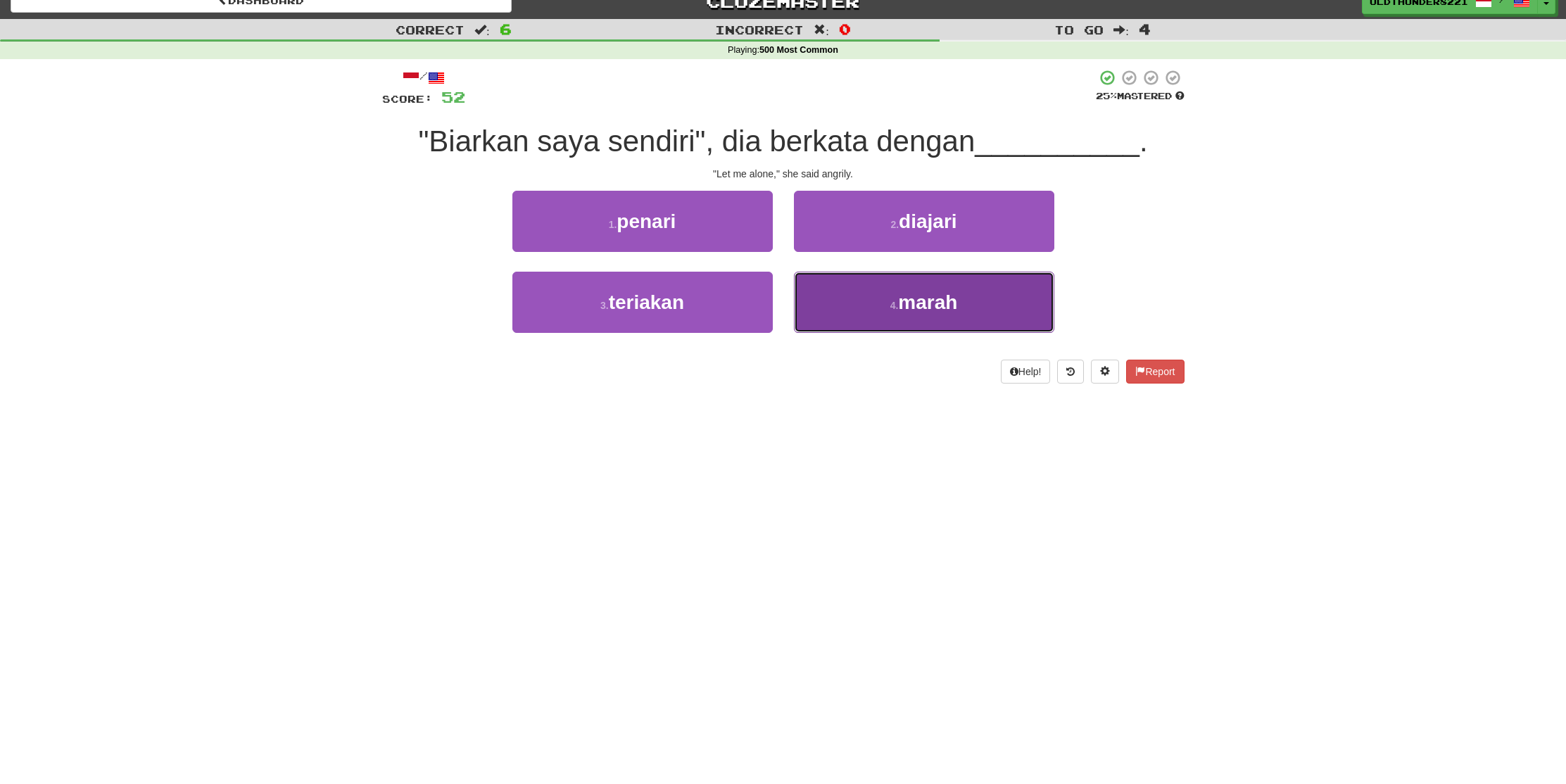
click at [896, 288] on button "4 . marah" at bounding box center [924, 302] width 261 height 62
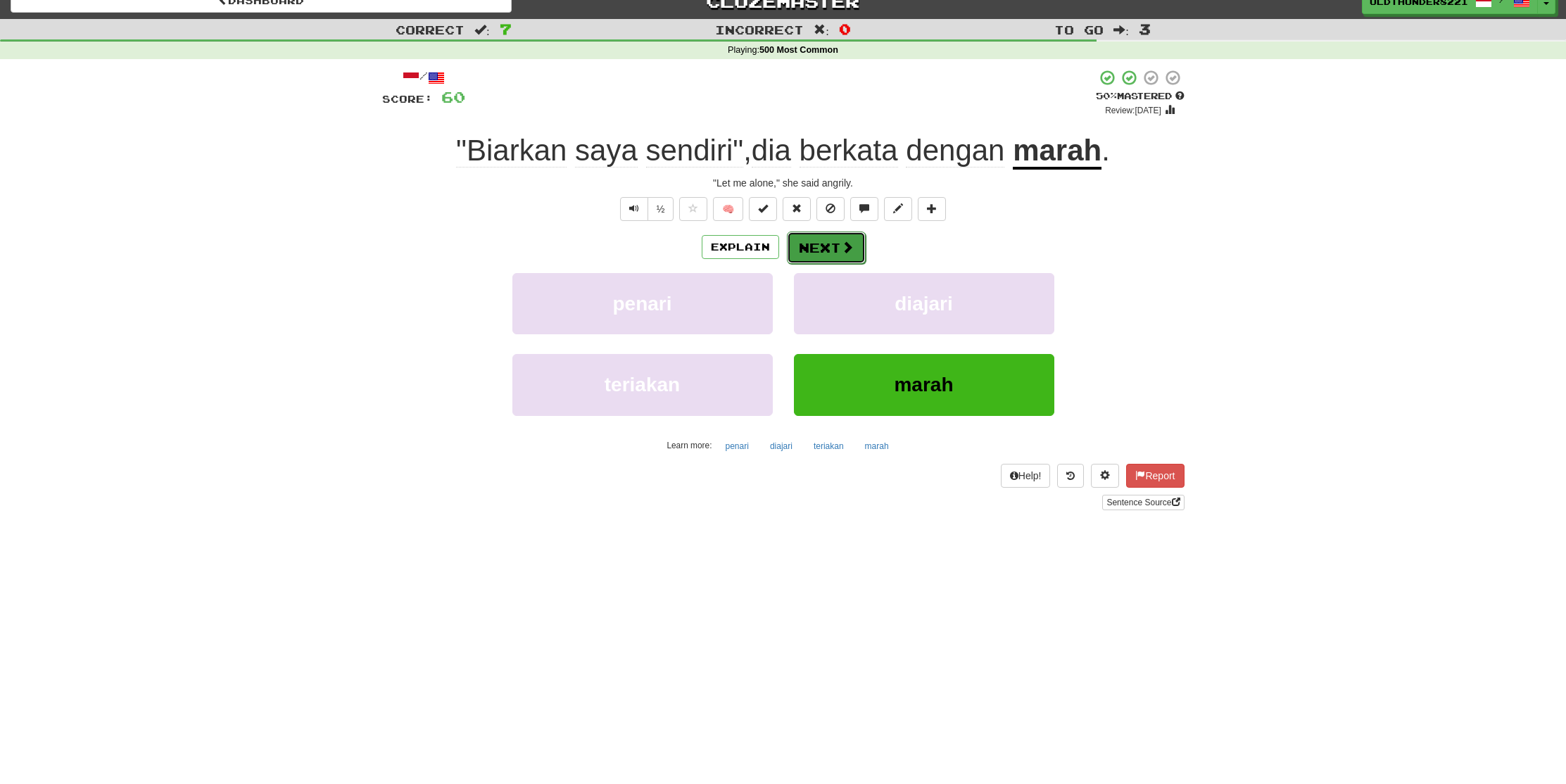
click at [826, 246] on button "Next" at bounding box center [826, 247] width 79 height 32
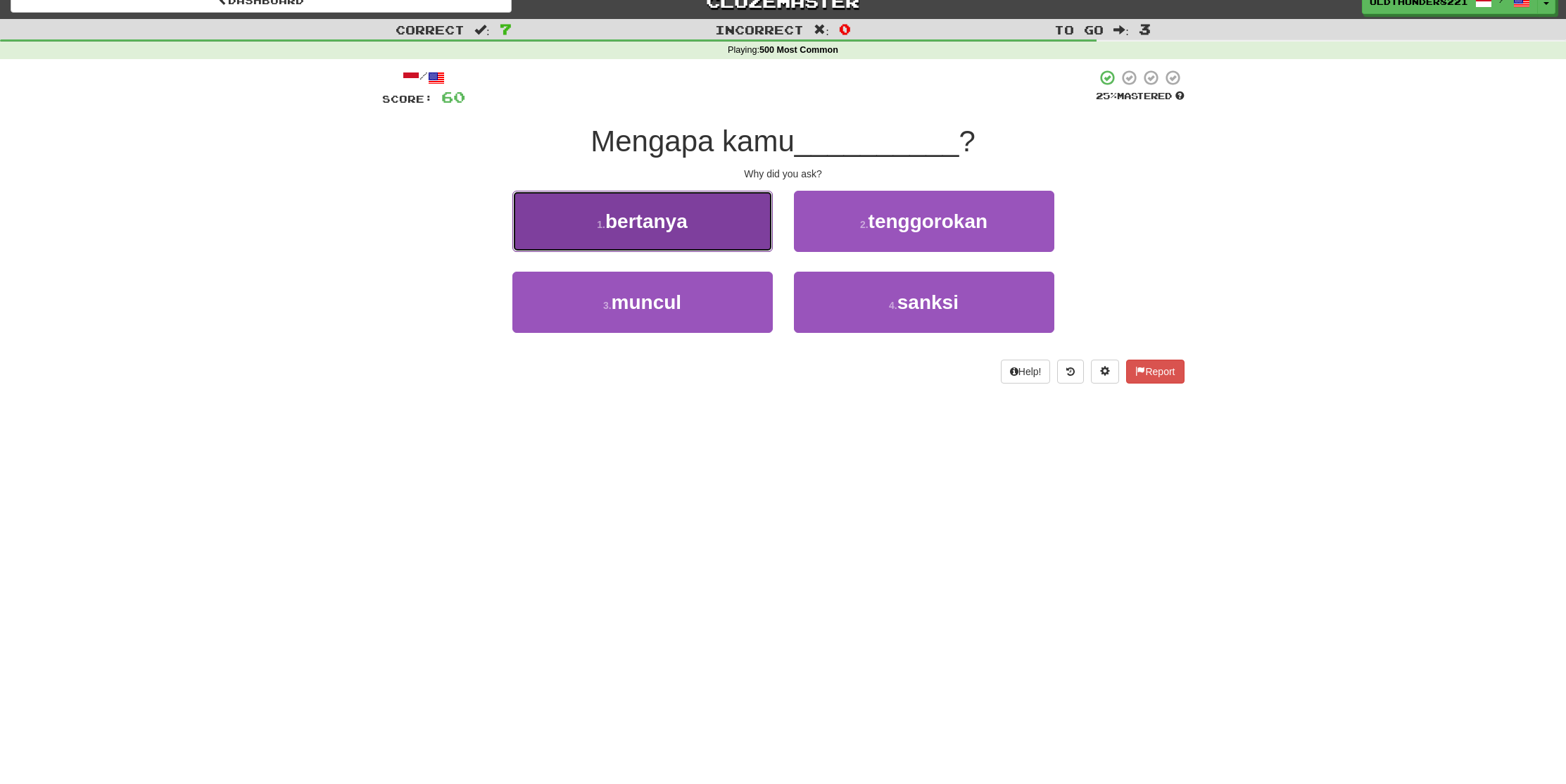
click at [644, 236] on button "1 . bertanya" at bounding box center [642, 221] width 261 height 62
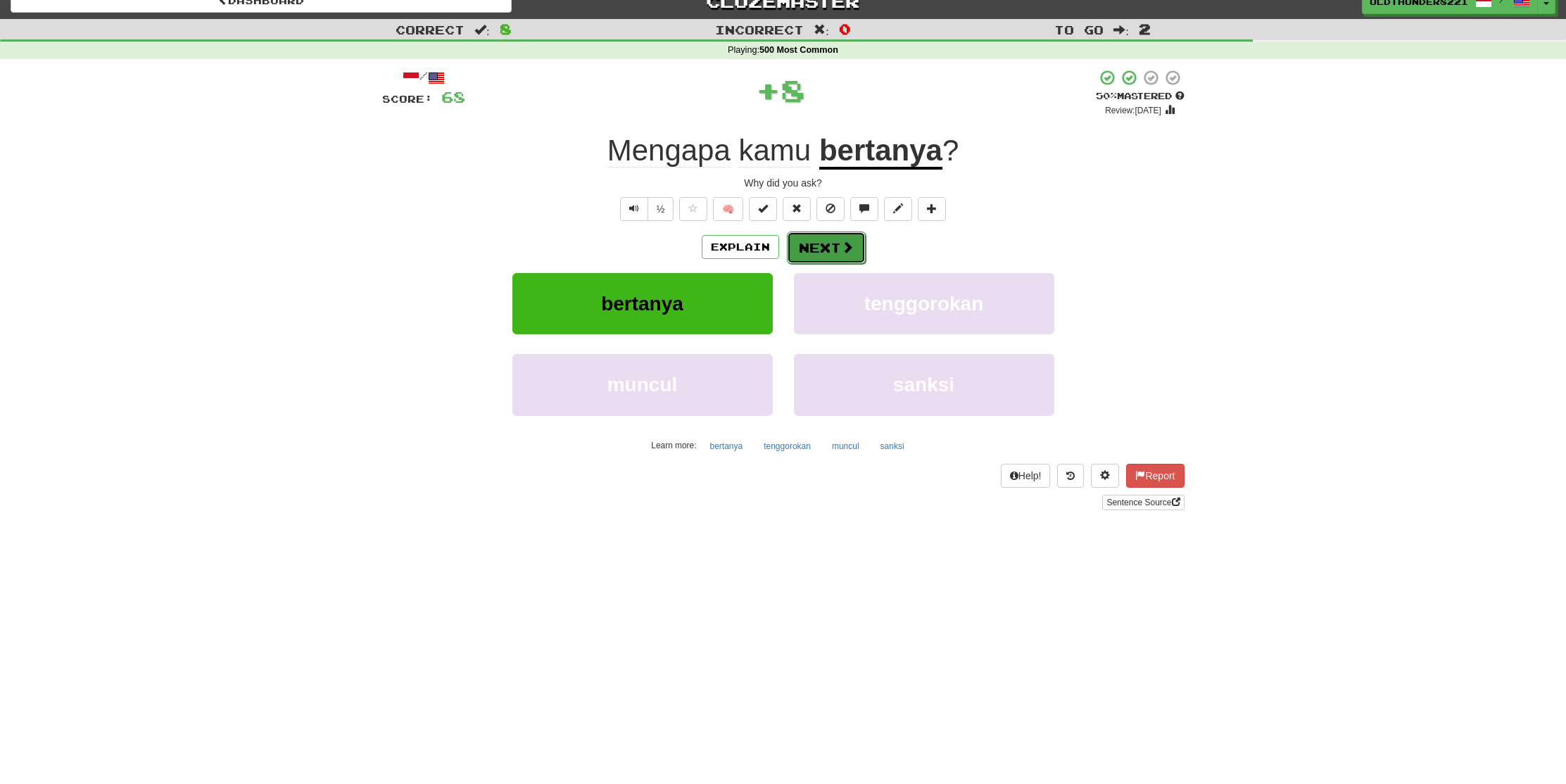
click at [825, 247] on button "Next" at bounding box center [826, 247] width 79 height 32
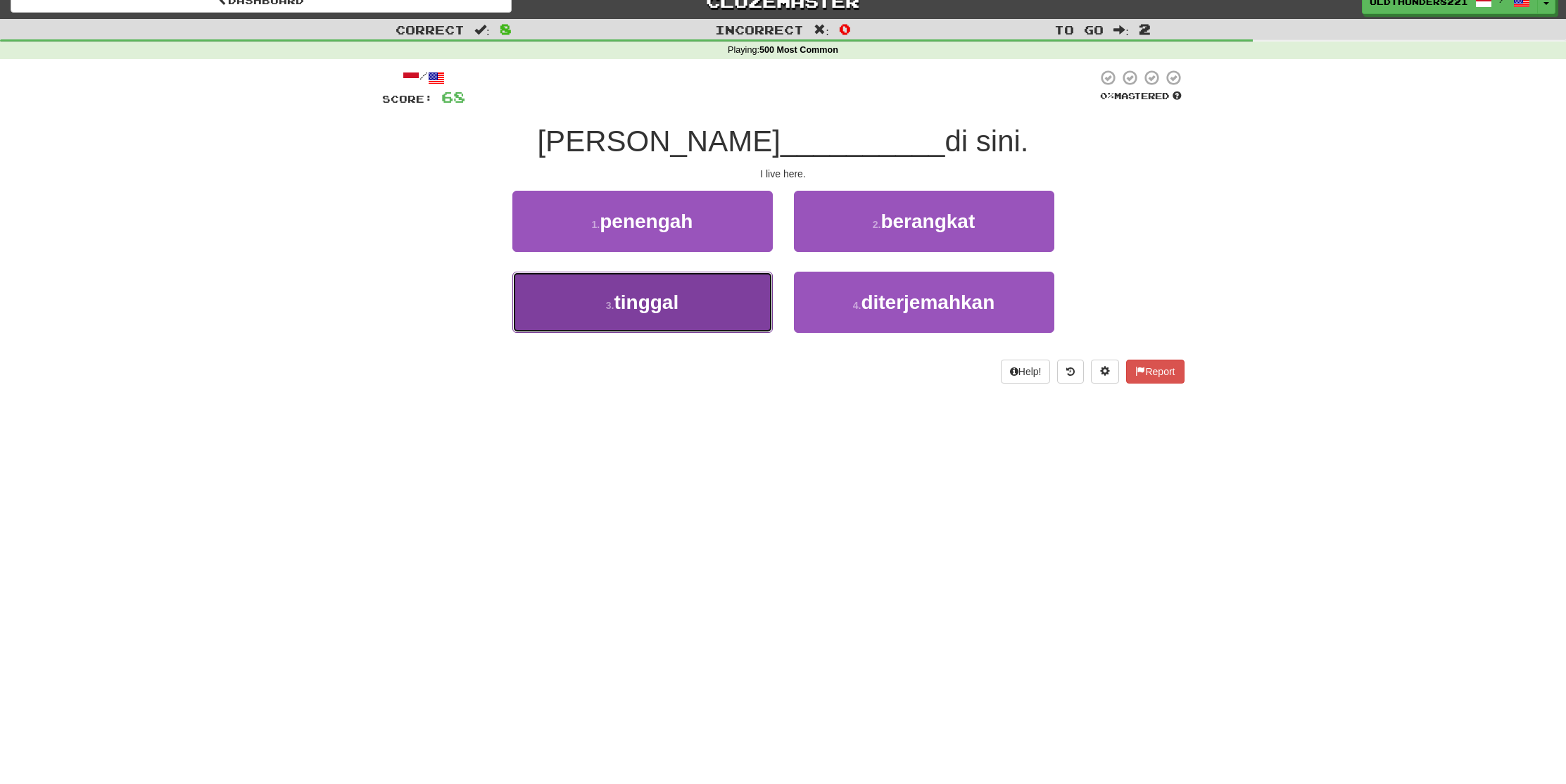
click at [635, 292] on span "tinggal" at bounding box center [646, 302] width 65 height 22
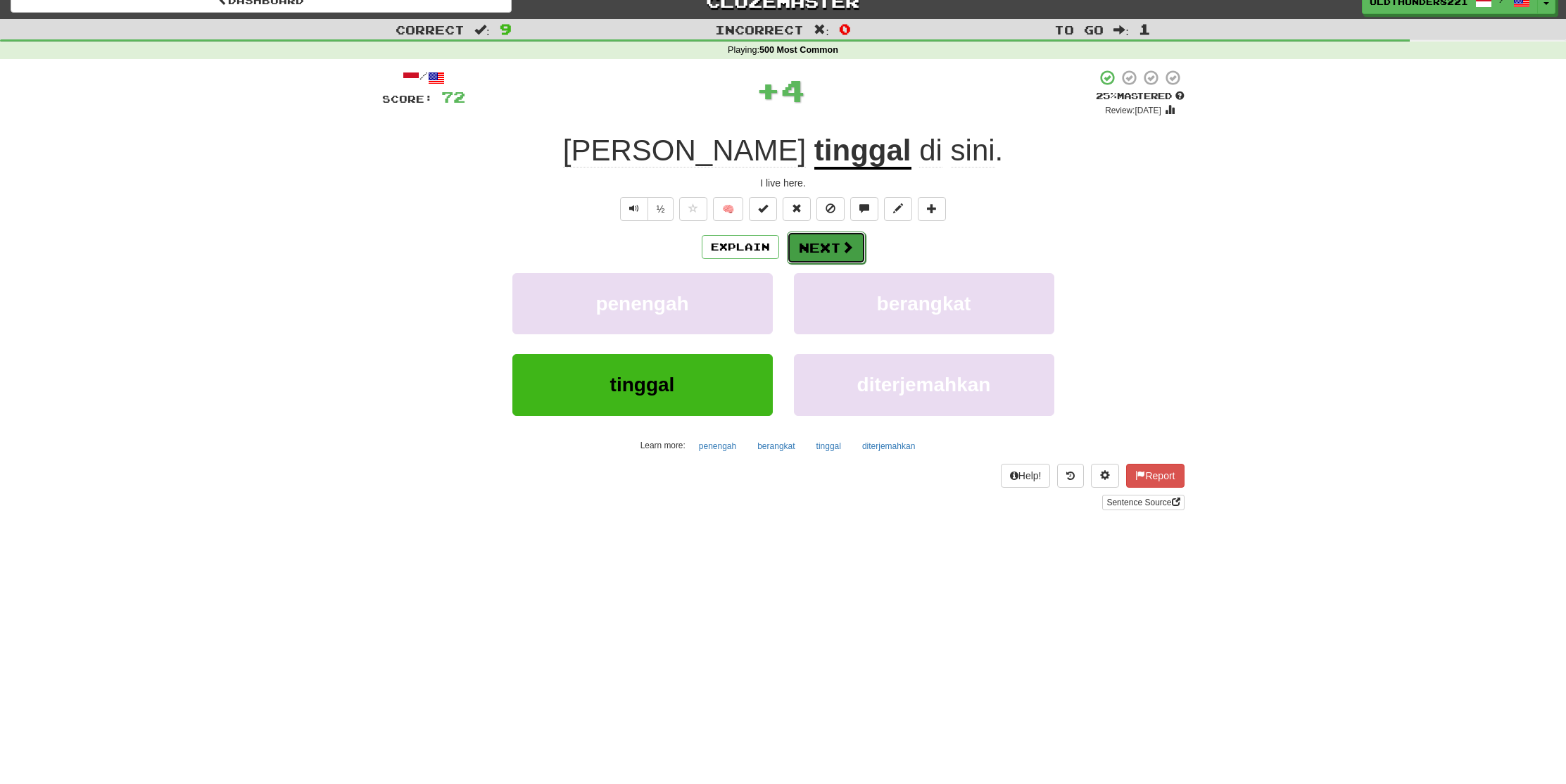
click at [818, 246] on button "Next" at bounding box center [826, 247] width 79 height 32
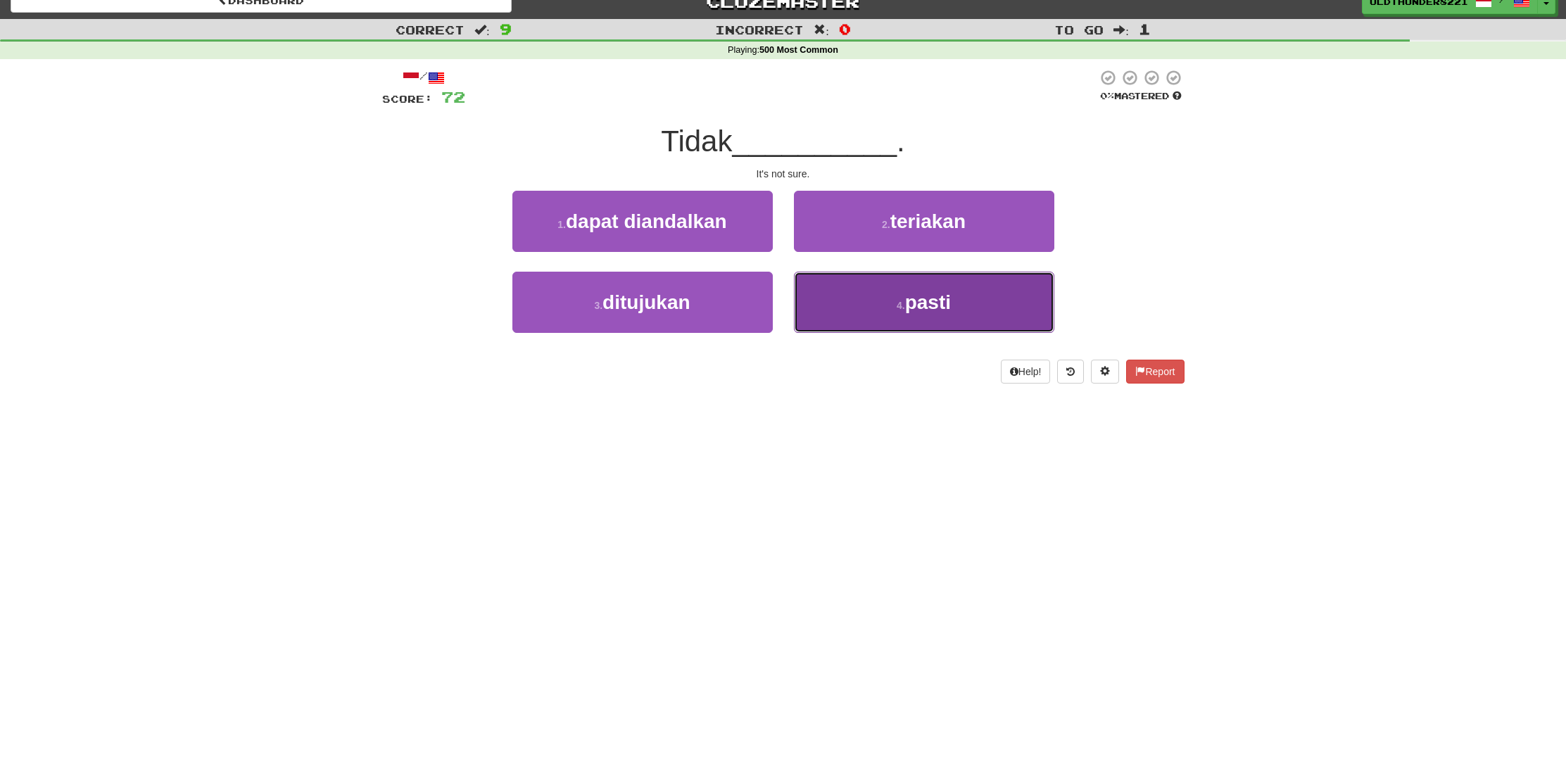
click at [933, 313] on button "4 . pasti" at bounding box center [924, 302] width 261 height 62
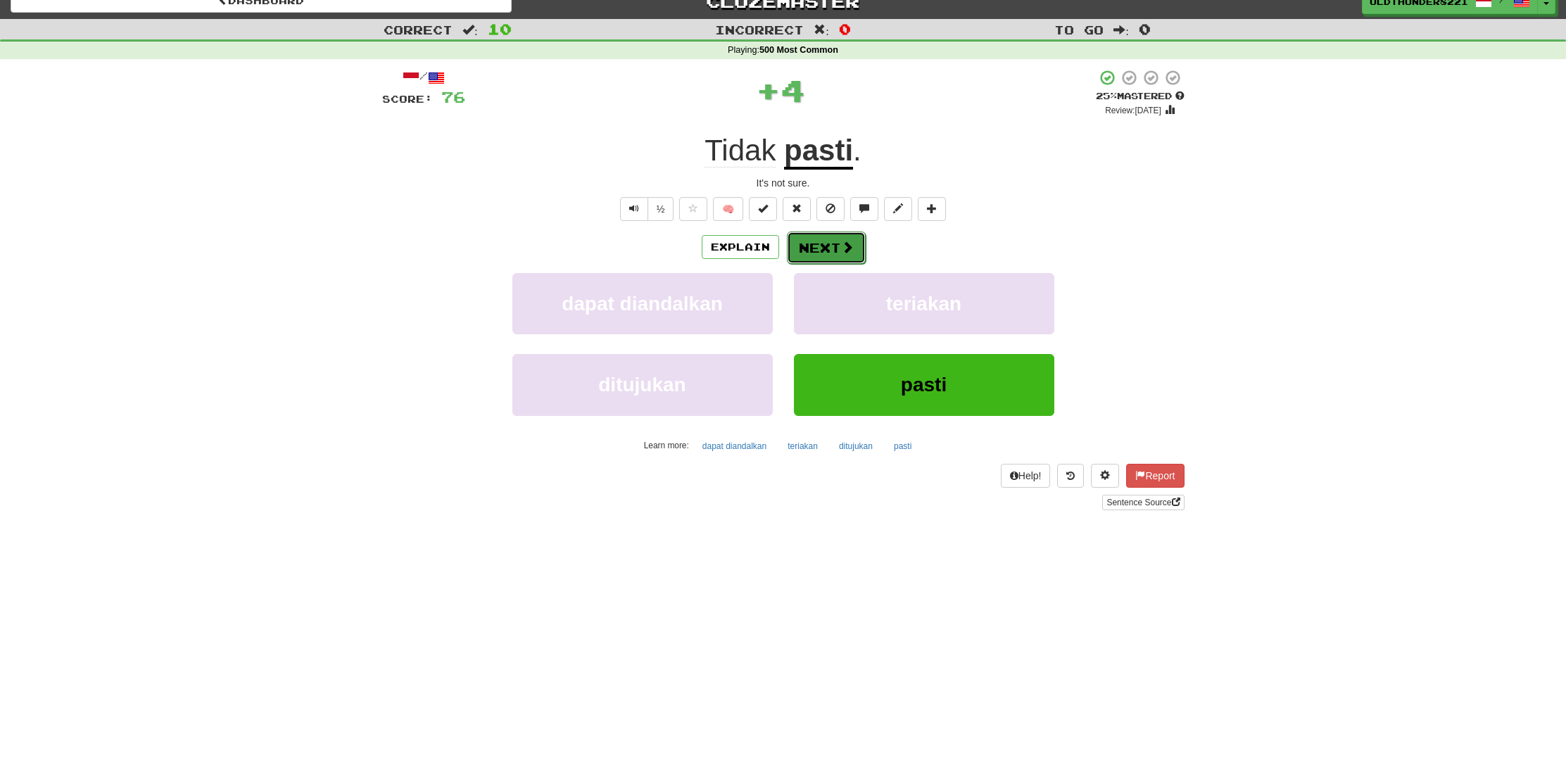
click at [815, 242] on button "Next" at bounding box center [826, 247] width 79 height 32
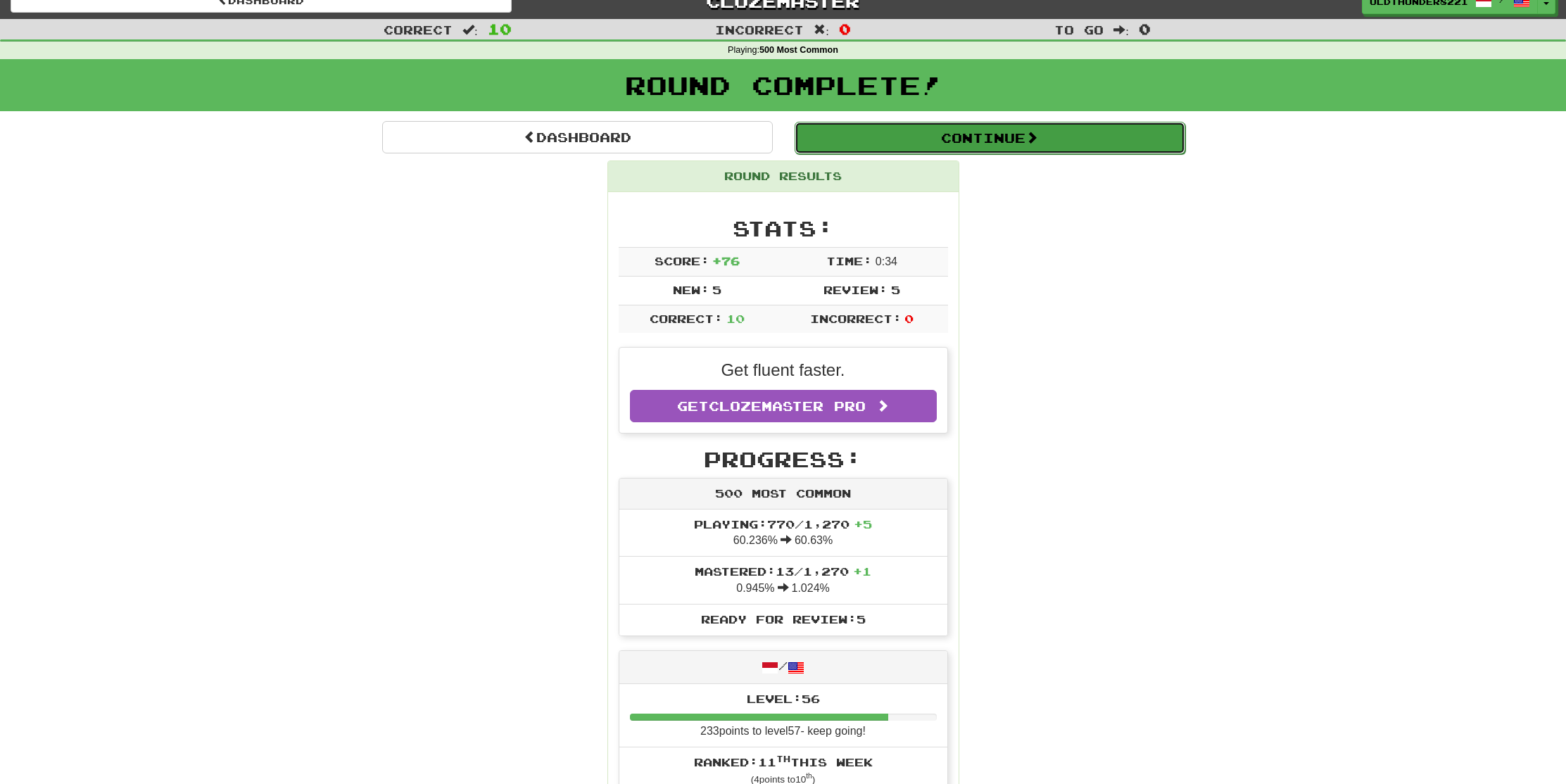
click at [934, 135] on button "Continue" at bounding box center [990, 137] width 390 height 32
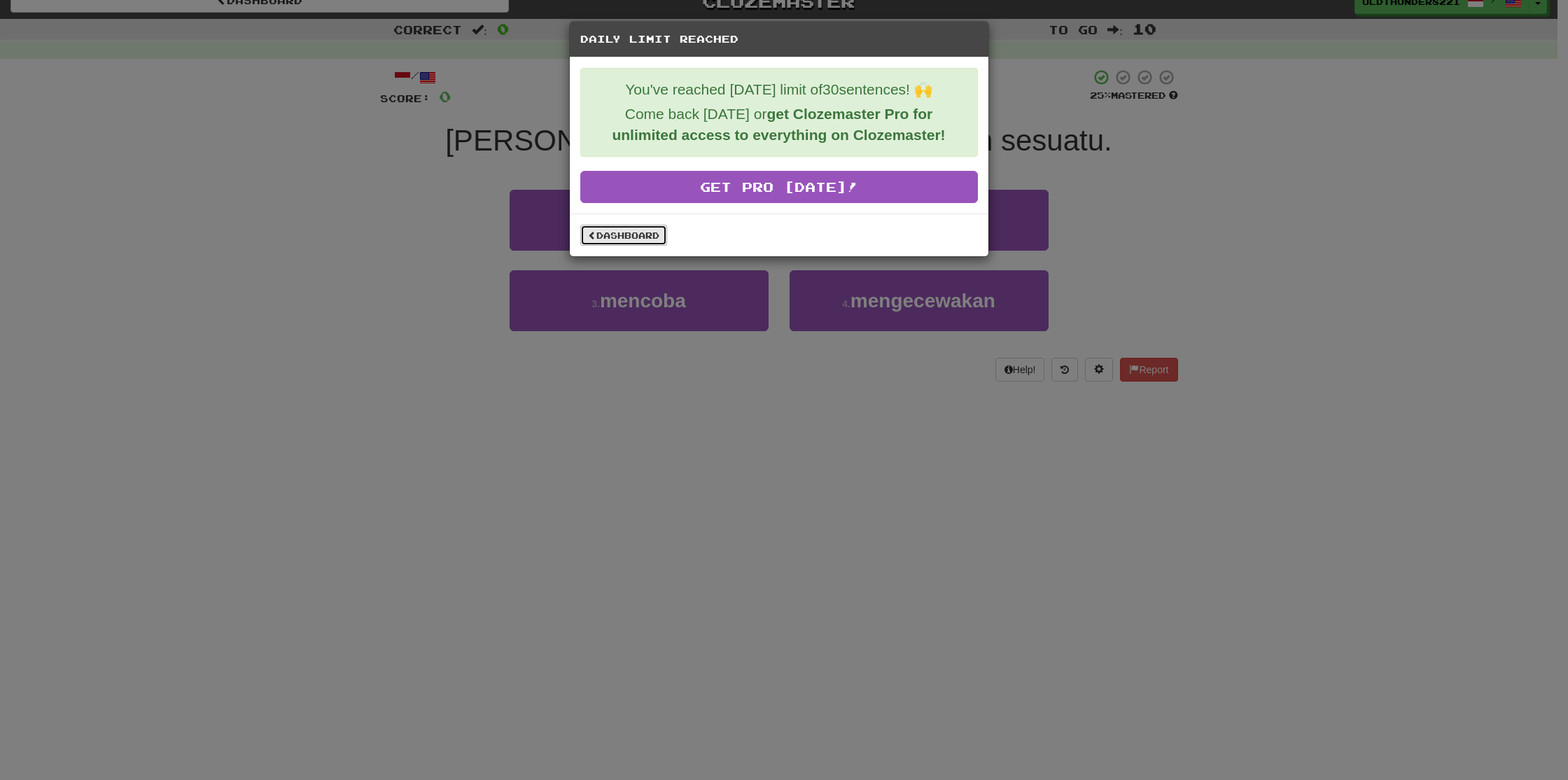
click at [620, 235] on link "Dashboard" at bounding box center [624, 235] width 87 height 21
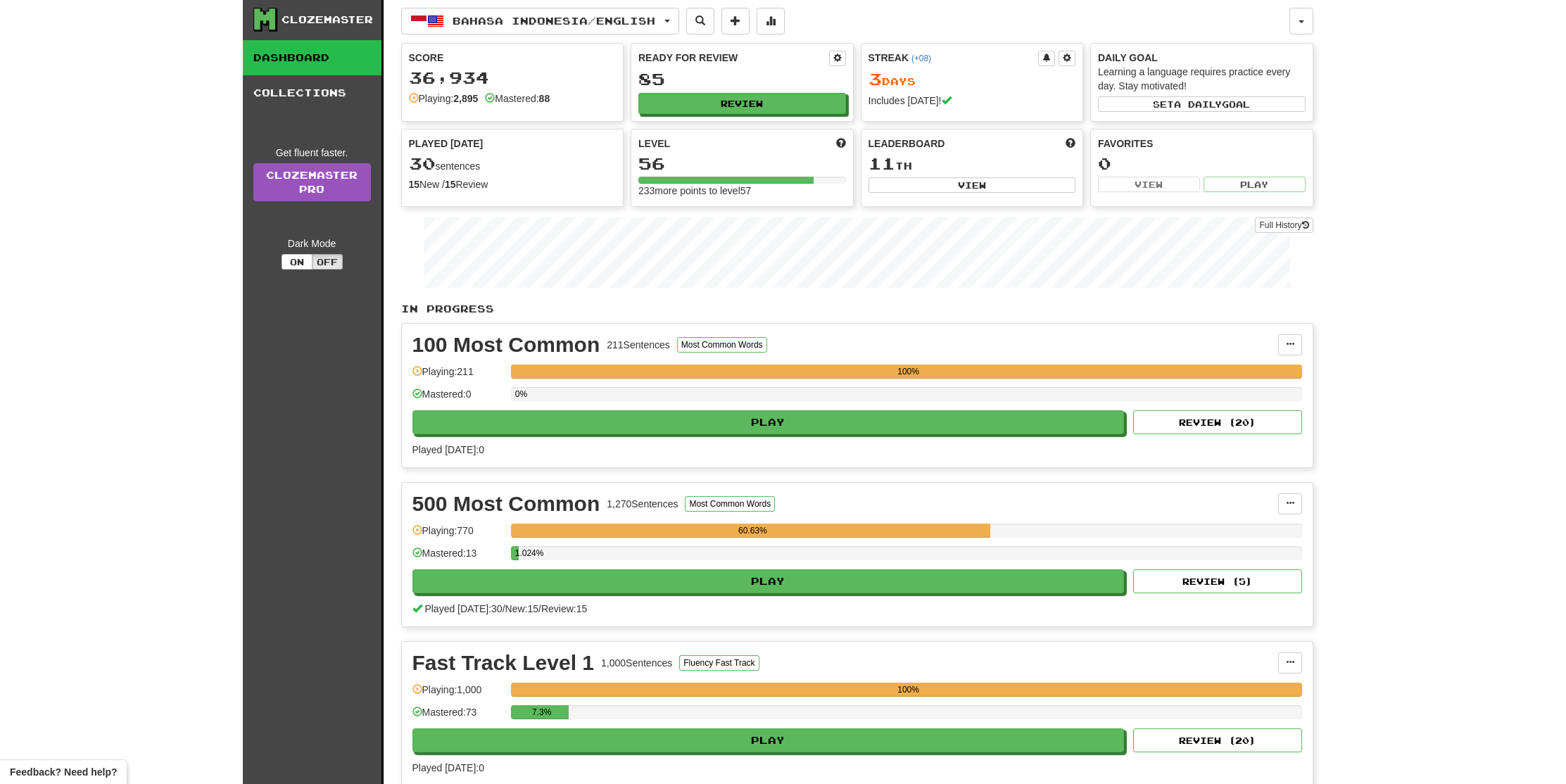
scroll to position [30, 0]
